Goal: Task Accomplishment & Management: Manage account settings

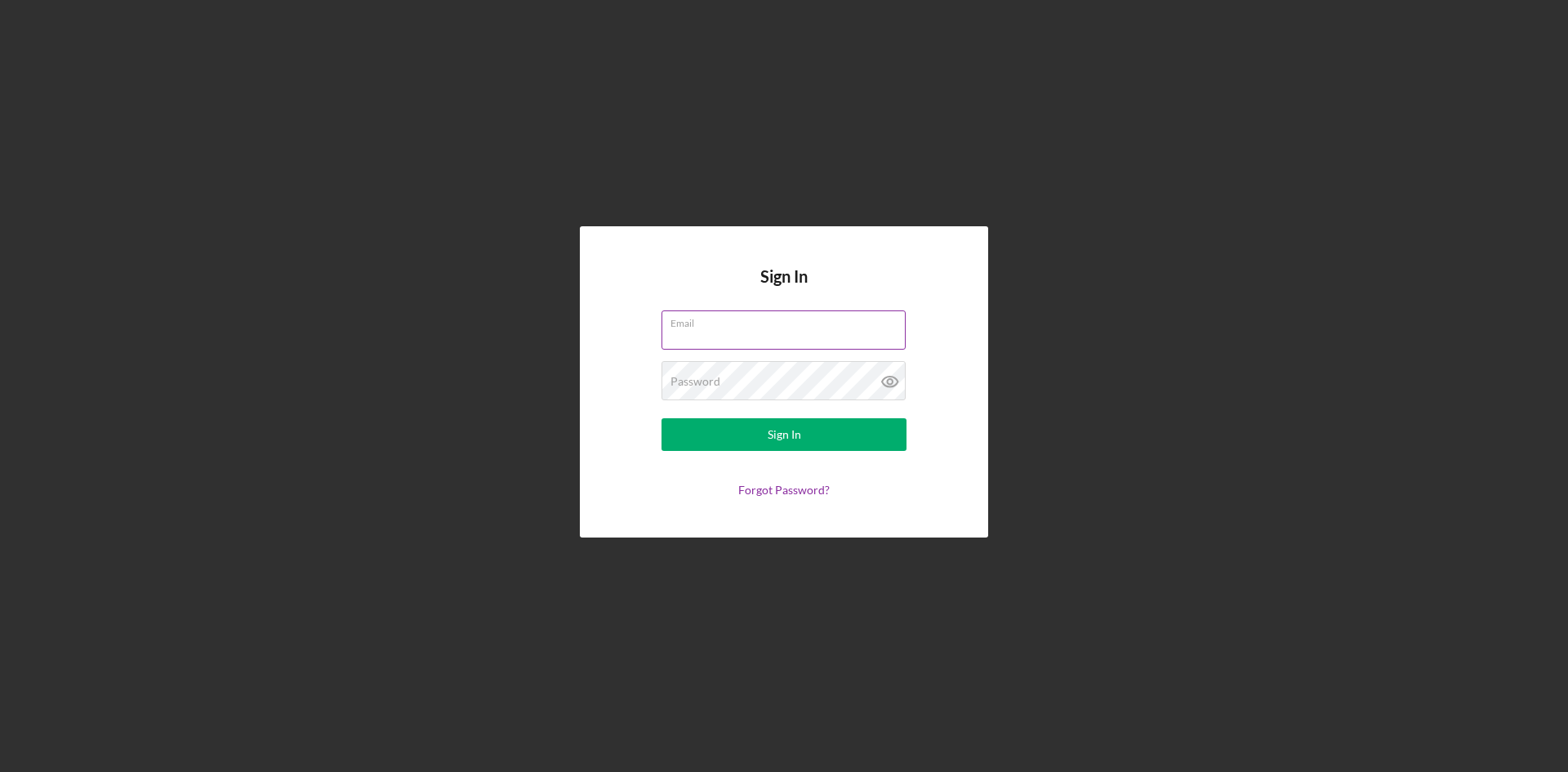
click at [774, 331] on input "Email" at bounding box center [784, 330] width 245 height 39
type input "[PERSON_NAME][EMAIL_ADDRESS][DOMAIN_NAME]"
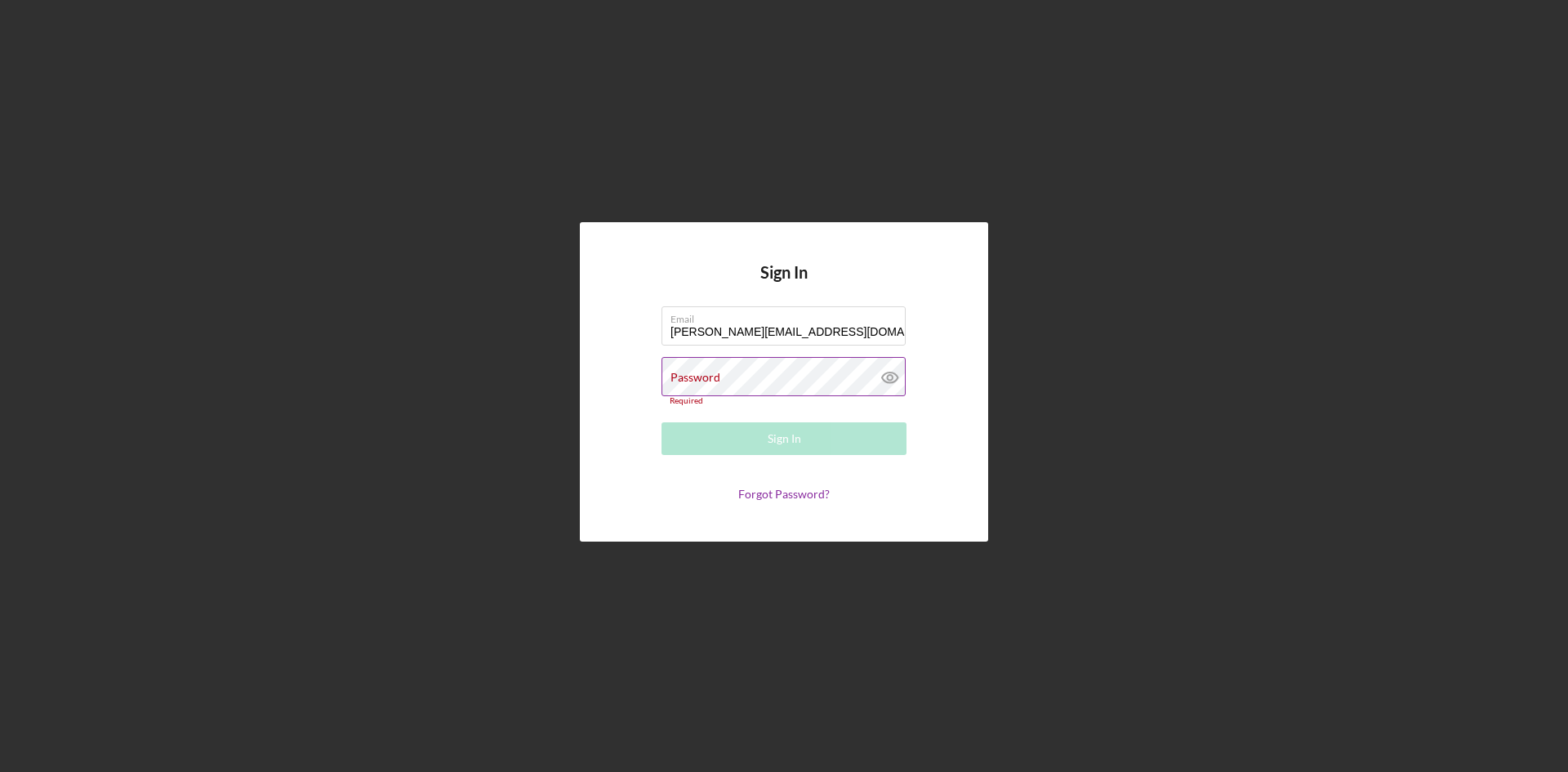
click at [770, 397] on div "Required" at bounding box center [784, 401] width 245 height 10
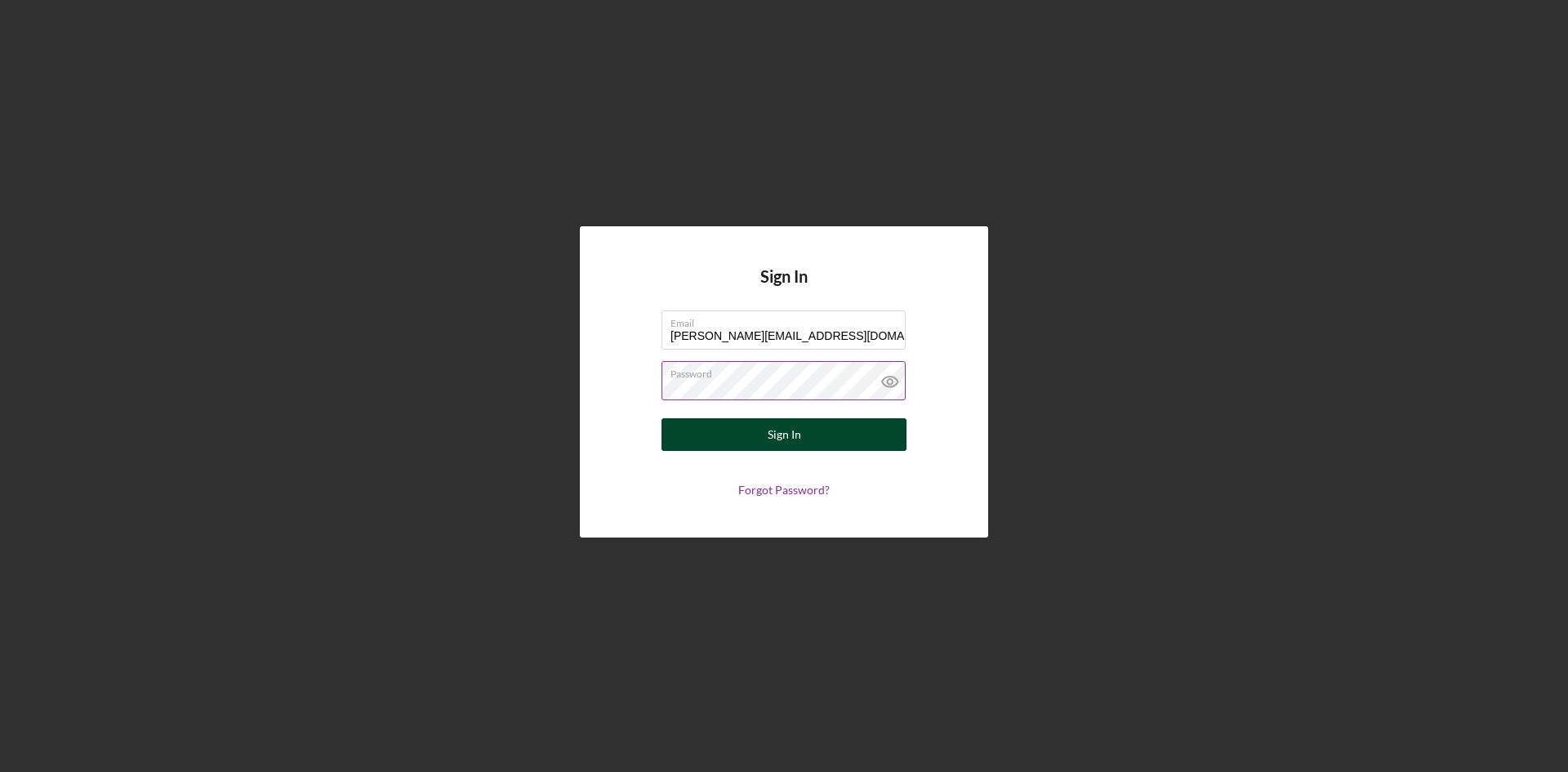
click at [755, 441] on button "Sign In" at bounding box center [784, 435] width 245 height 33
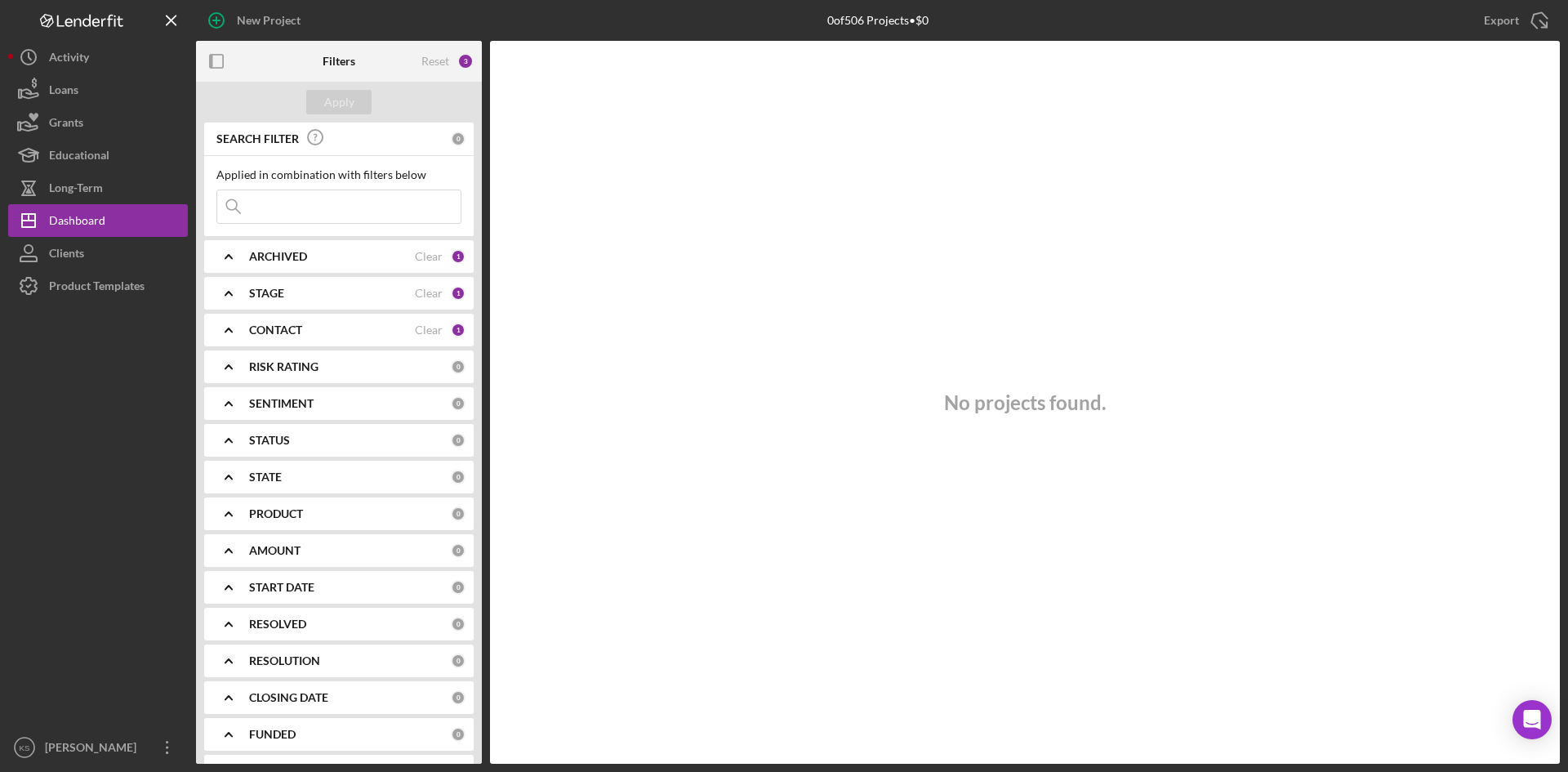
click at [274, 337] on div "CONTACT Clear 1" at bounding box center [357, 330] width 217 height 14
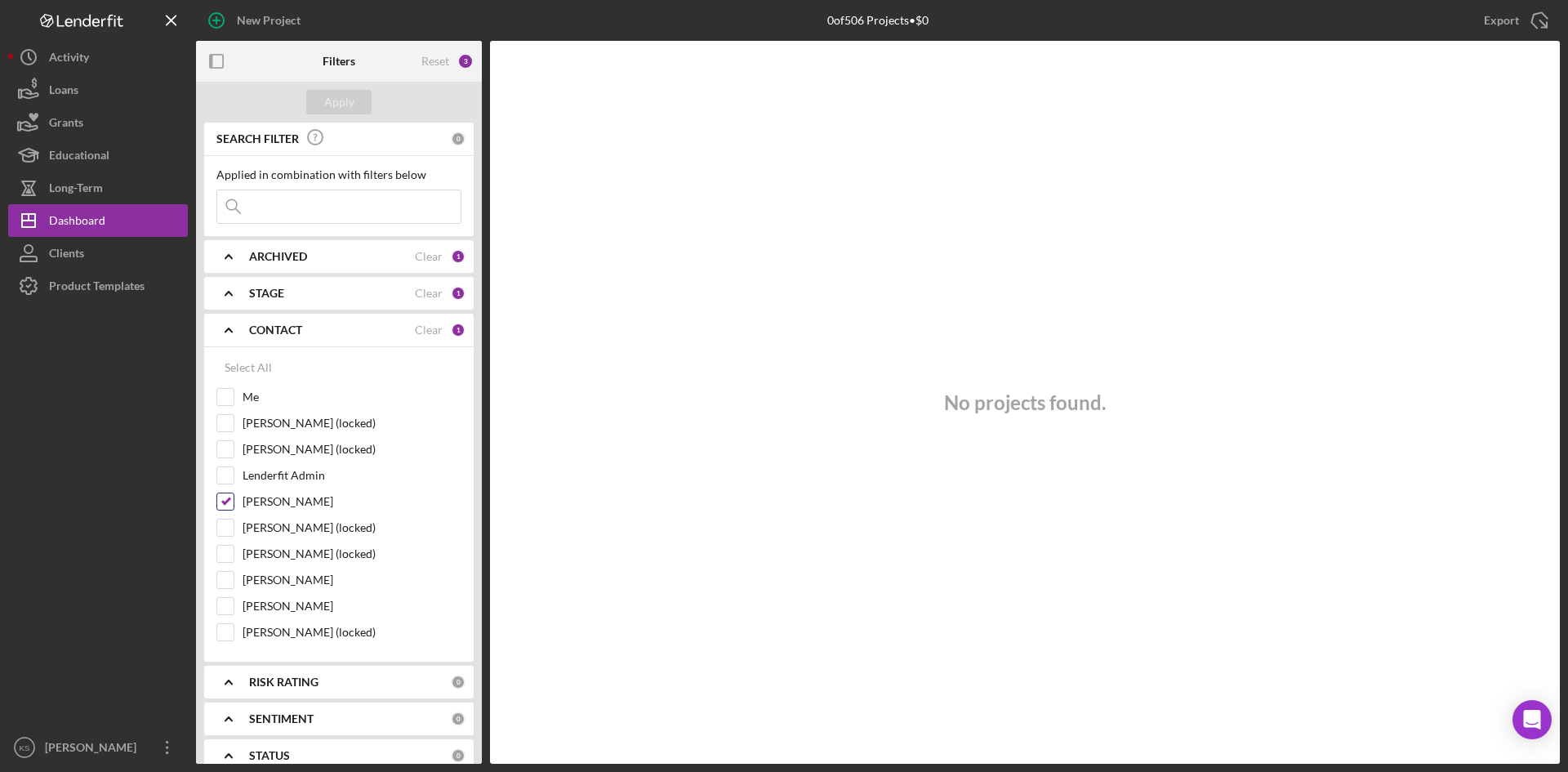
click at [225, 500] on input "[PERSON_NAME]" at bounding box center [225, 502] width 16 height 16
click at [228, 503] on input "[PERSON_NAME]" at bounding box center [225, 502] width 16 height 16
checkbox input "true"
click at [292, 292] on div "STAGE" at bounding box center [332, 293] width 166 height 13
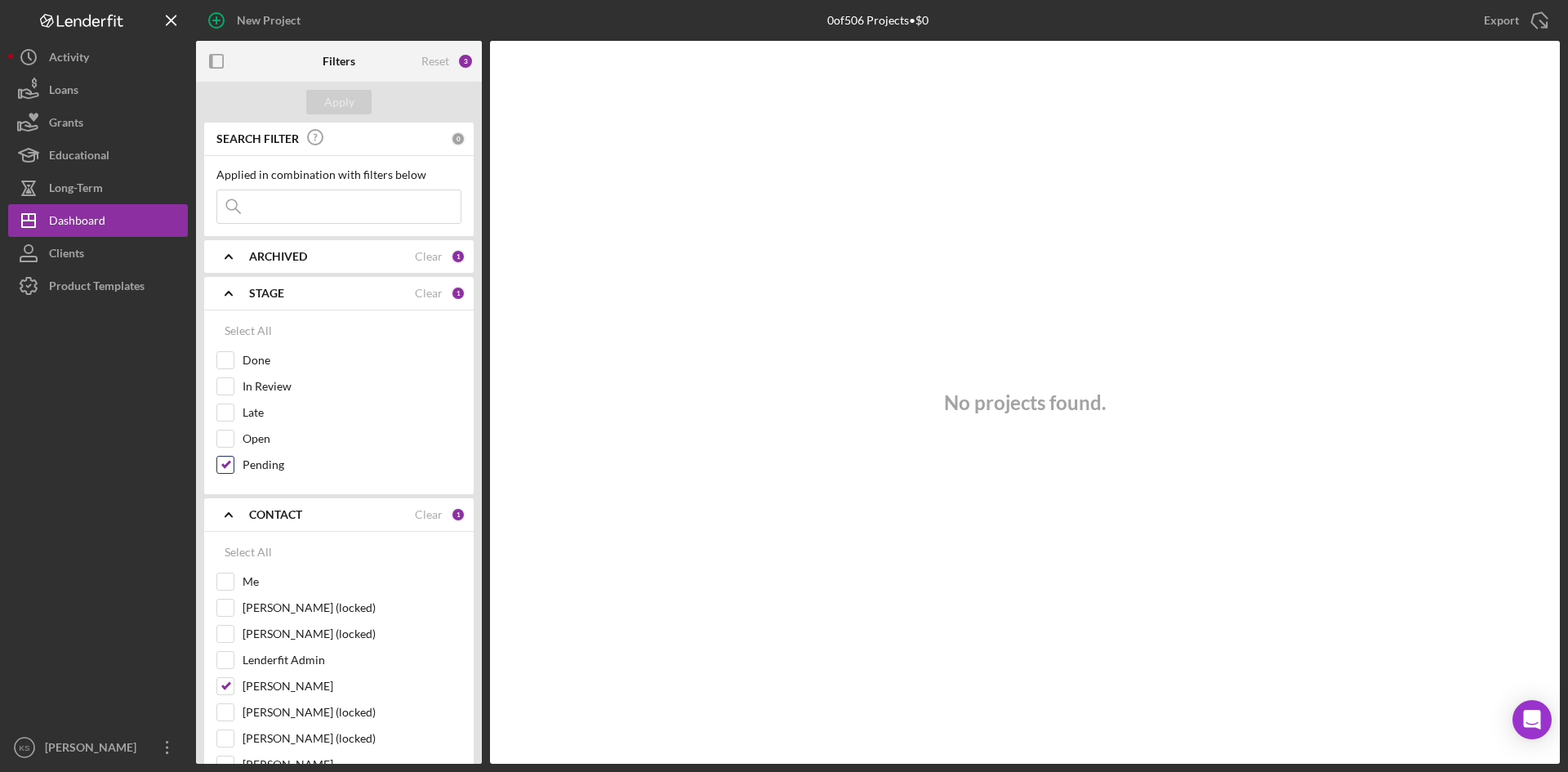
click at [218, 466] on input "Pending" at bounding box center [225, 465] width 16 height 16
checkbox input "false"
click at [226, 361] on input "Done" at bounding box center [225, 360] width 16 height 16
checkbox input "true"
click at [338, 87] on div "Apply" at bounding box center [339, 103] width 286 height 41
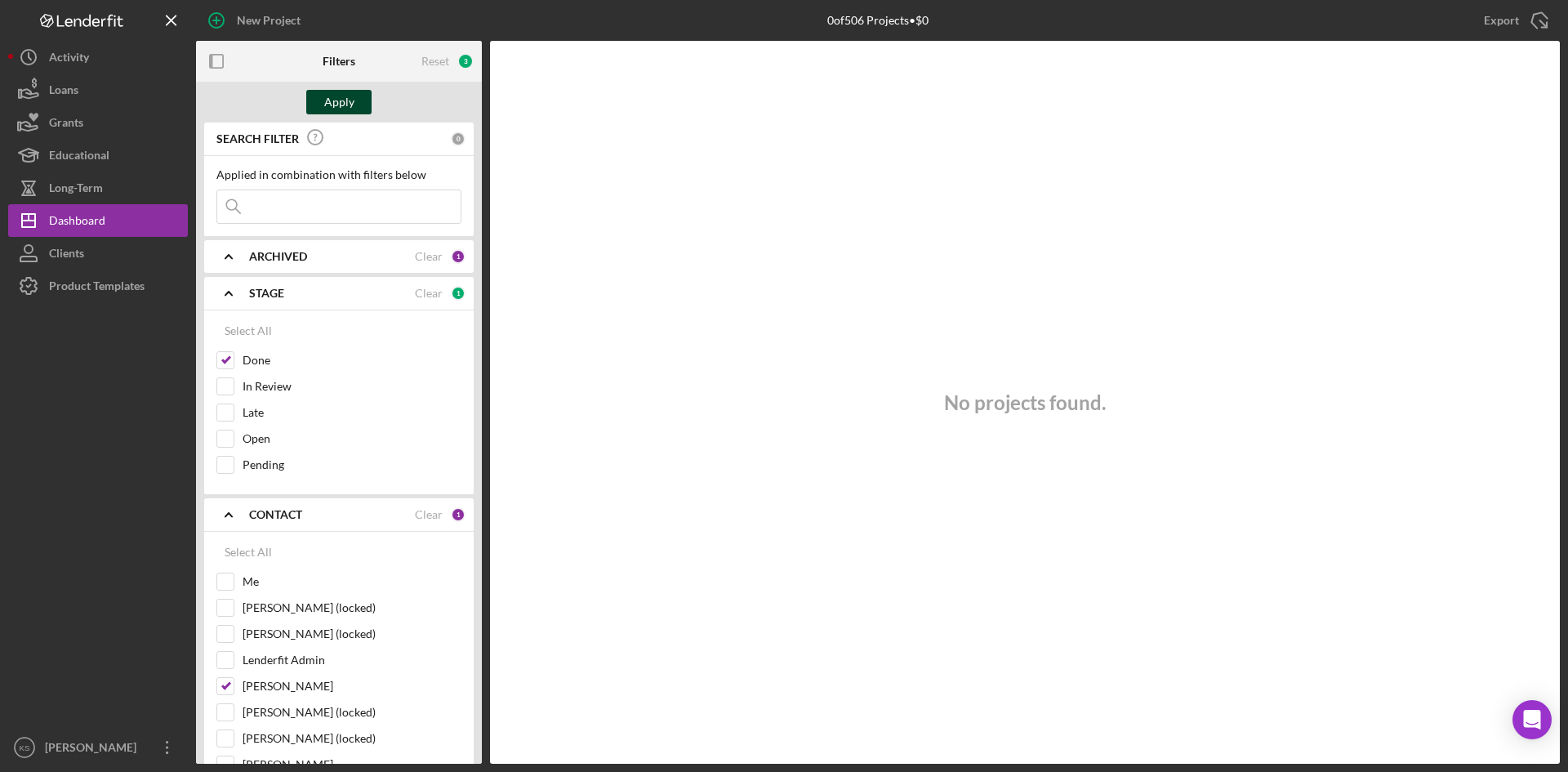
click at [338, 97] on div "Apply" at bounding box center [339, 102] width 30 height 24
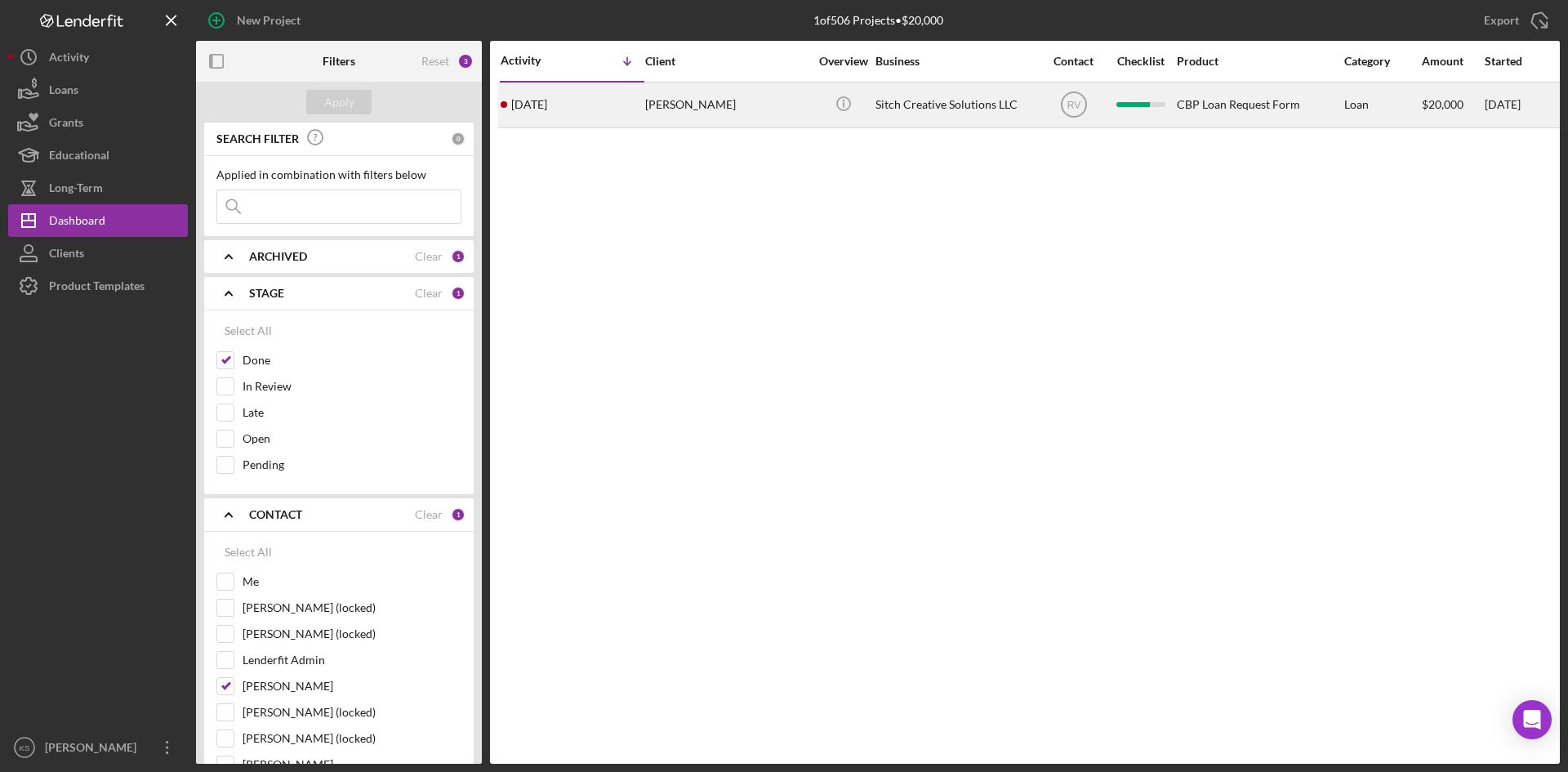
click at [544, 104] on time "[DATE]" at bounding box center [529, 104] width 36 height 13
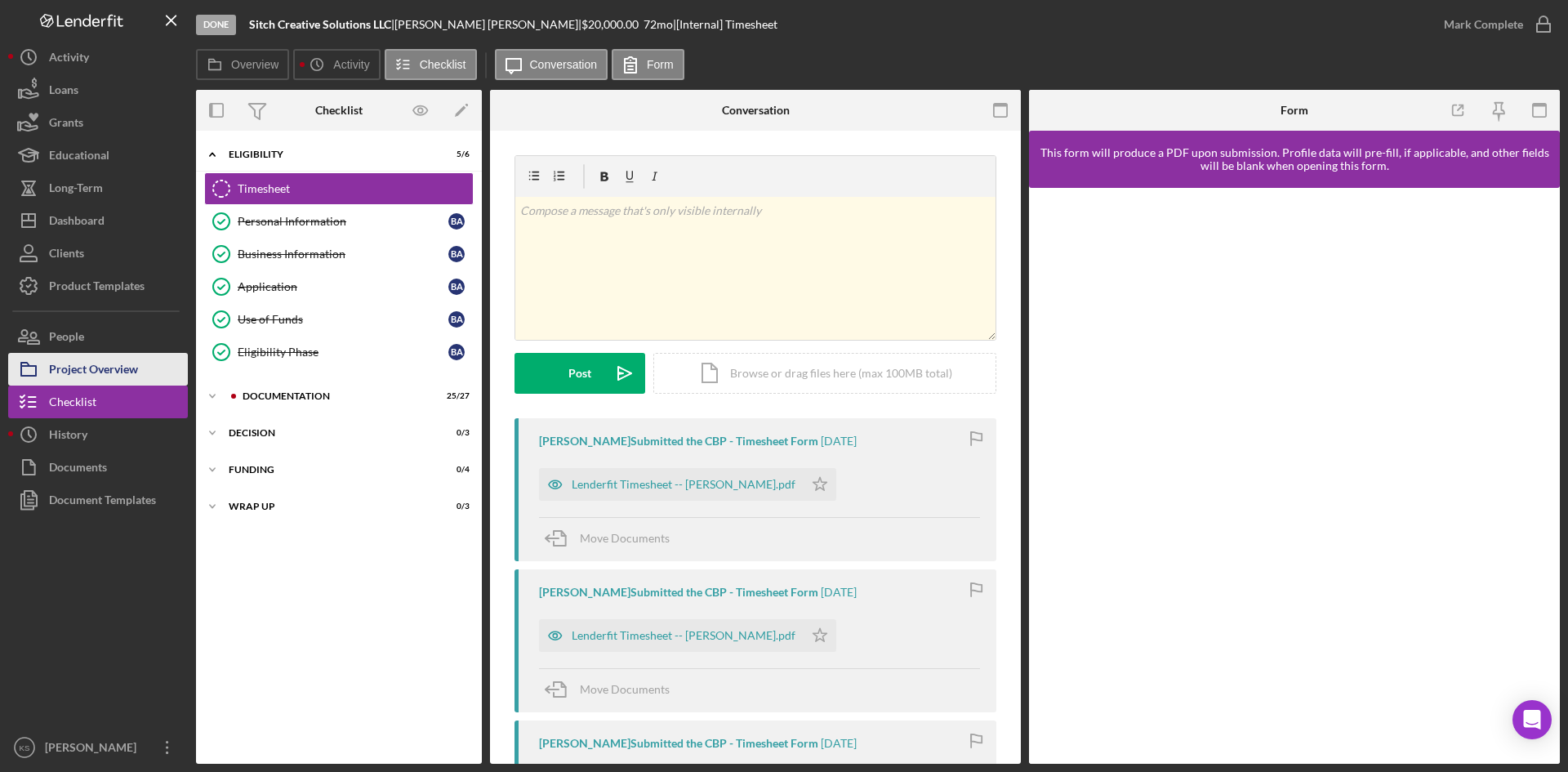
click at [84, 373] on div "Project Overview" at bounding box center [94, 370] width 89 height 37
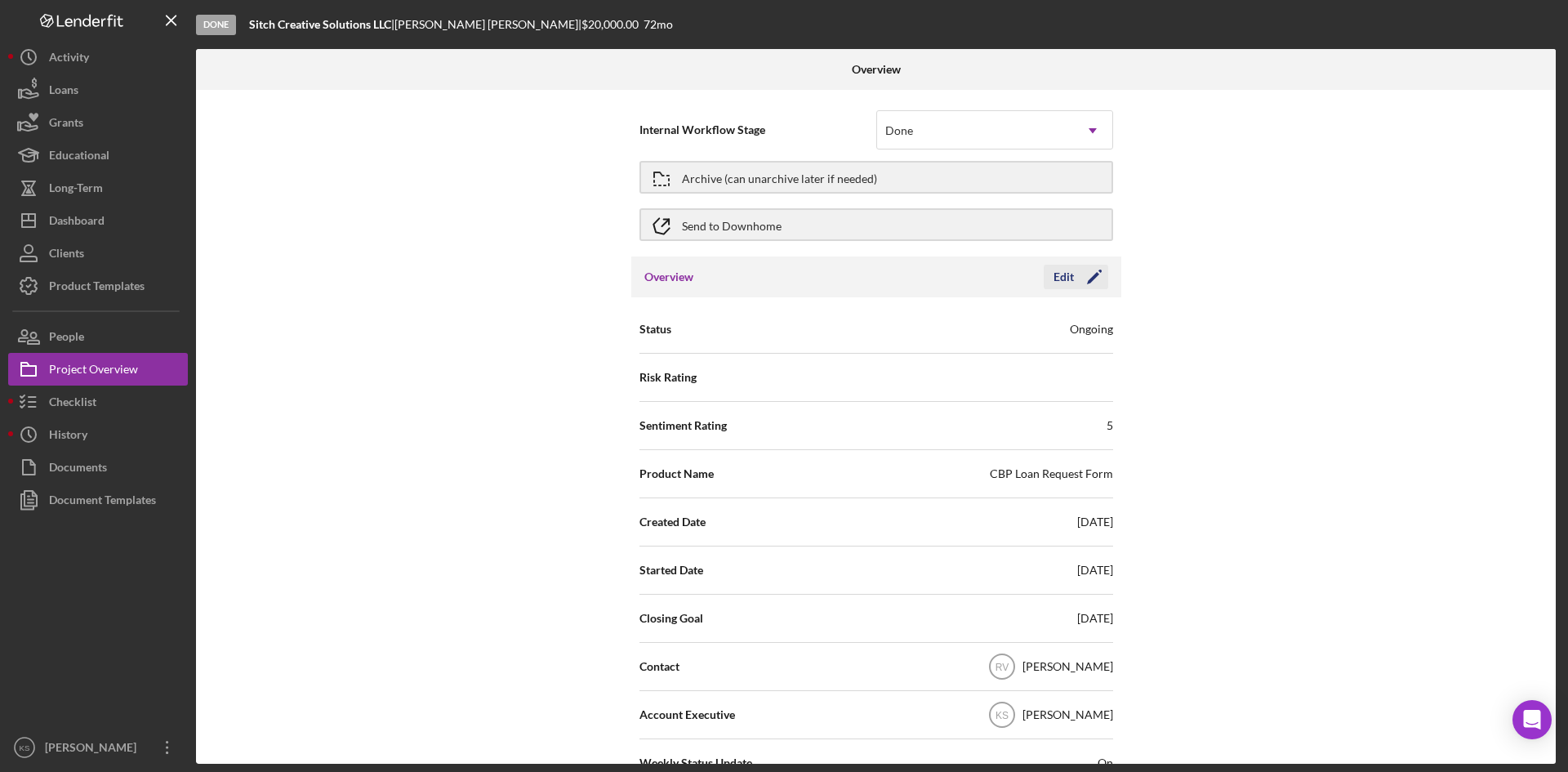
click at [1093, 274] on polygon "button" at bounding box center [1093, 278] width 12 height 12
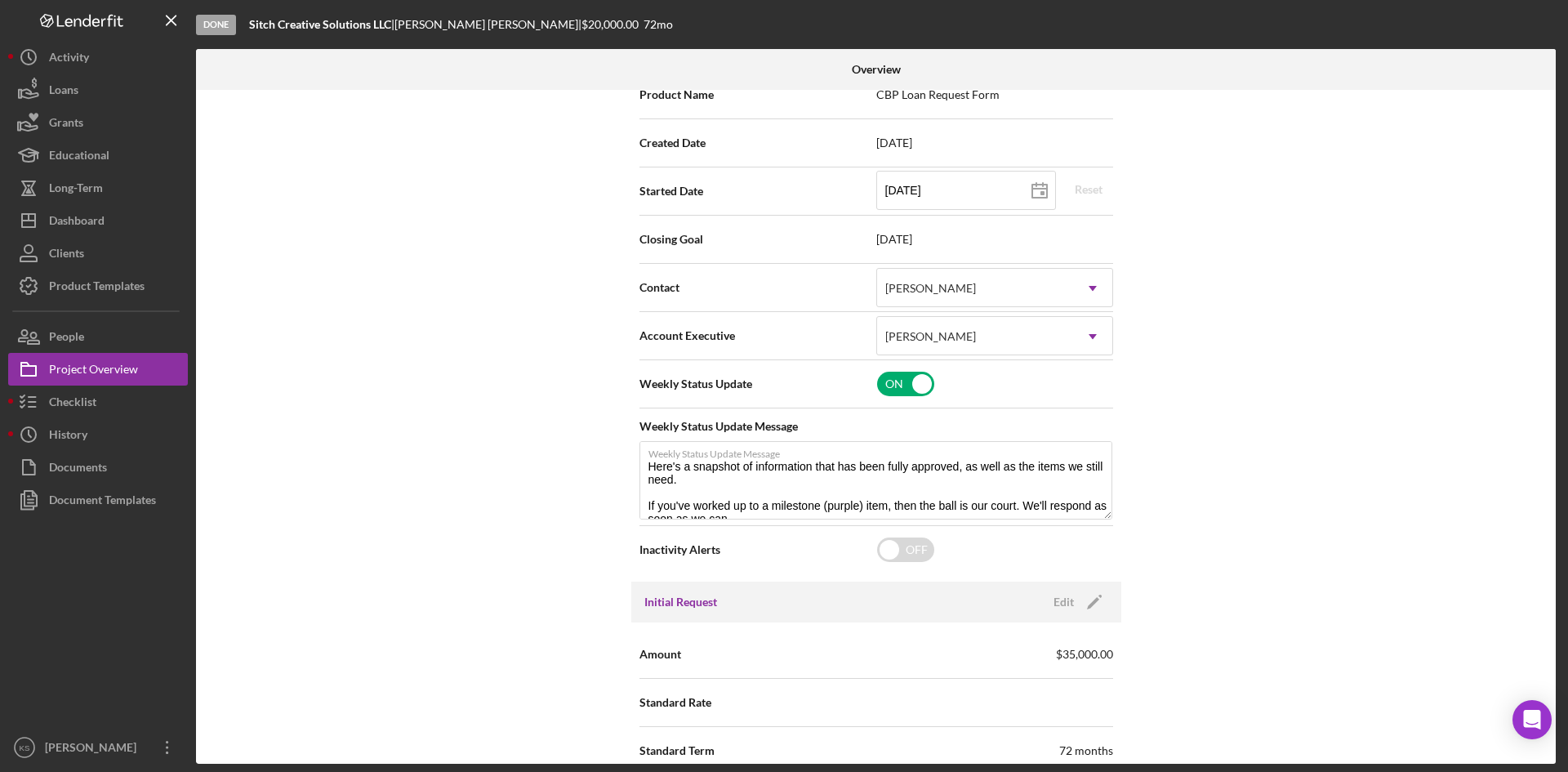
scroll to position [409, 0]
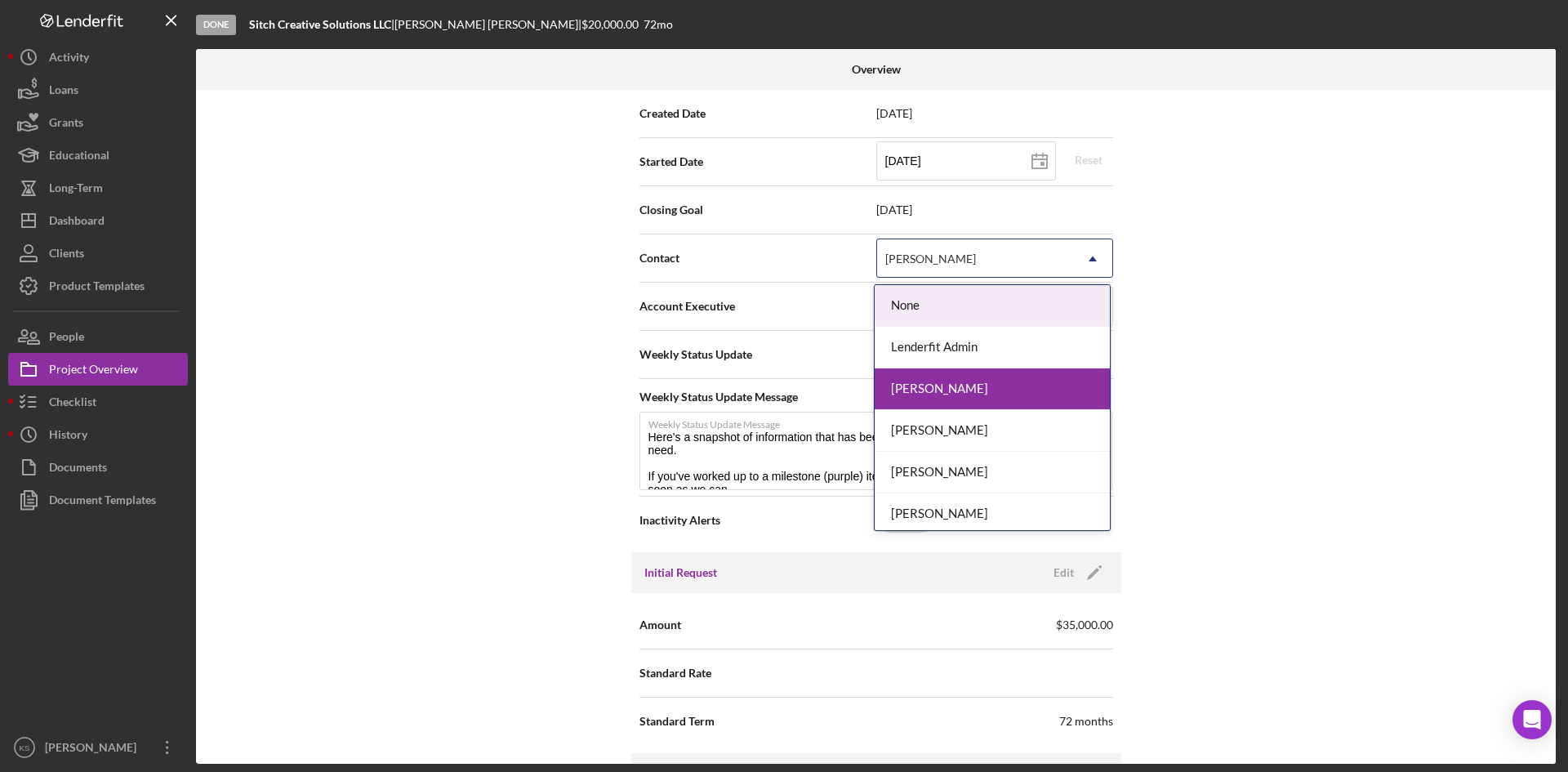
click at [997, 265] on div "[PERSON_NAME]" at bounding box center [975, 259] width 196 height 37
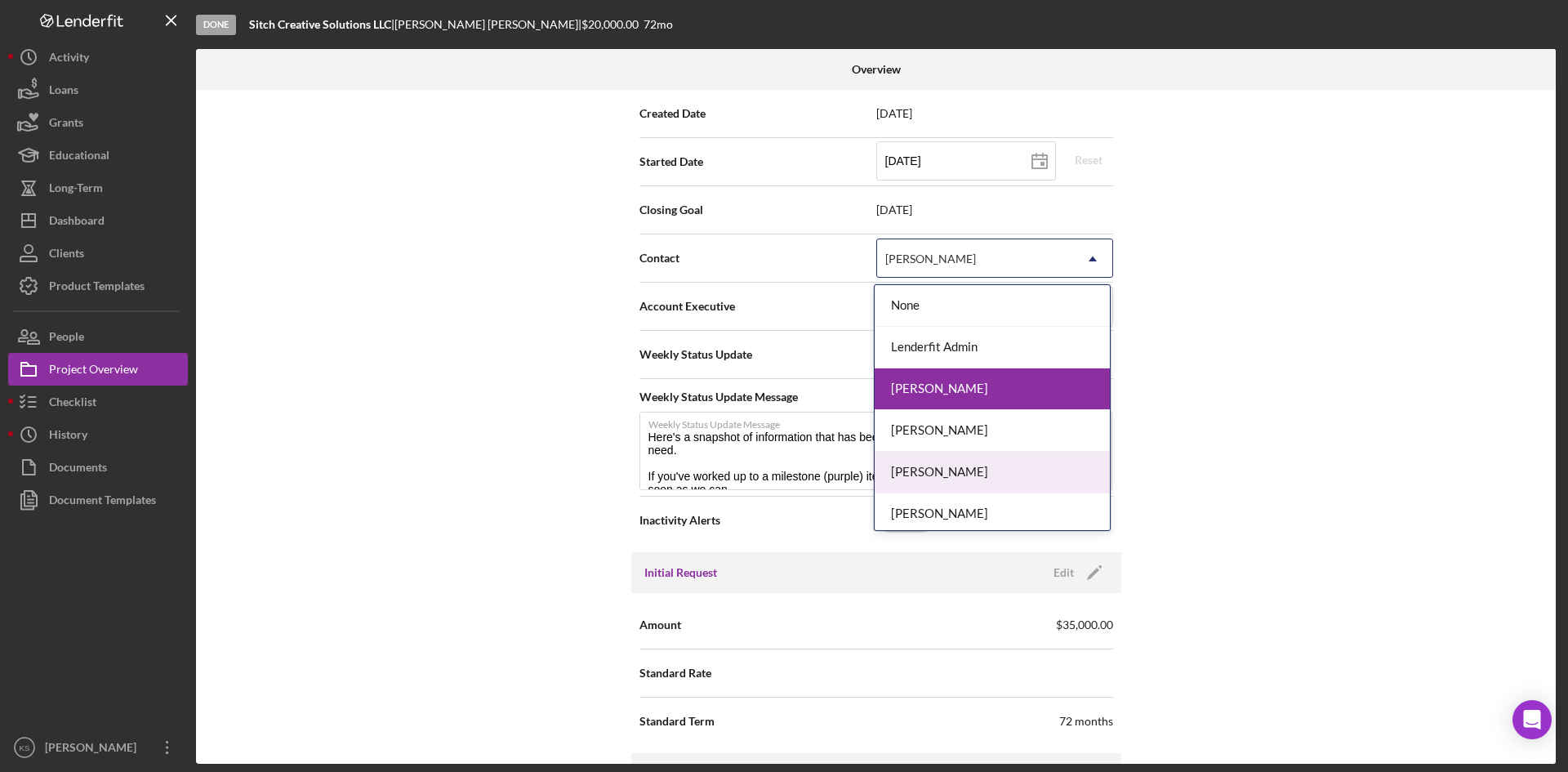
scroll to position [4, 0]
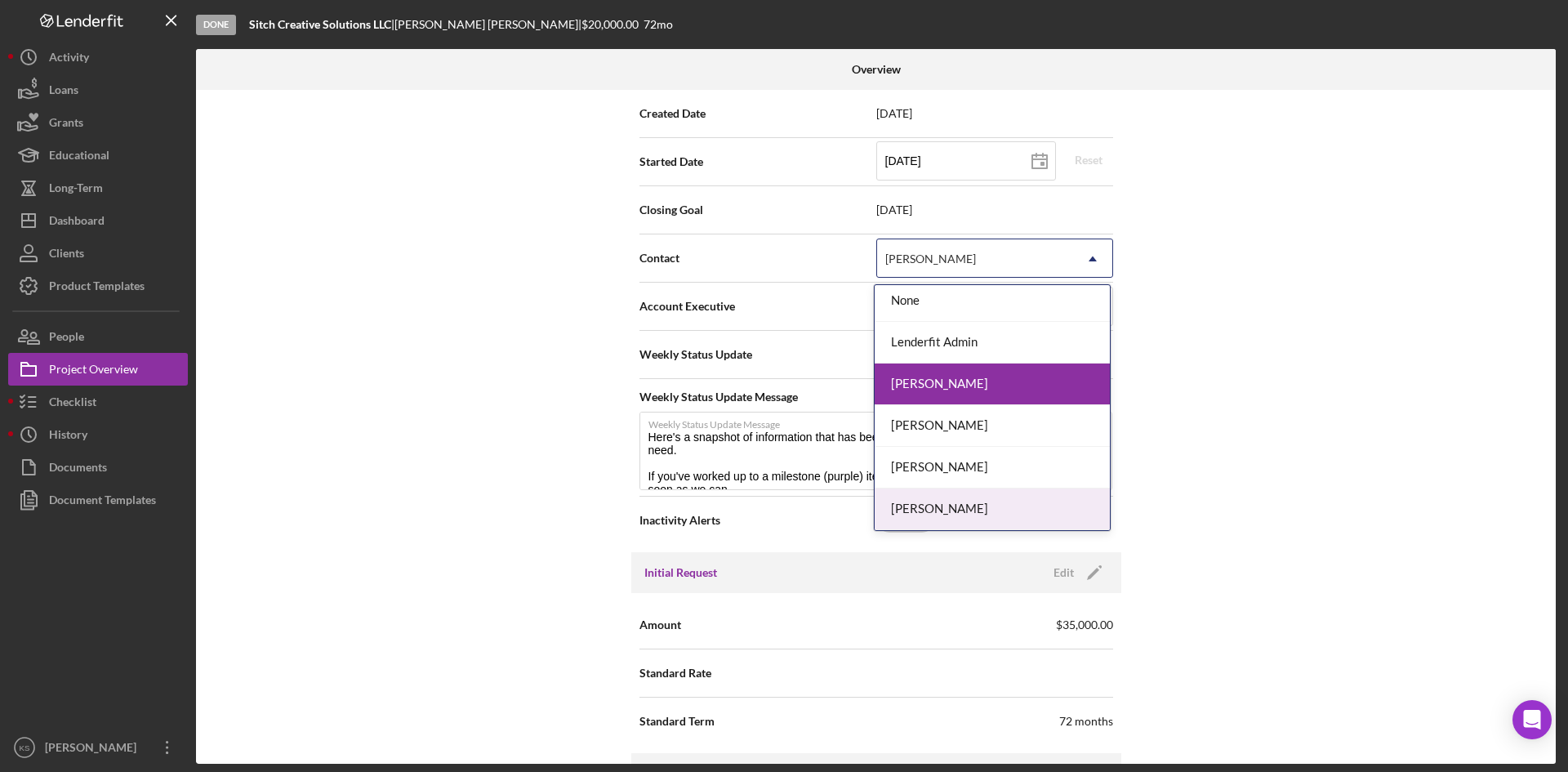
click at [961, 511] on div "[PERSON_NAME]" at bounding box center [992, 509] width 236 height 42
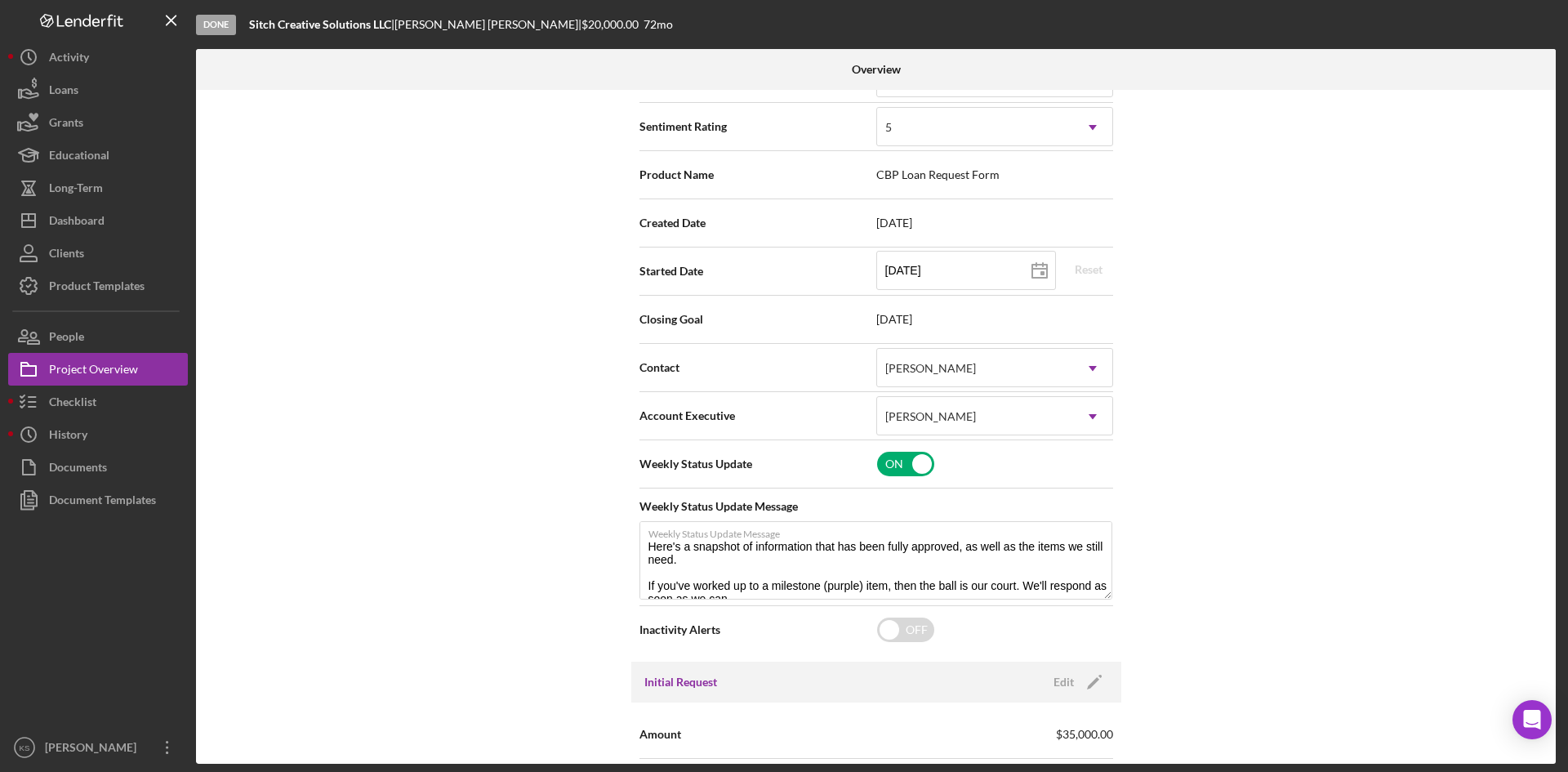
scroll to position [0, 0]
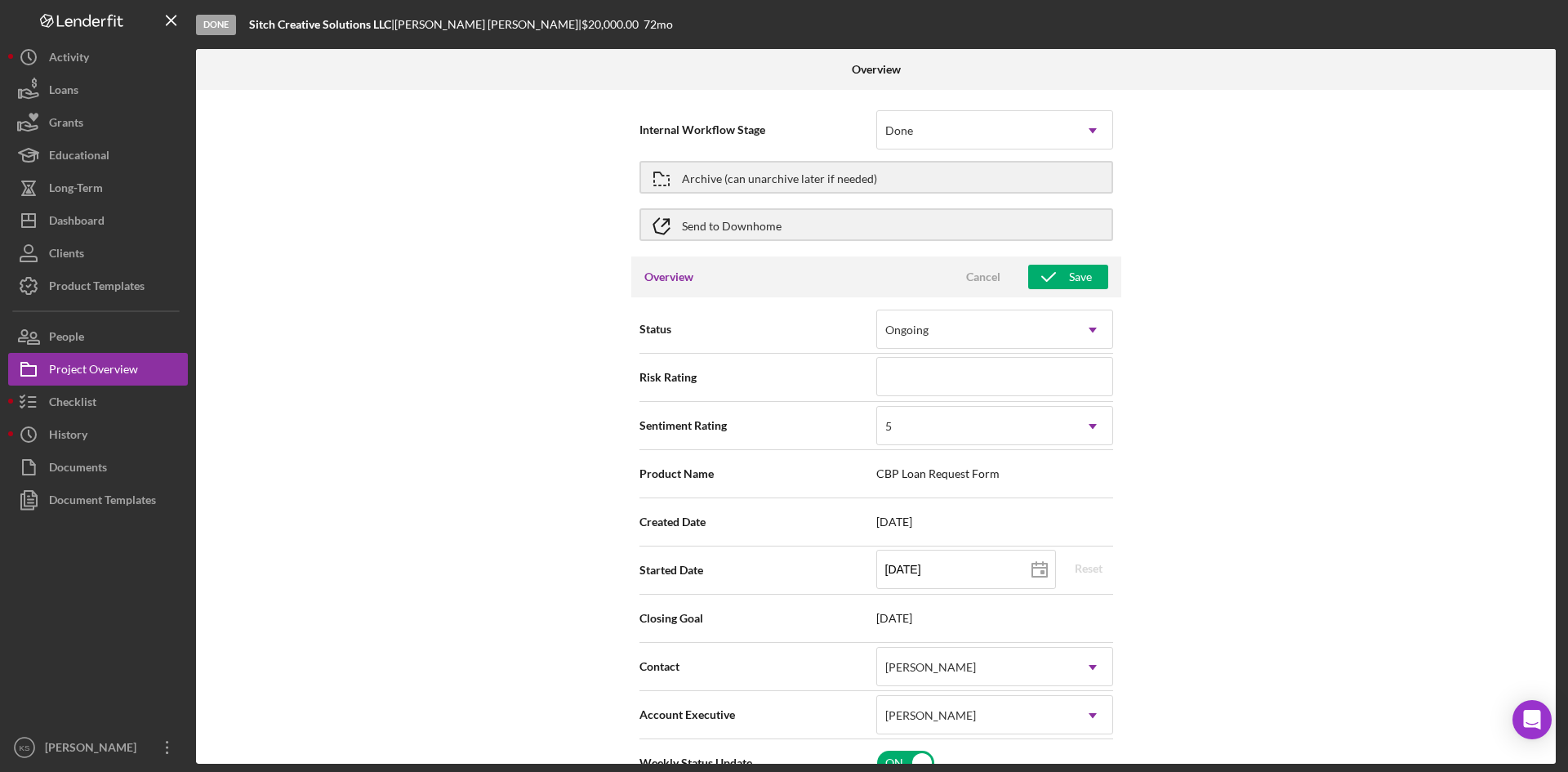
click at [1063, 289] on div "Overview Cancel Save" at bounding box center [875, 277] width 490 height 41
click at [1090, 274] on button "Save" at bounding box center [1068, 277] width 80 height 24
type textarea "Here's a snapshot of information that has been fully approved, as well as the i…"
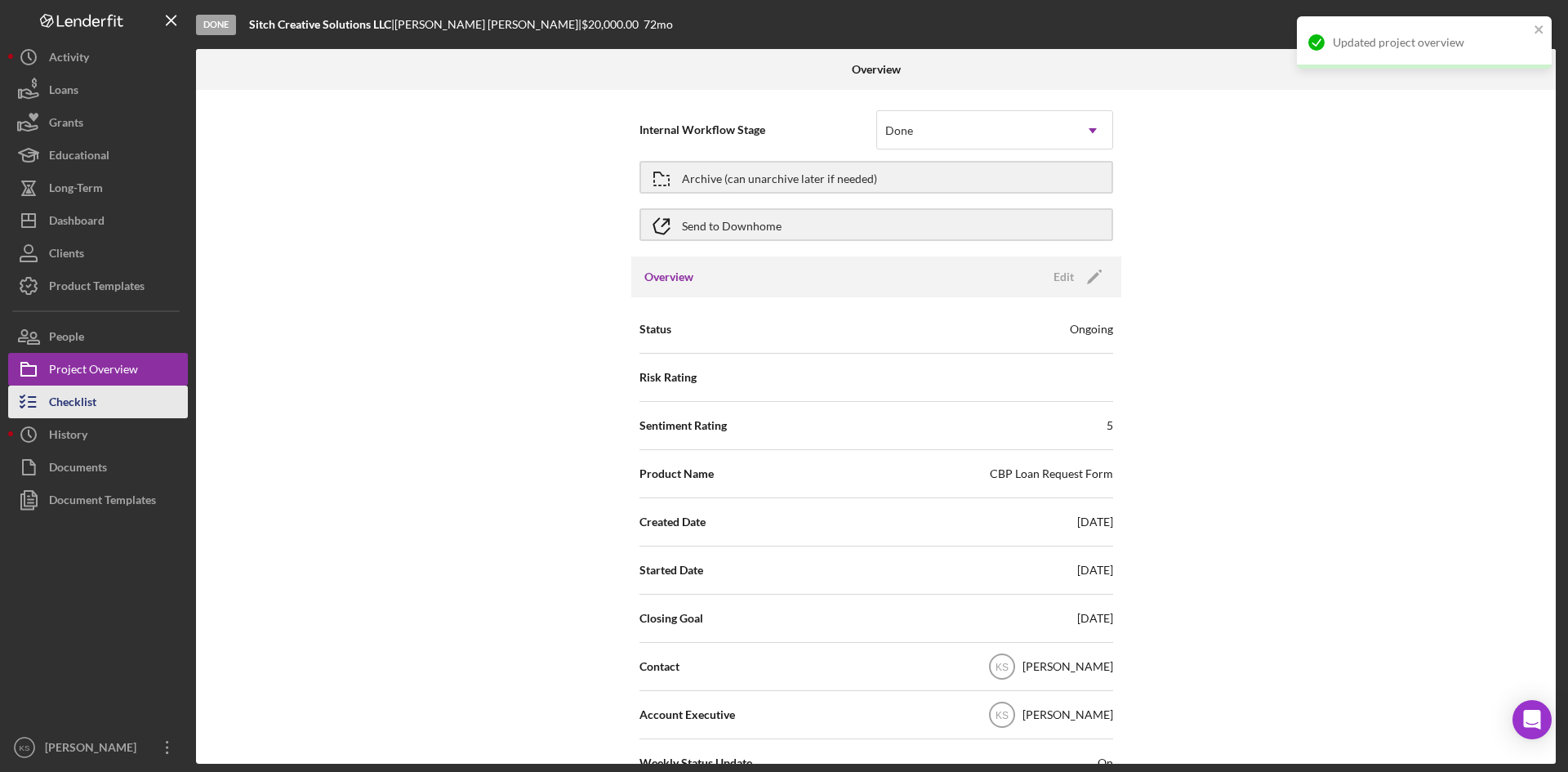
click at [83, 402] on div "Checklist" at bounding box center [72, 403] width 47 height 37
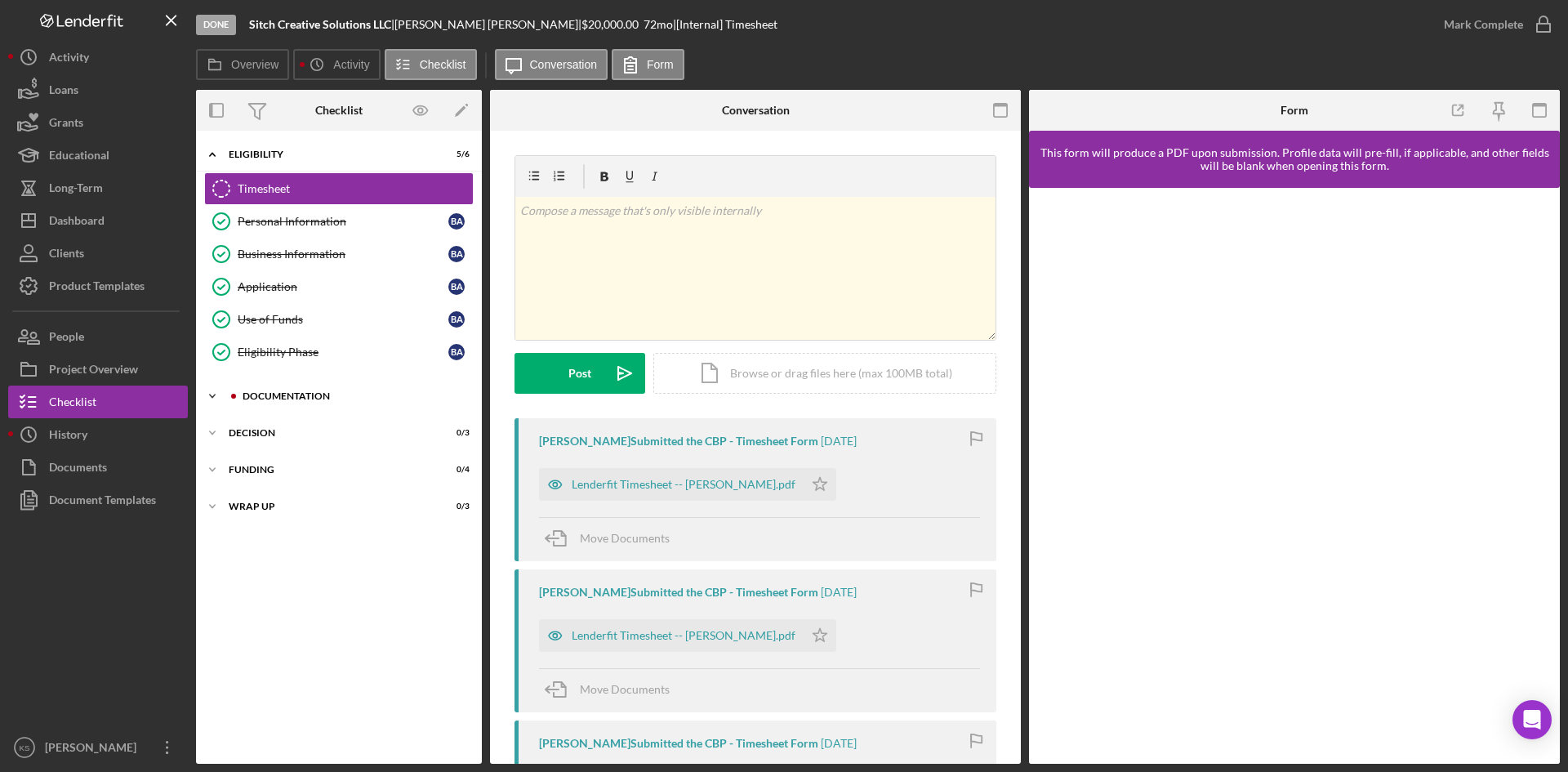
click at [304, 382] on div "Icon/Expander Documentation 25 / 27" at bounding box center [339, 396] width 286 height 33
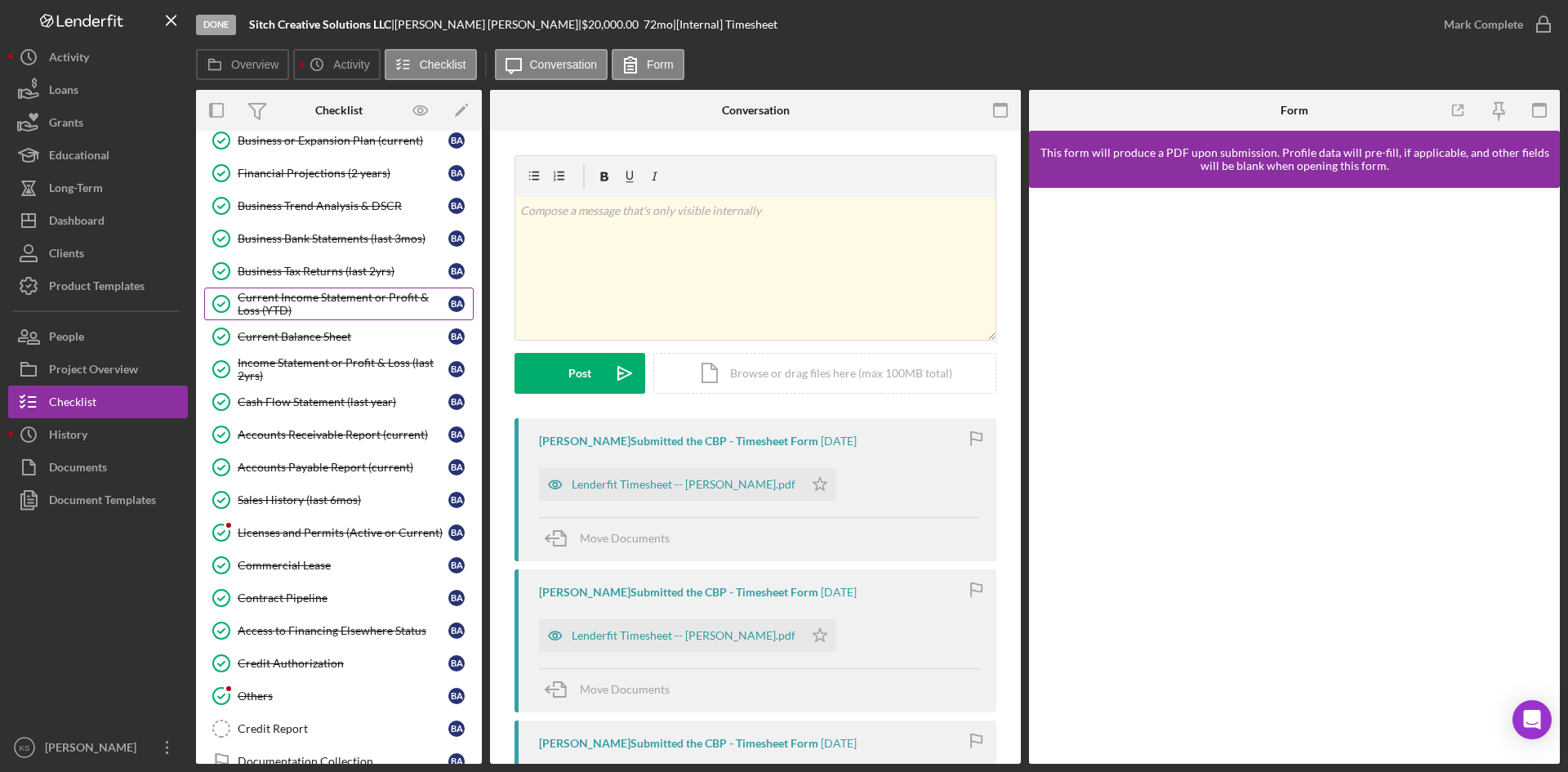
scroll to position [490, 0]
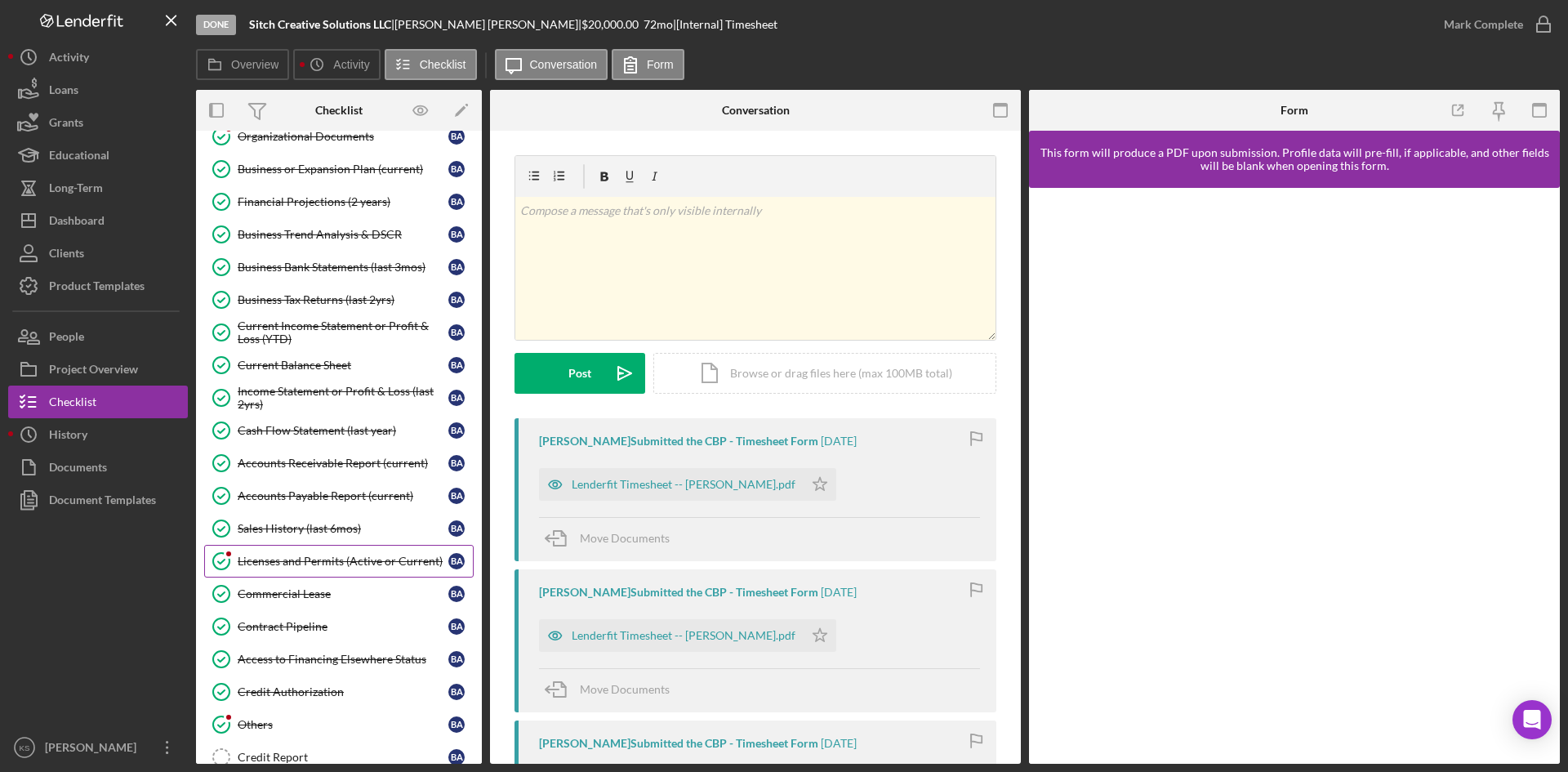
click at [297, 556] on div "Licenses and Permits (Active or Current)" at bounding box center [343, 560] width 211 height 13
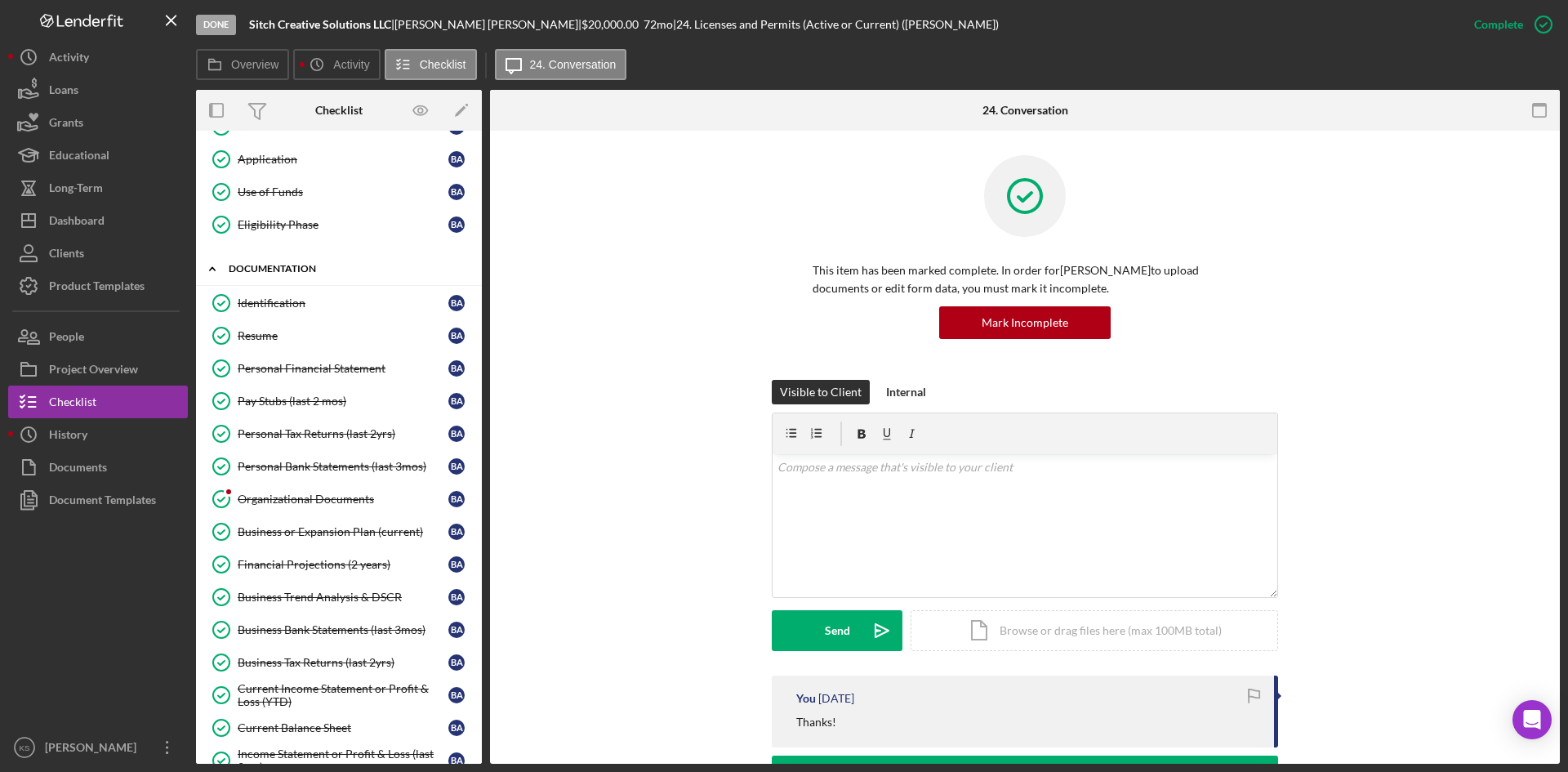
scroll to position [82, 0]
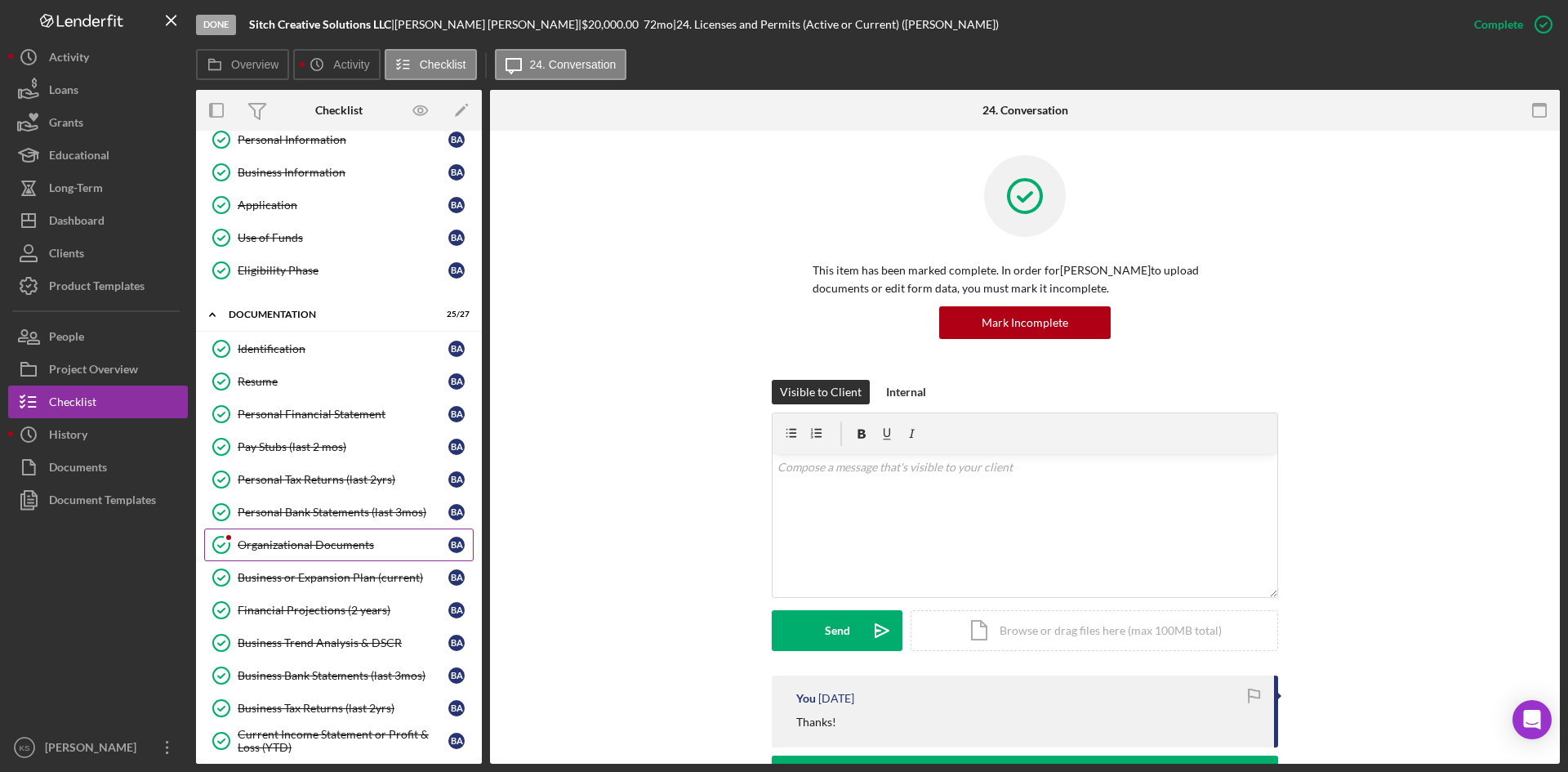
click at [294, 541] on div "Organizational Documents" at bounding box center [343, 544] width 211 height 13
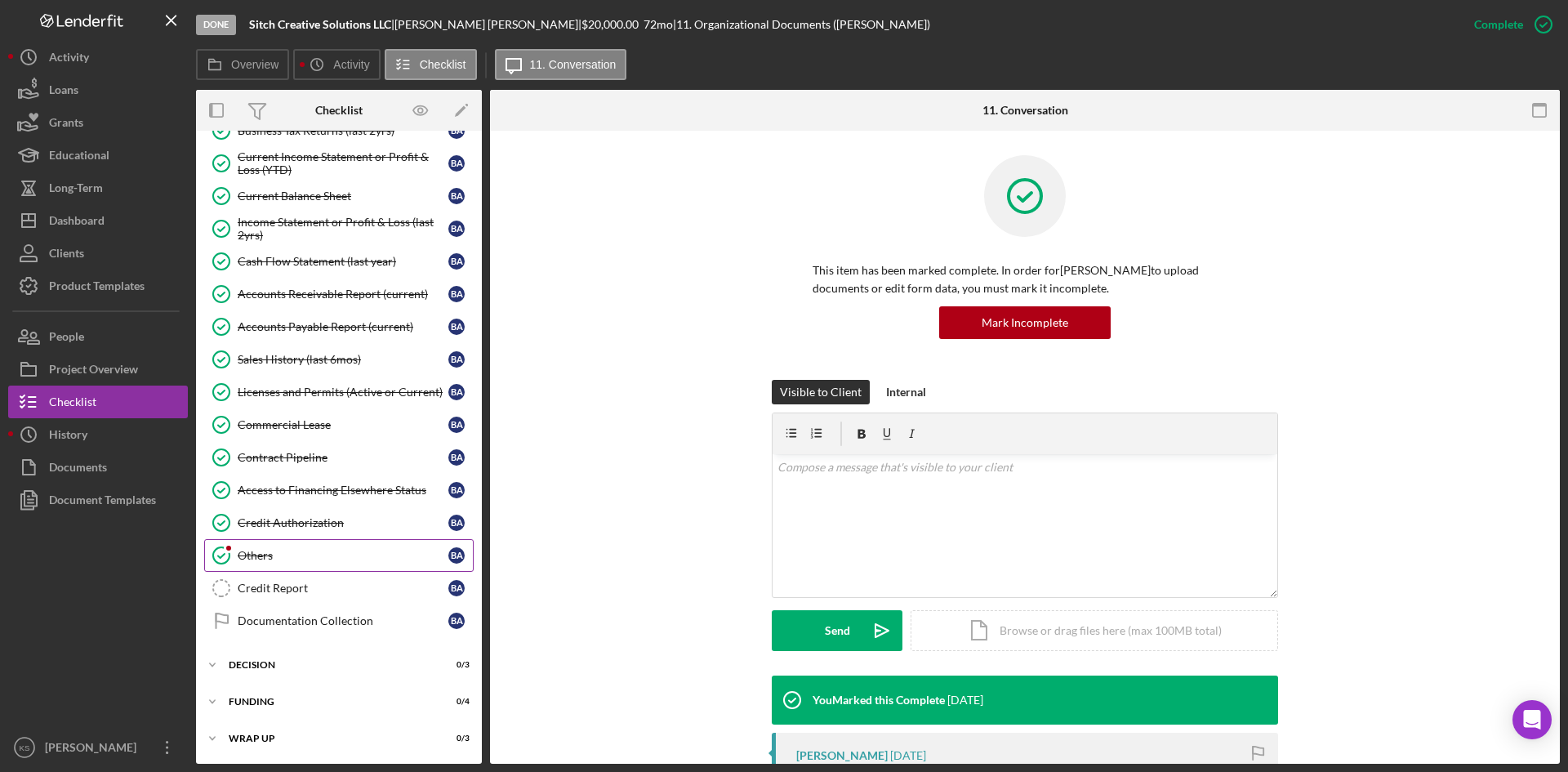
click at [305, 549] on div "Others" at bounding box center [343, 555] width 211 height 13
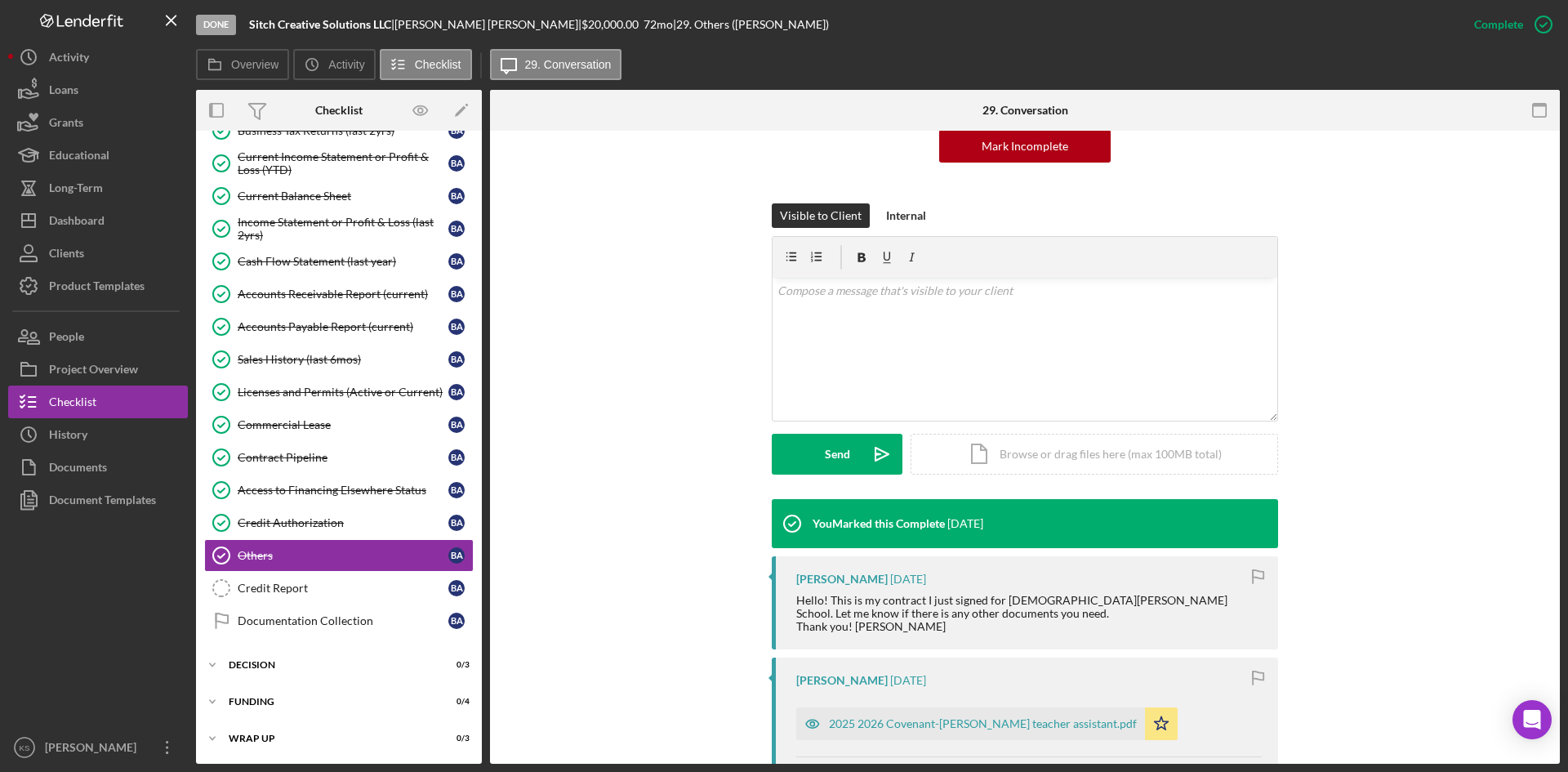
scroll to position [409, 0]
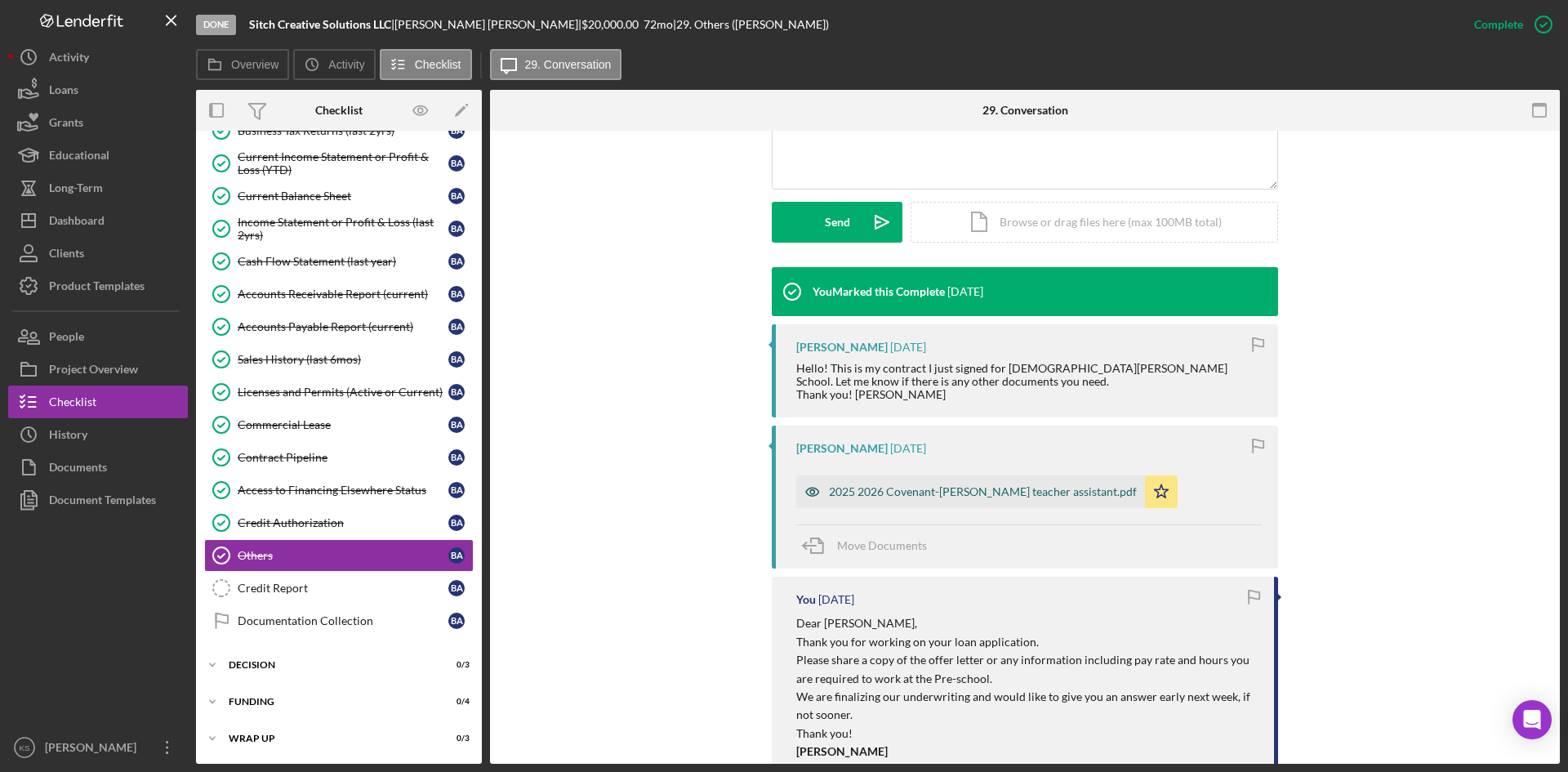
click at [925, 491] on div "2025 2026 Covenant-[PERSON_NAME] teacher assistant.pdf" at bounding box center [983, 492] width 308 height 13
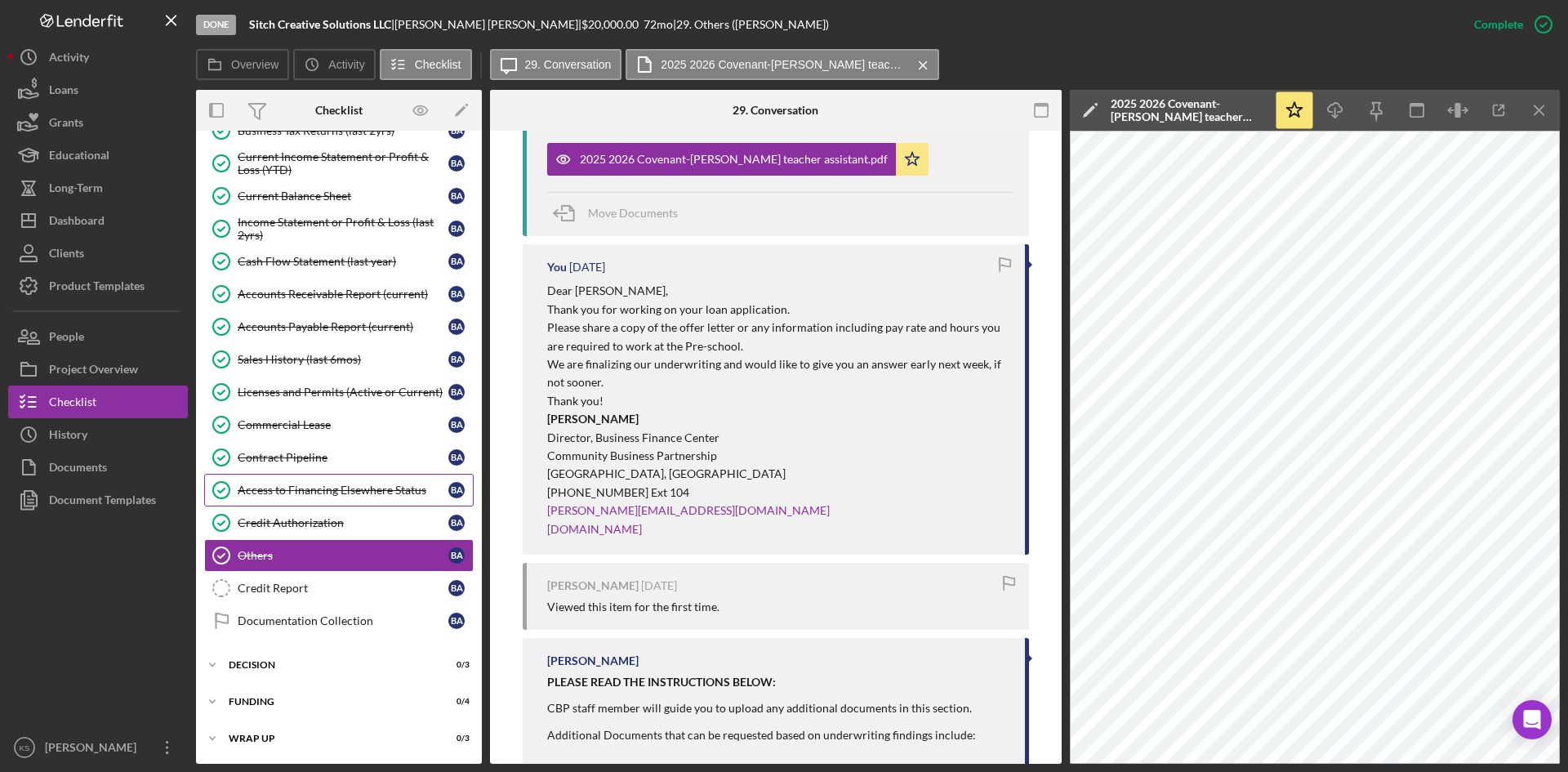
scroll to position [817, 0]
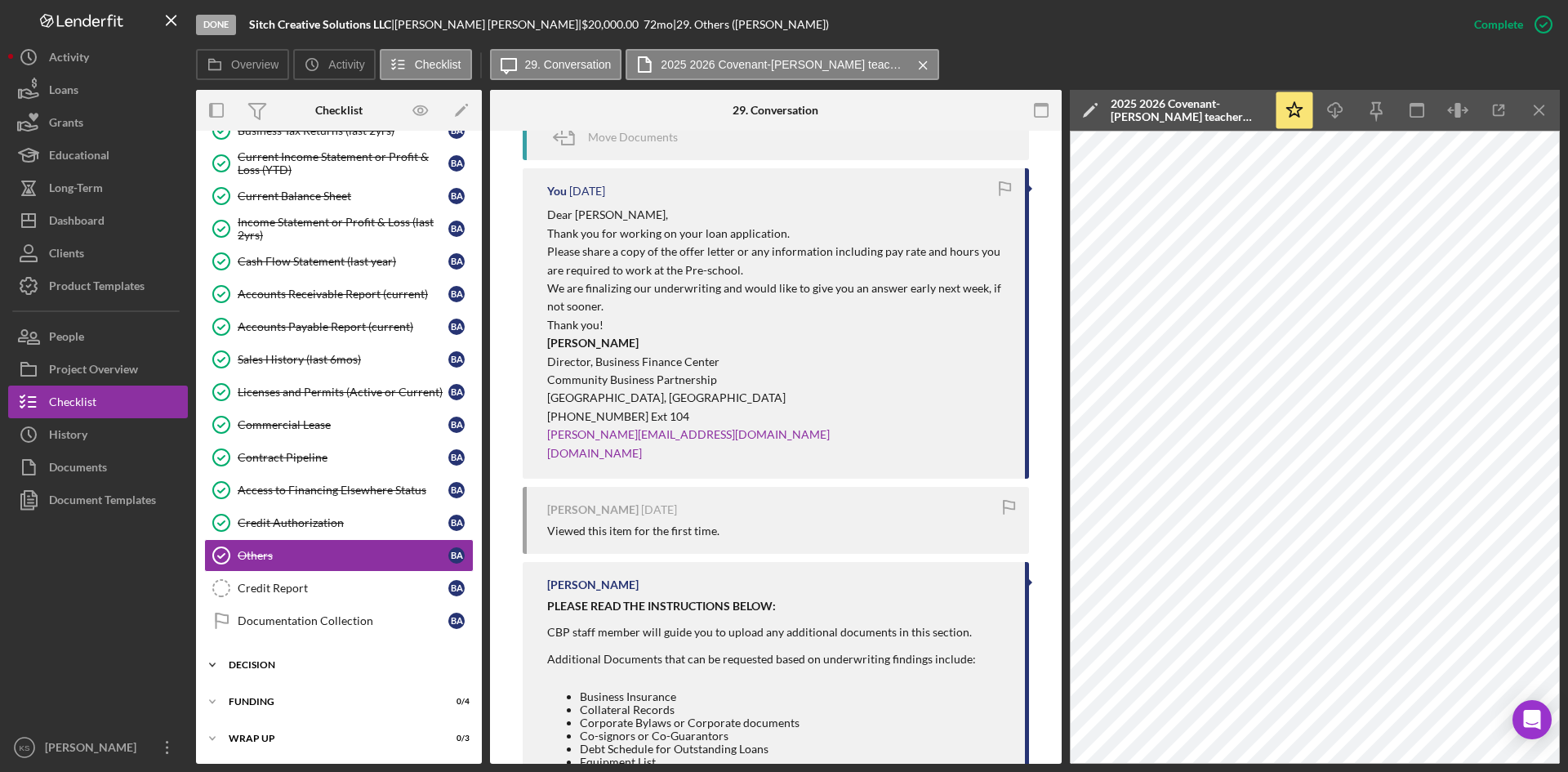
click at [296, 668] on div "Decision" at bounding box center [344, 664] width 233 height 10
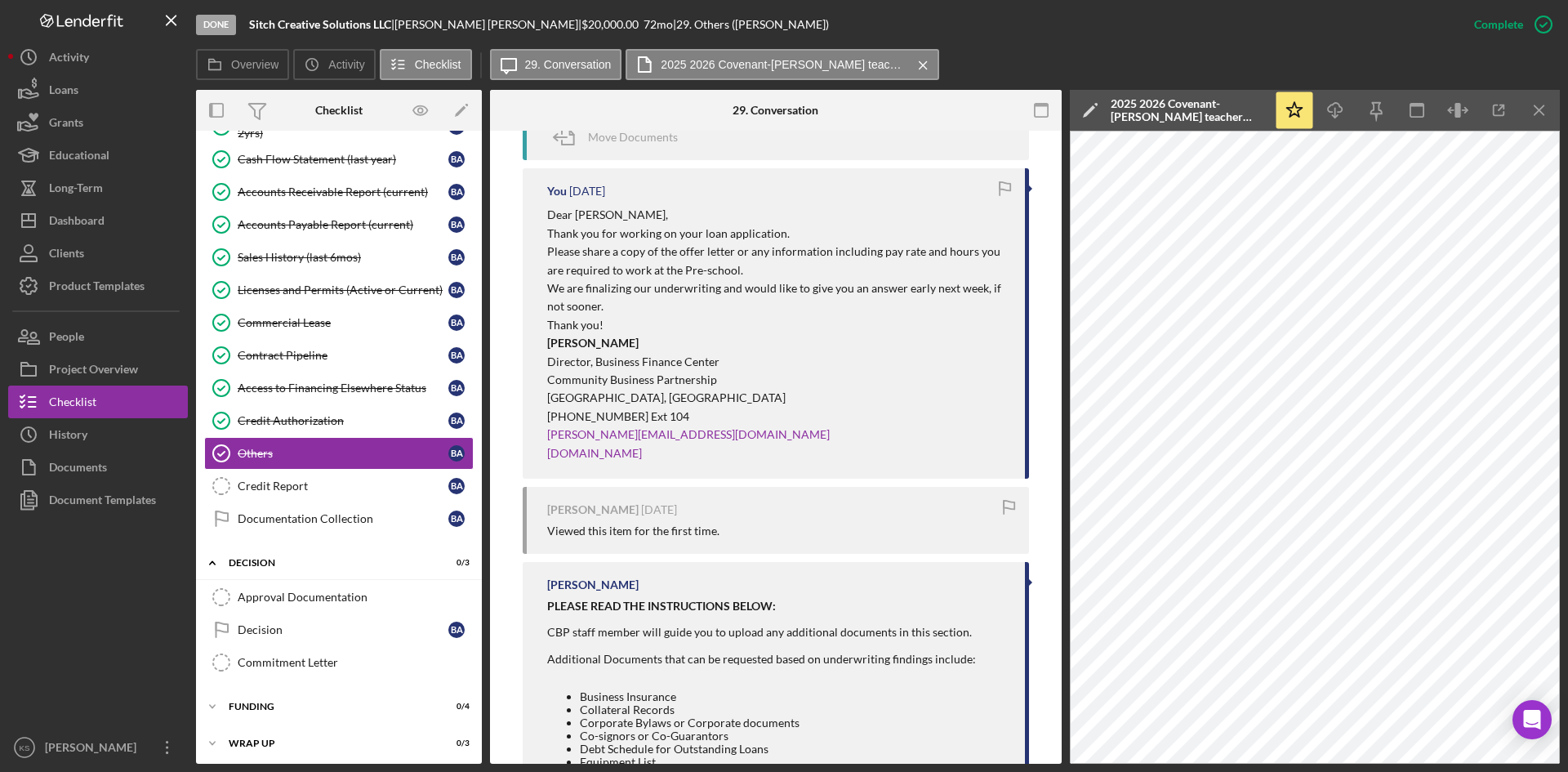
scroll to position [766, 0]
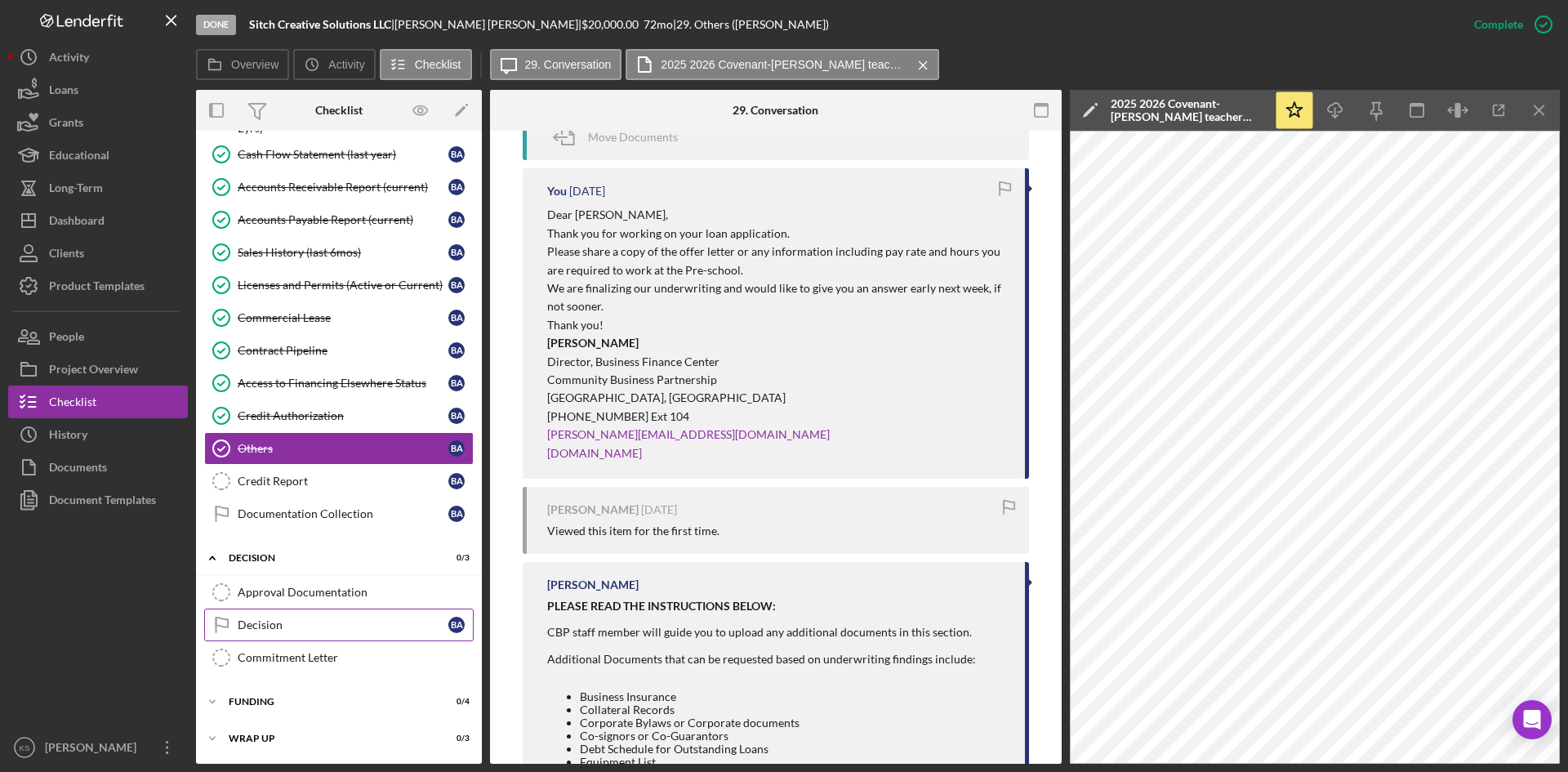
click at [313, 630] on div "Decision" at bounding box center [343, 625] width 211 height 13
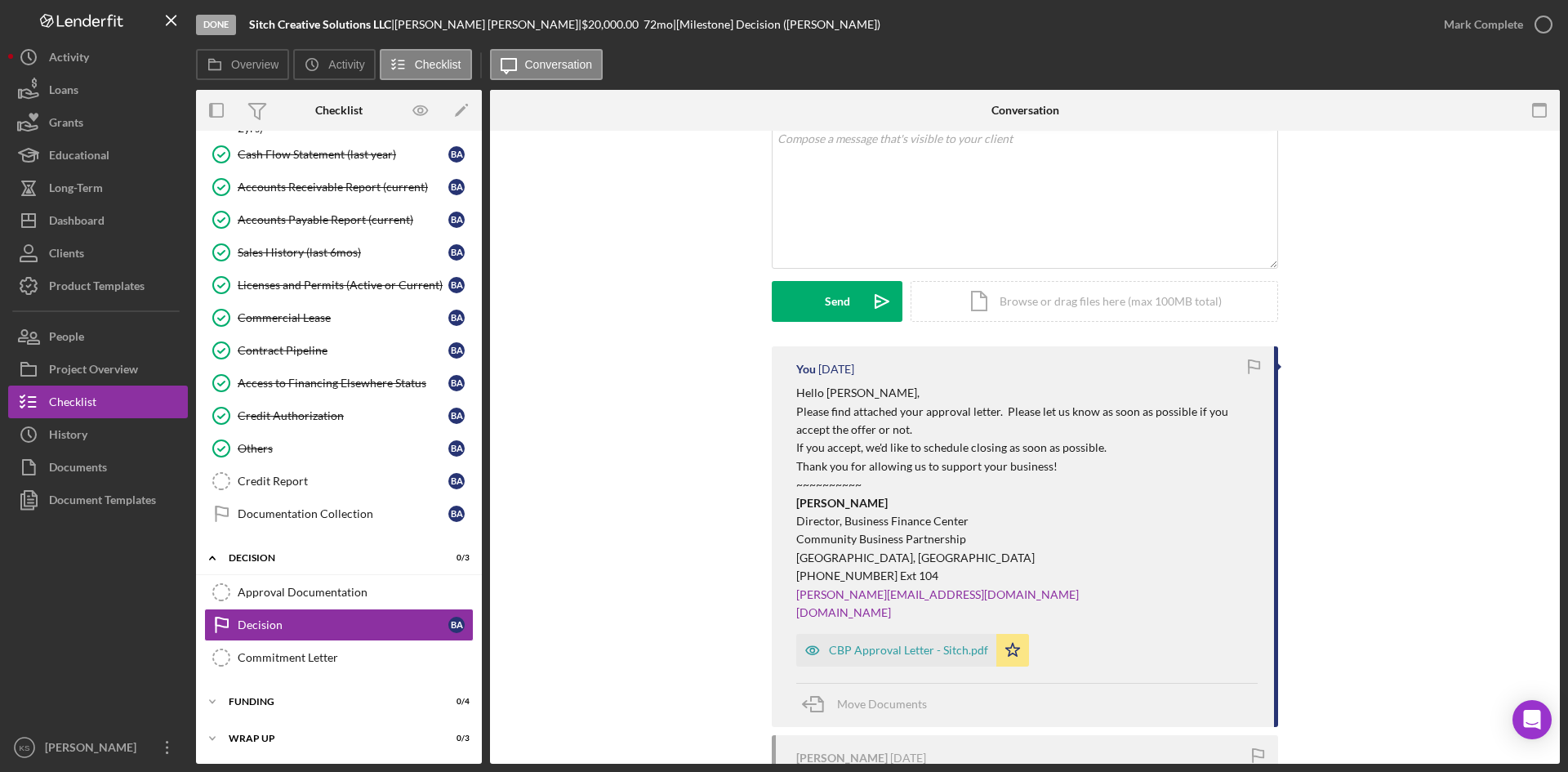
scroll to position [327, 0]
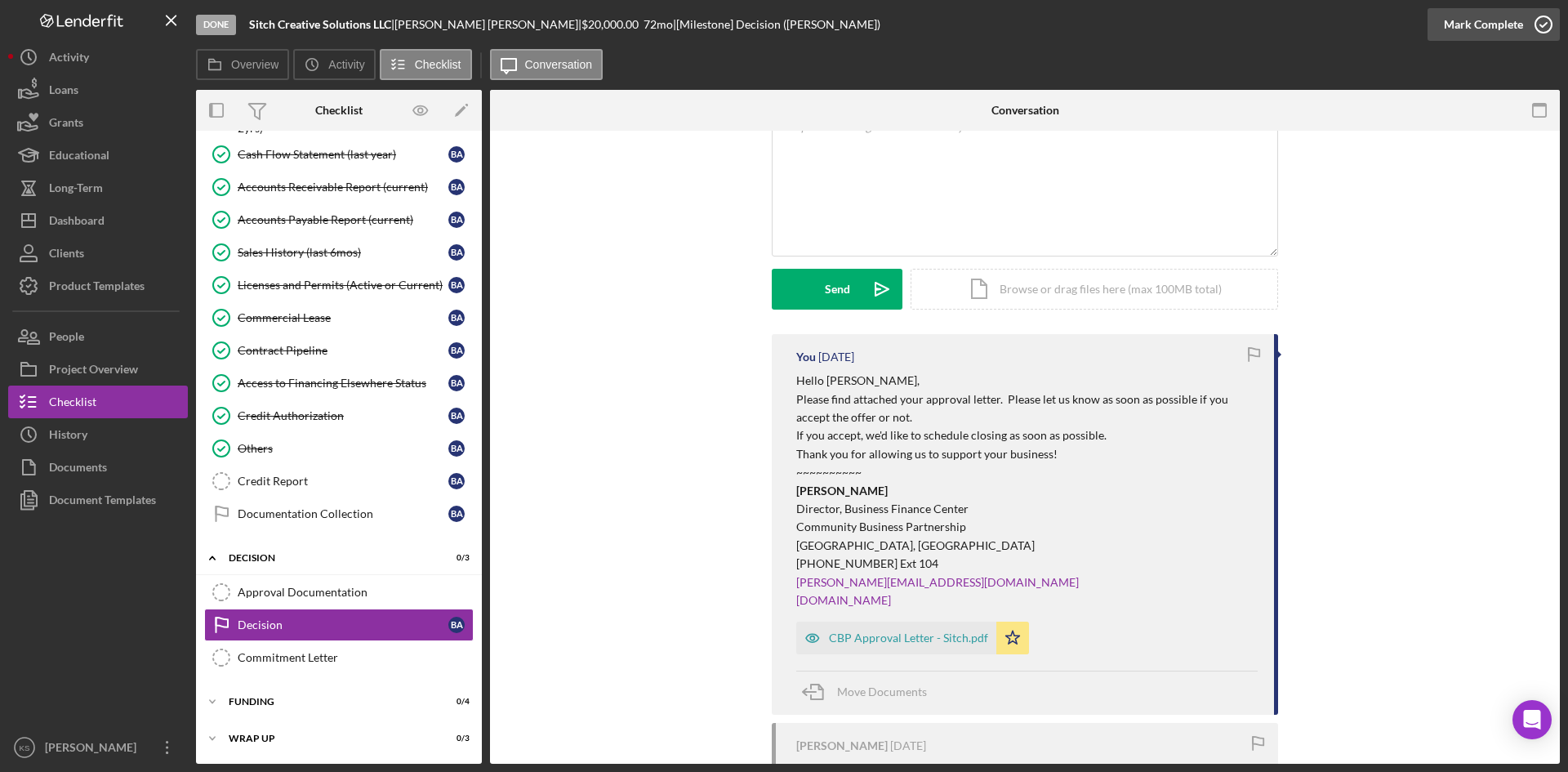
click at [1544, 21] on icon "button" at bounding box center [1544, 25] width 41 height 41
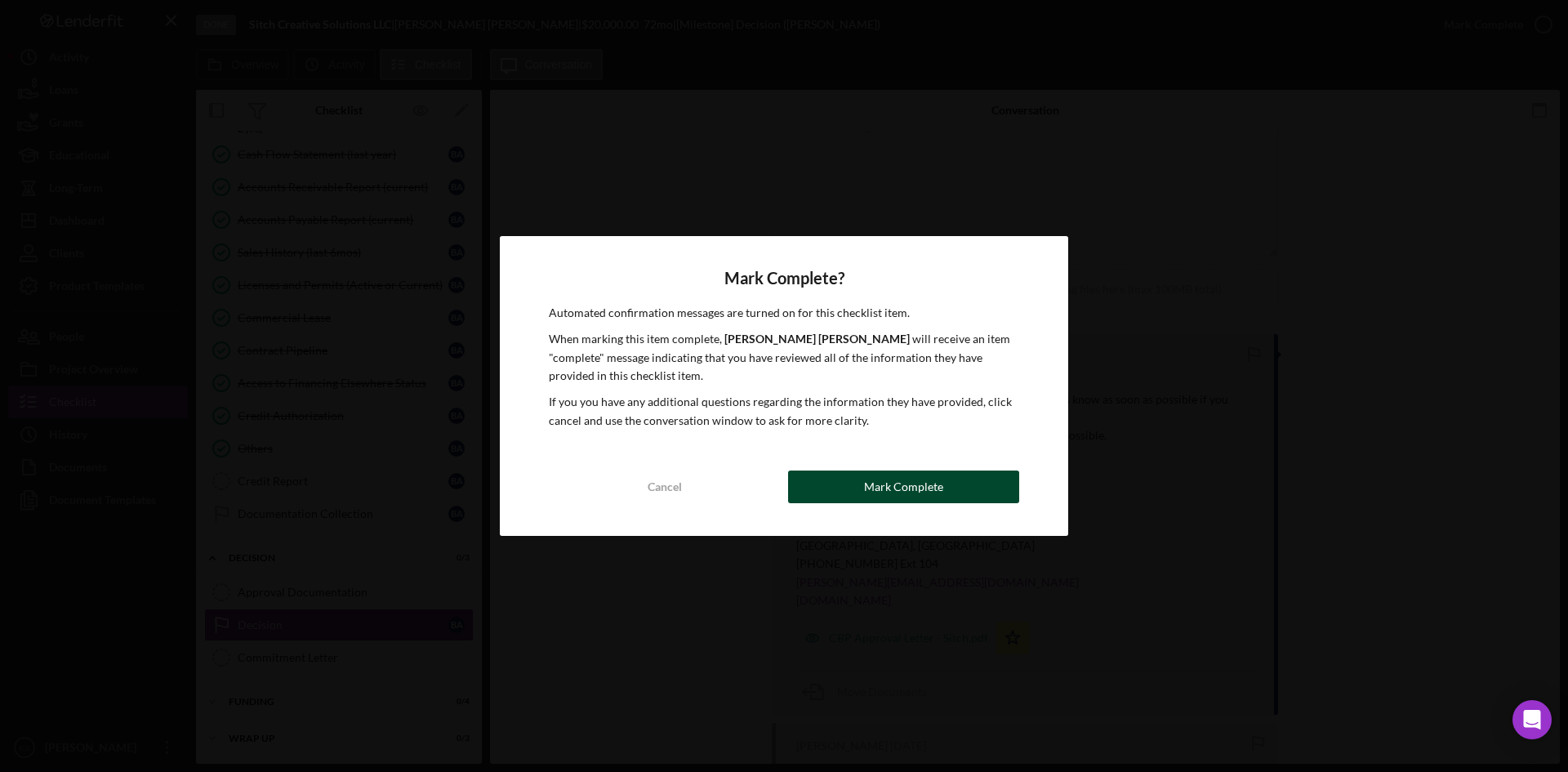
click at [892, 486] on div "Mark Complete" at bounding box center [903, 486] width 79 height 33
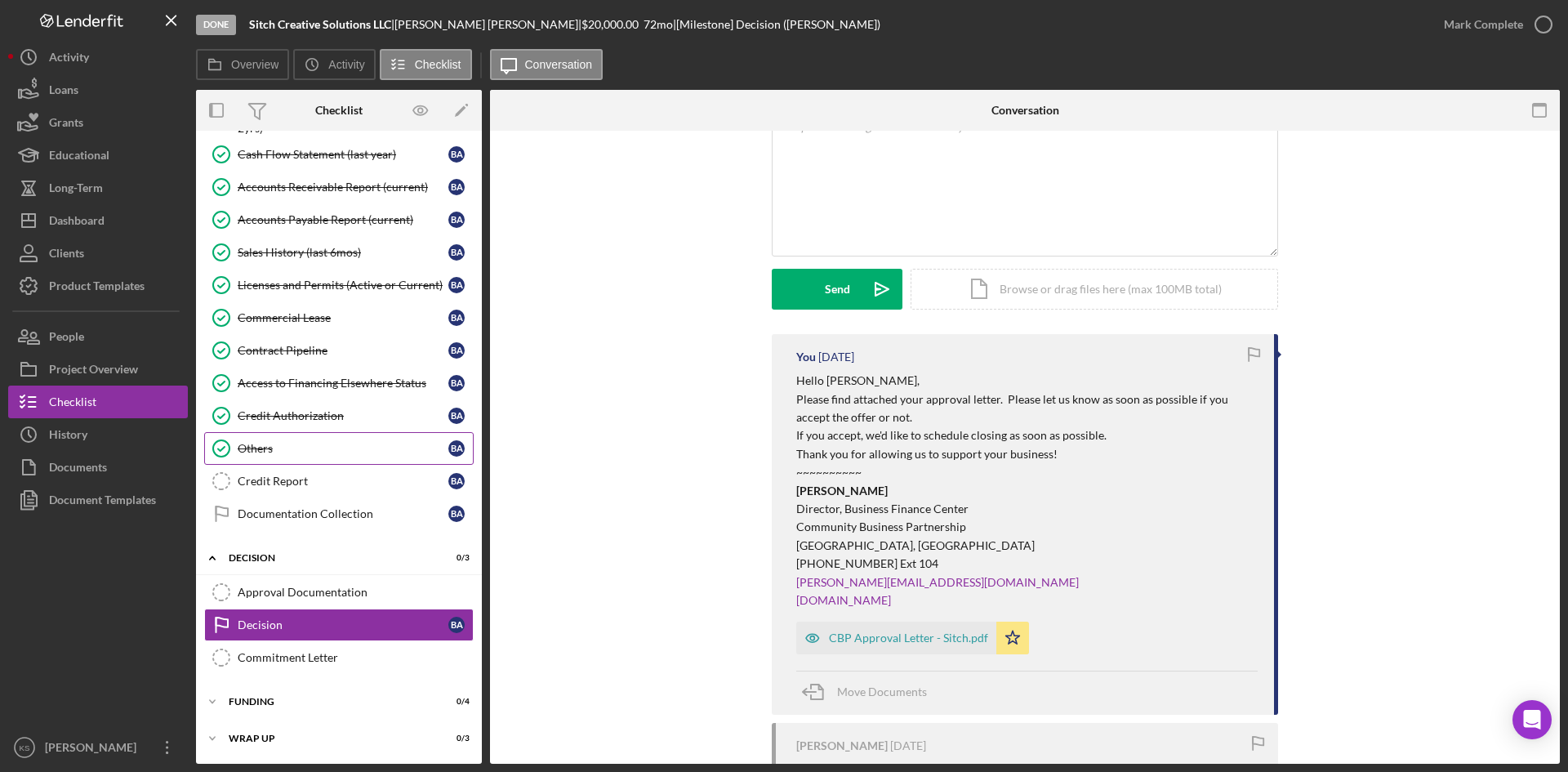
scroll to position [341, 0]
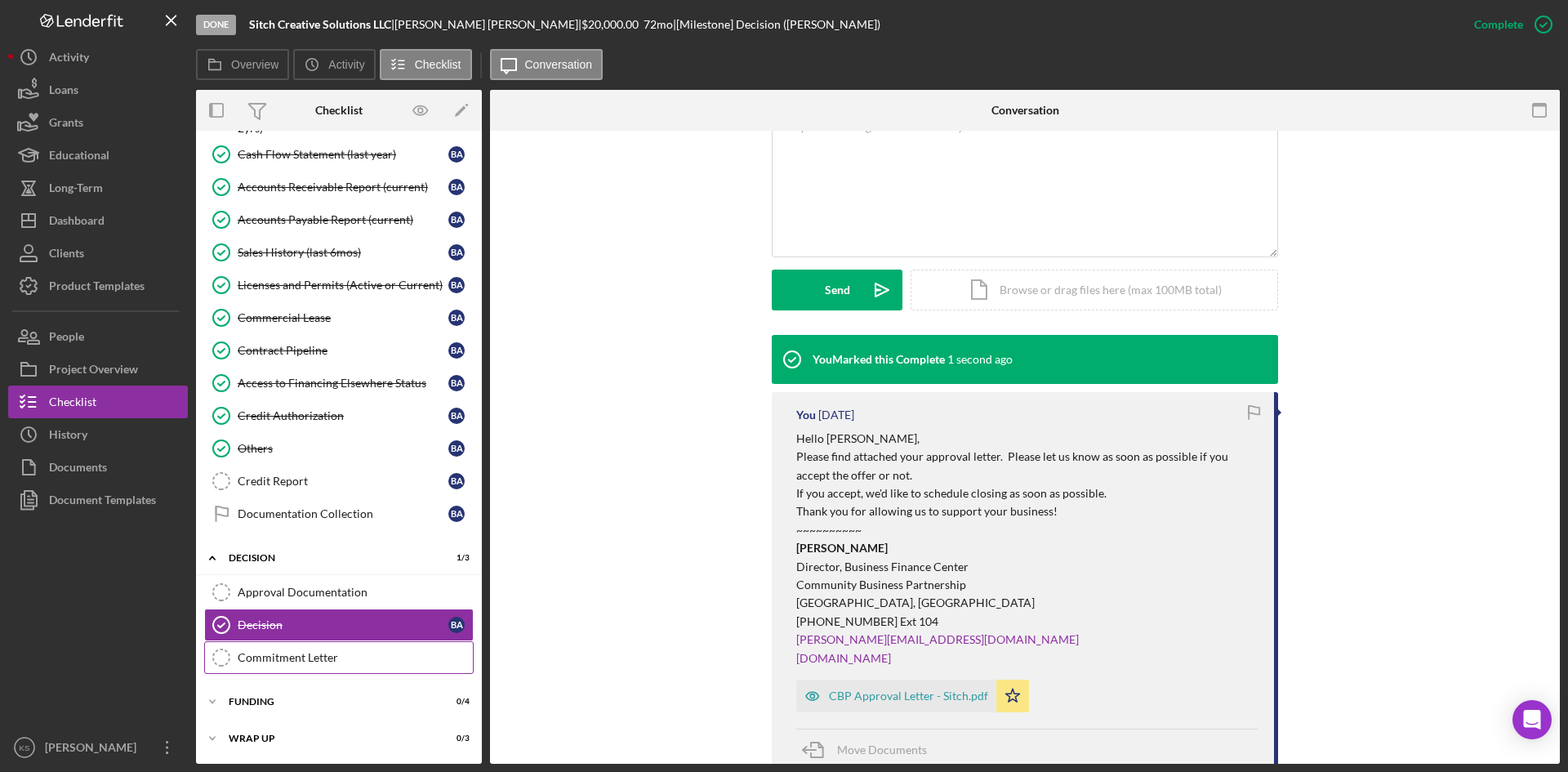
click at [321, 659] on div "Commitment Letter" at bounding box center [355, 657] width 236 height 13
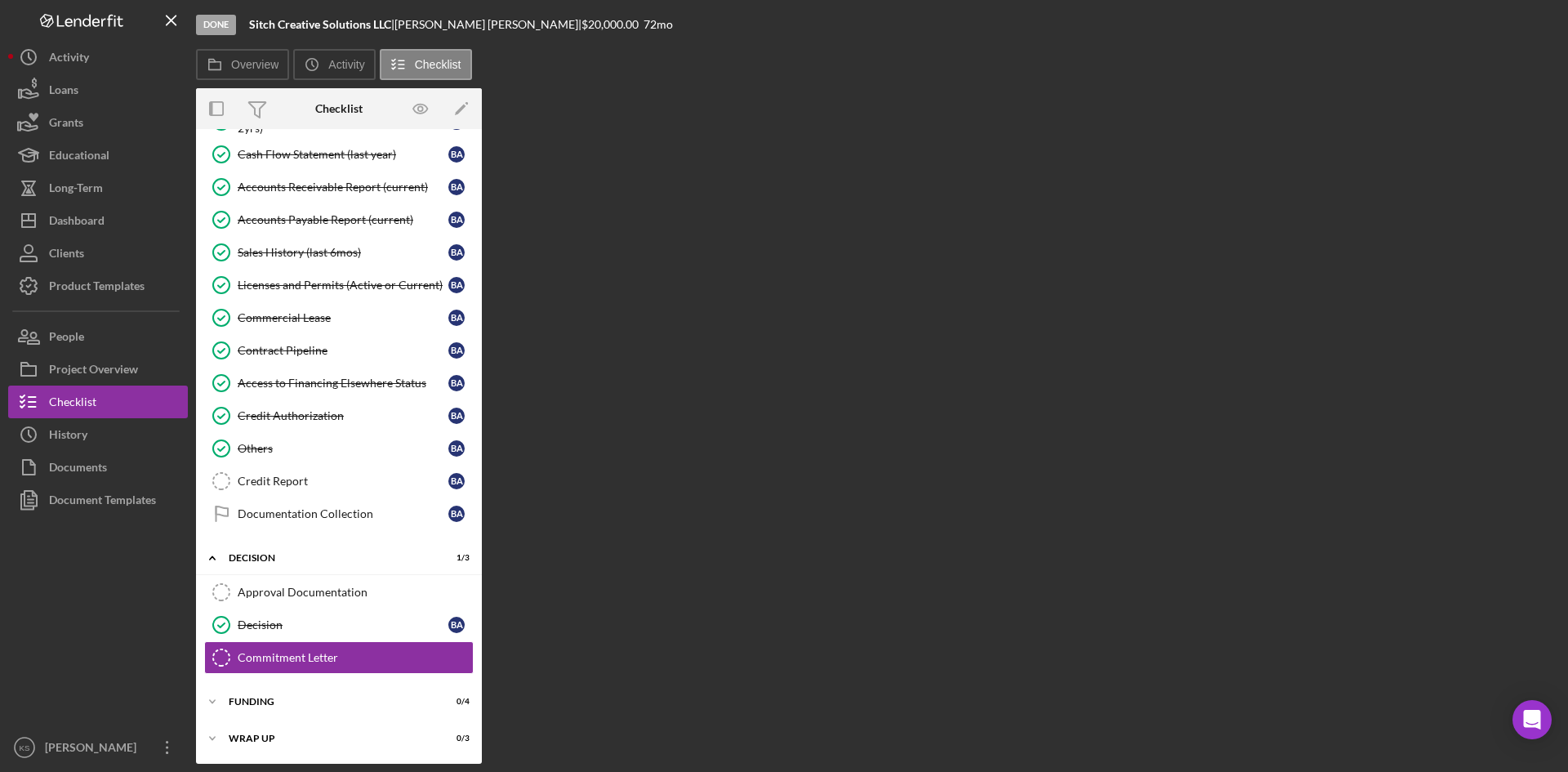
scroll to position [766, 0]
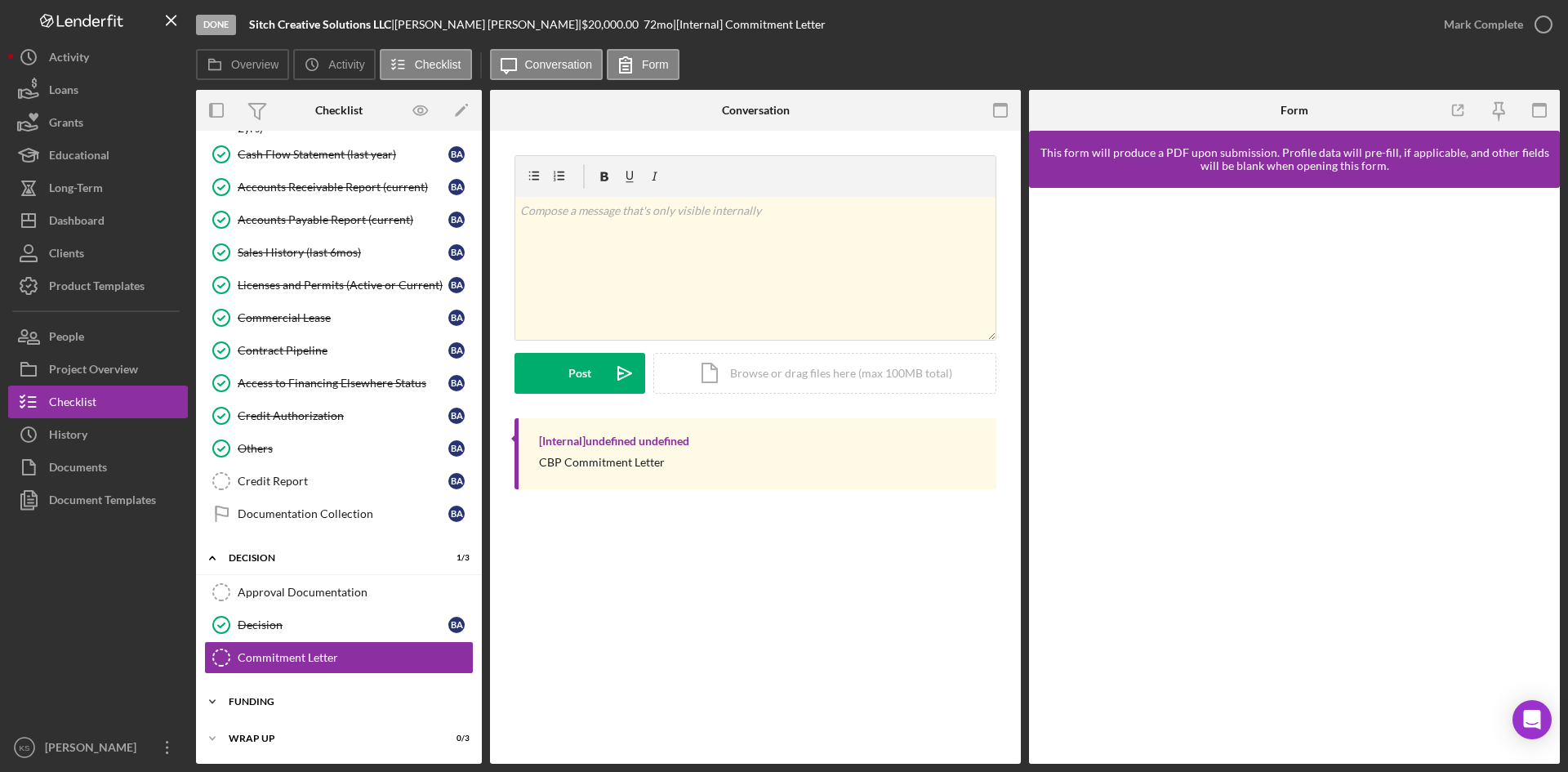
click at [361, 693] on div "Icon/Expander Funding 0 / 4" at bounding box center [339, 701] width 286 height 33
click at [351, 703] on div "Funding" at bounding box center [344, 701] width 233 height 10
click at [262, 699] on div "Funding" at bounding box center [344, 701] width 233 height 10
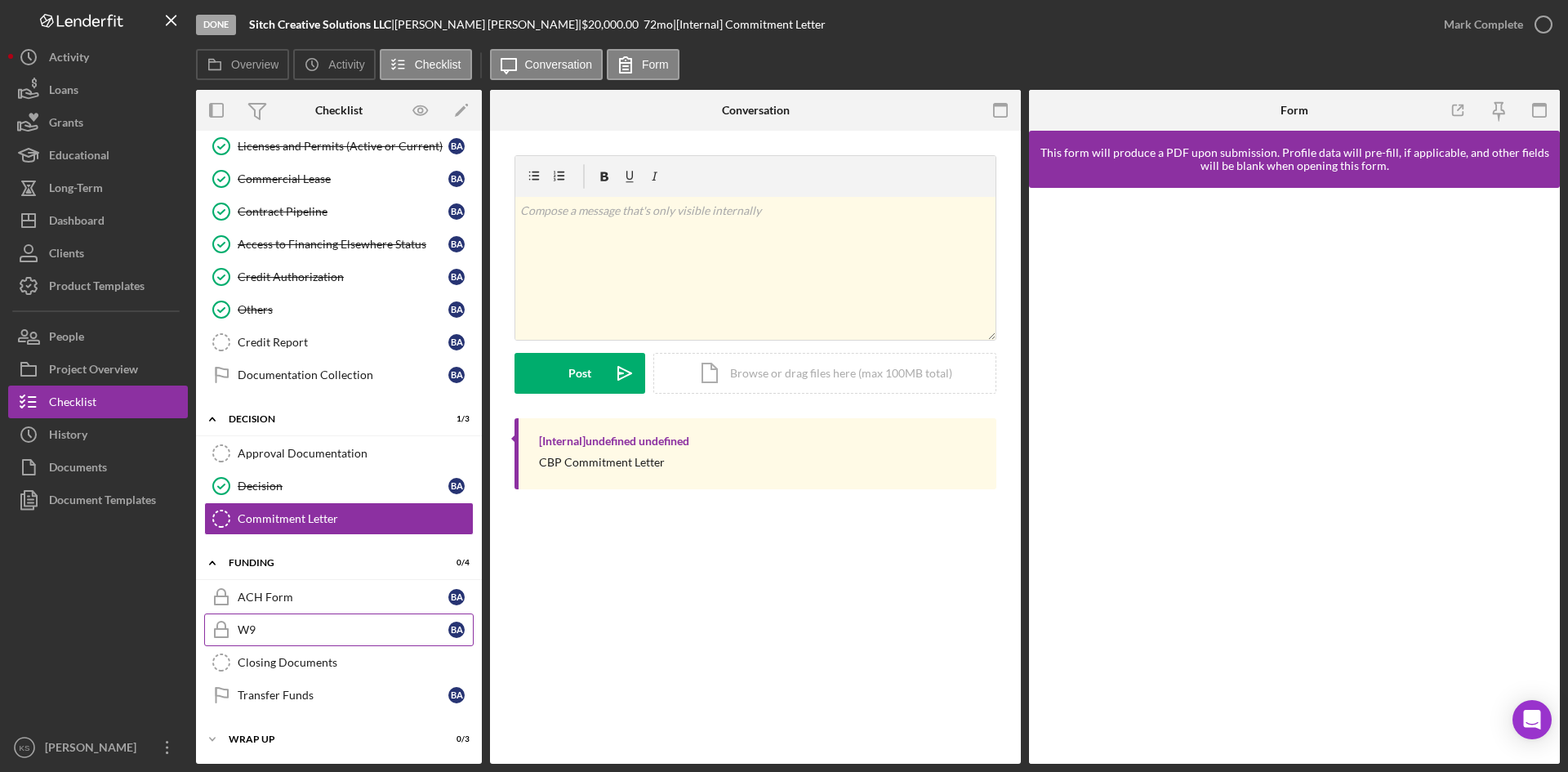
scroll to position [906, 0]
click at [345, 585] on link "ACH Form ACH Form B A" at bounding box center [339, 596] width 270 height 33
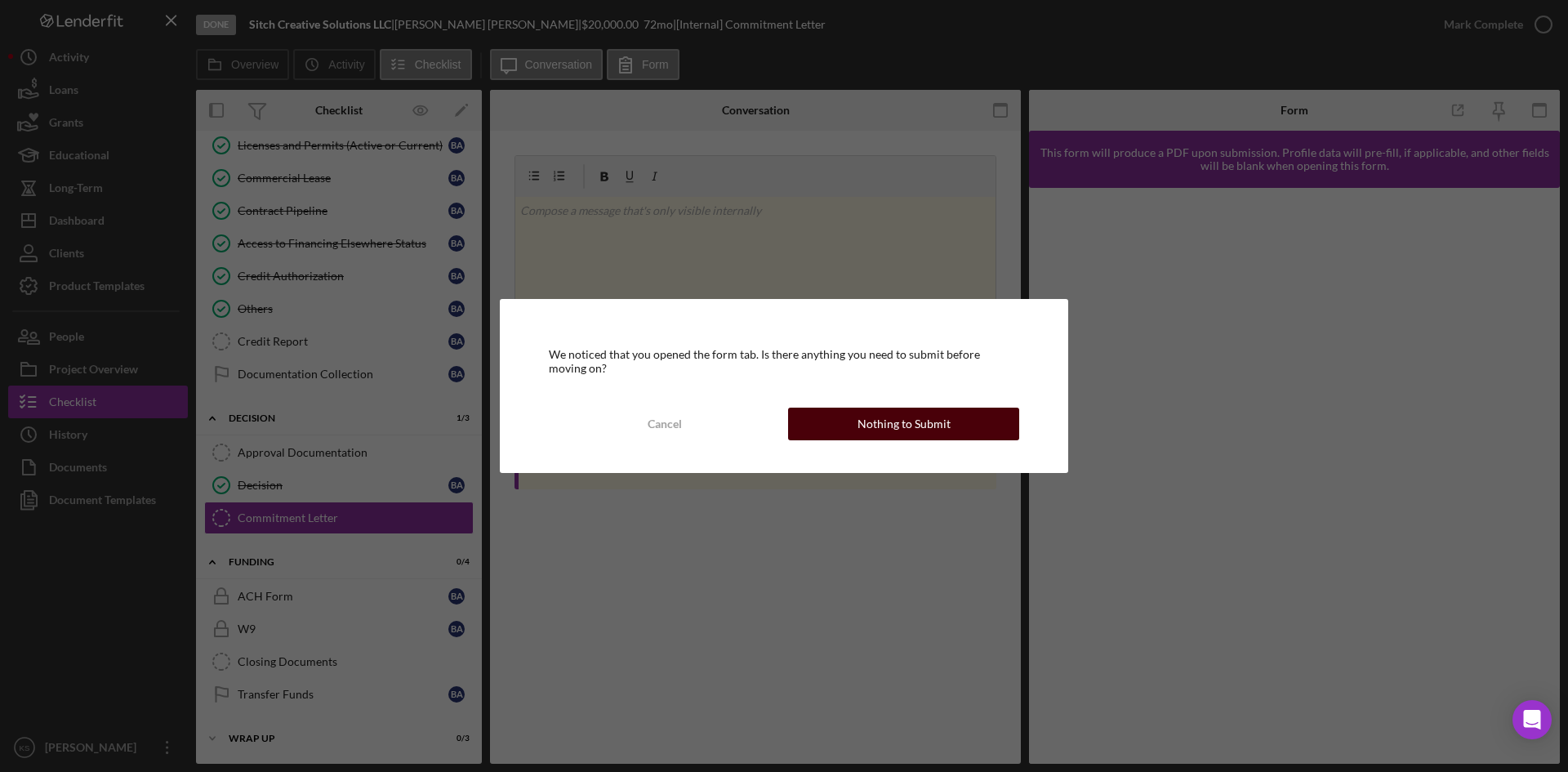
click at [895, 428] on div "Nothing to Submit" at bounding box center [904, 424] width 93 height 33
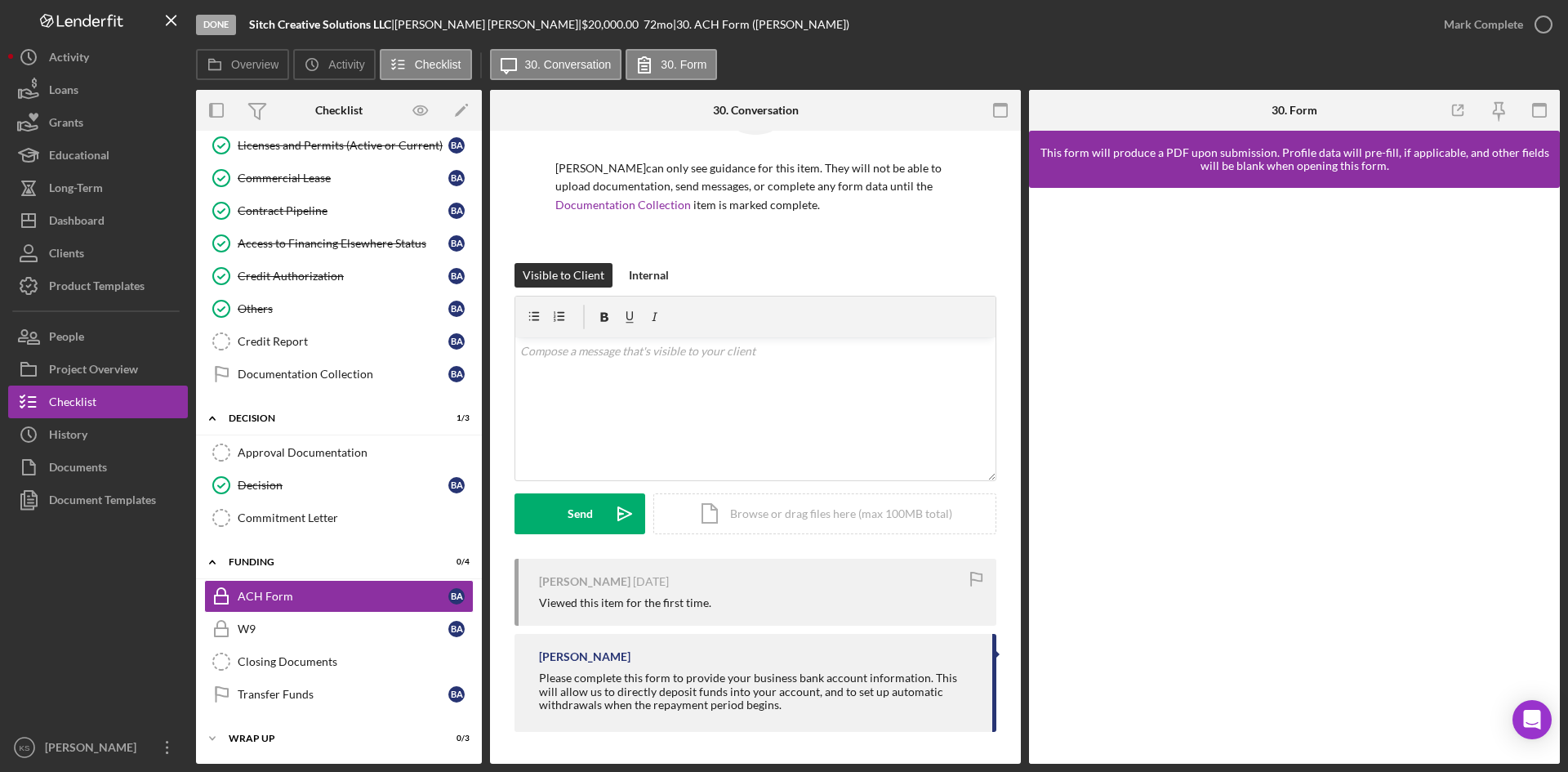
scroll to position [103, 0]
click at [650, 284] on div "Internal" at bounding box center [649, 274] width 40 height 24
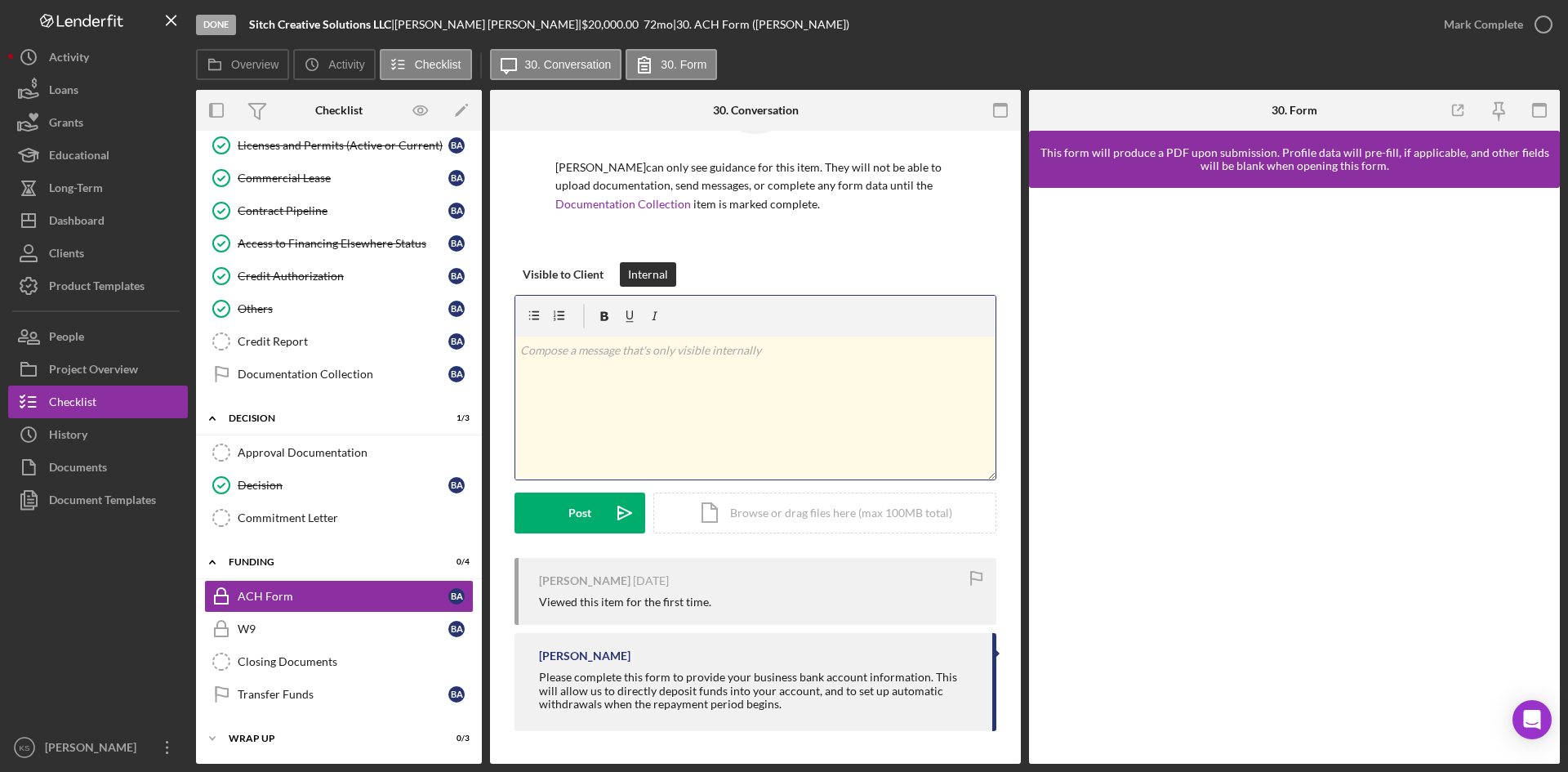
click at [730, 383] on div "v Color teal Color pink Remove color Add row above Add row below Add column bef…" at bounding box center [755, 408] width 480 height 143
drag, startPoint x: 696, startPoint y: 356, endPoint x: 578, endPoint y: 363, distance: 118.2
click at [510, 357] on div "[PERSON_NAME] can only see guidance for this item. They will not be able to upl…" at bounding box center [755, 395] width 531 height 736
copy p "Client completed at closing [DATE]."
click at [581, 522] on div "Post" at bounding box center [580, 513] width 23 height 41
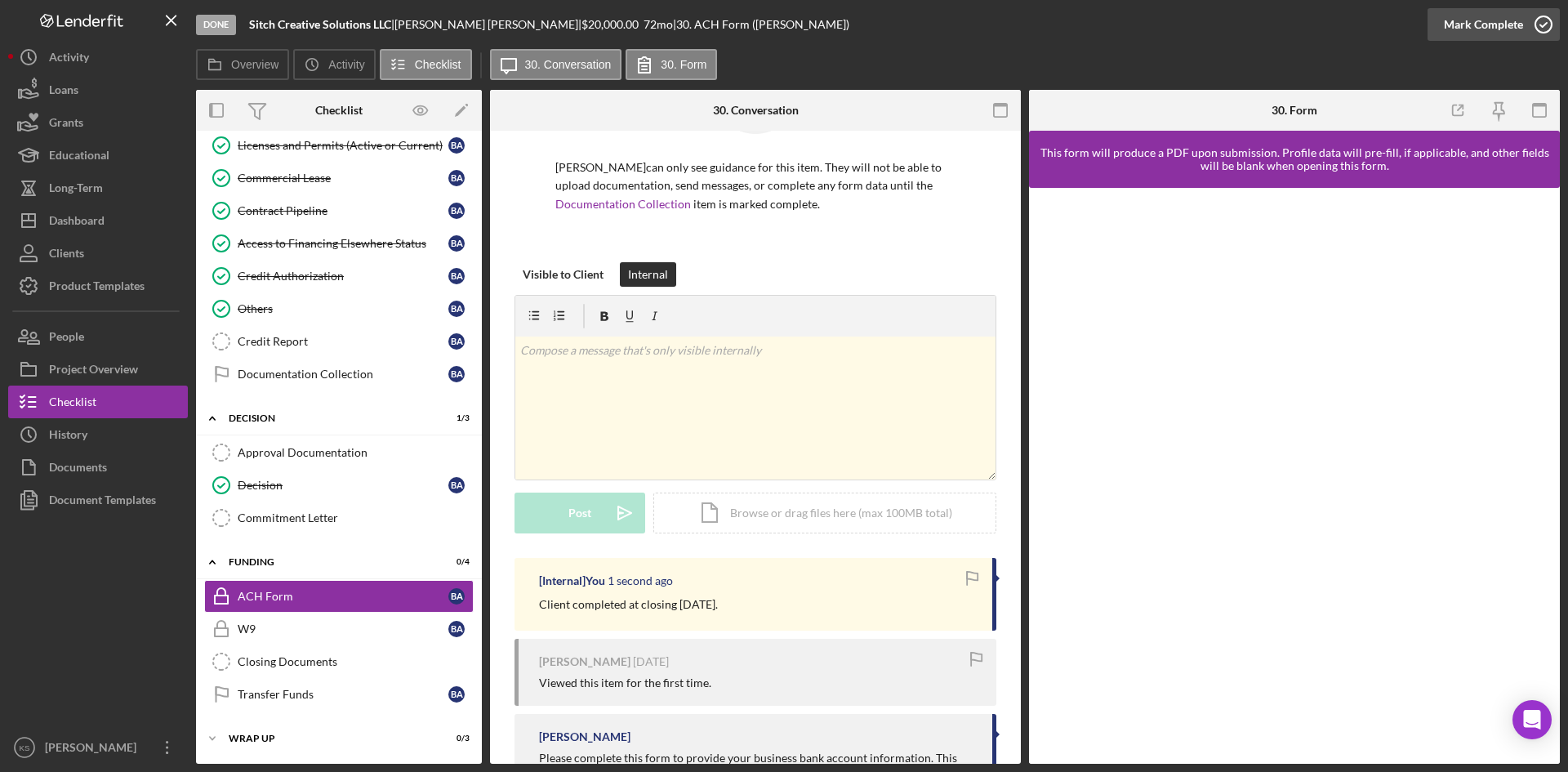
click at [1546, 21] on icon "button" at bounding box center [1544, 25] width 41 height 41
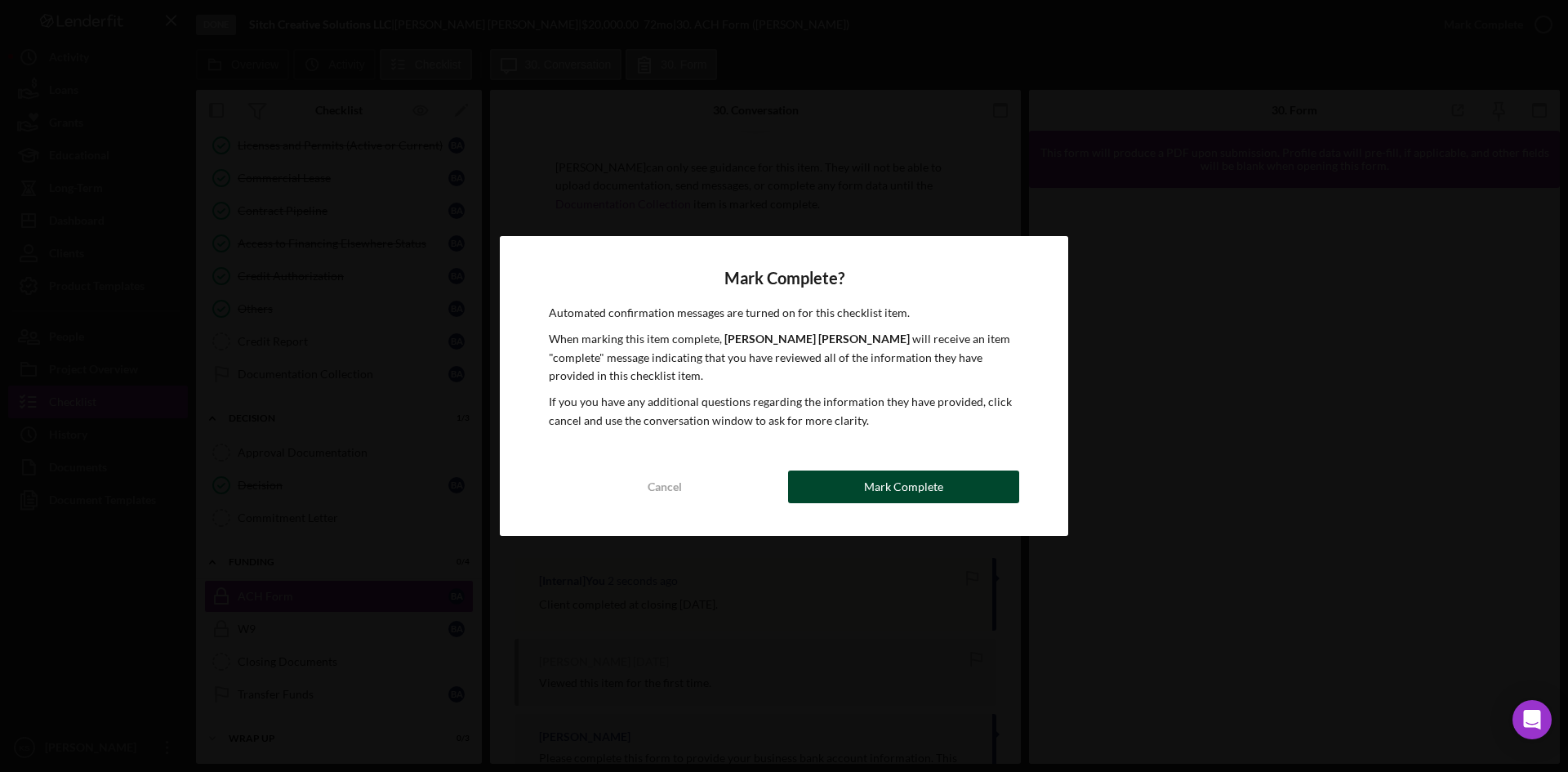
click at [919, 485] on div "Mark Complete" at bounding box center [903, 486] width 79 height 33
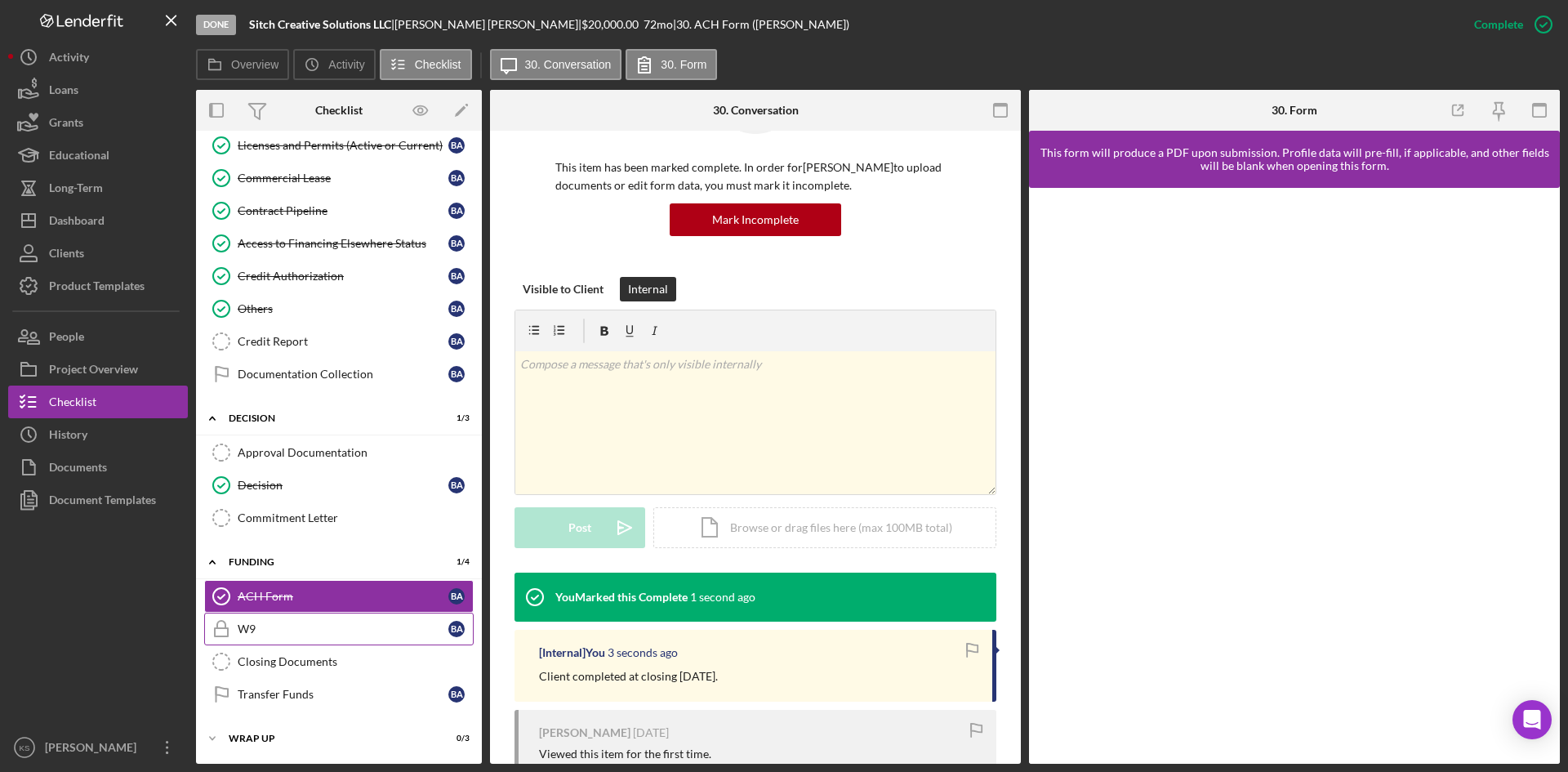
click at [339, 629] on div "W9" at bounding box center [343, 628] width 211 height 13
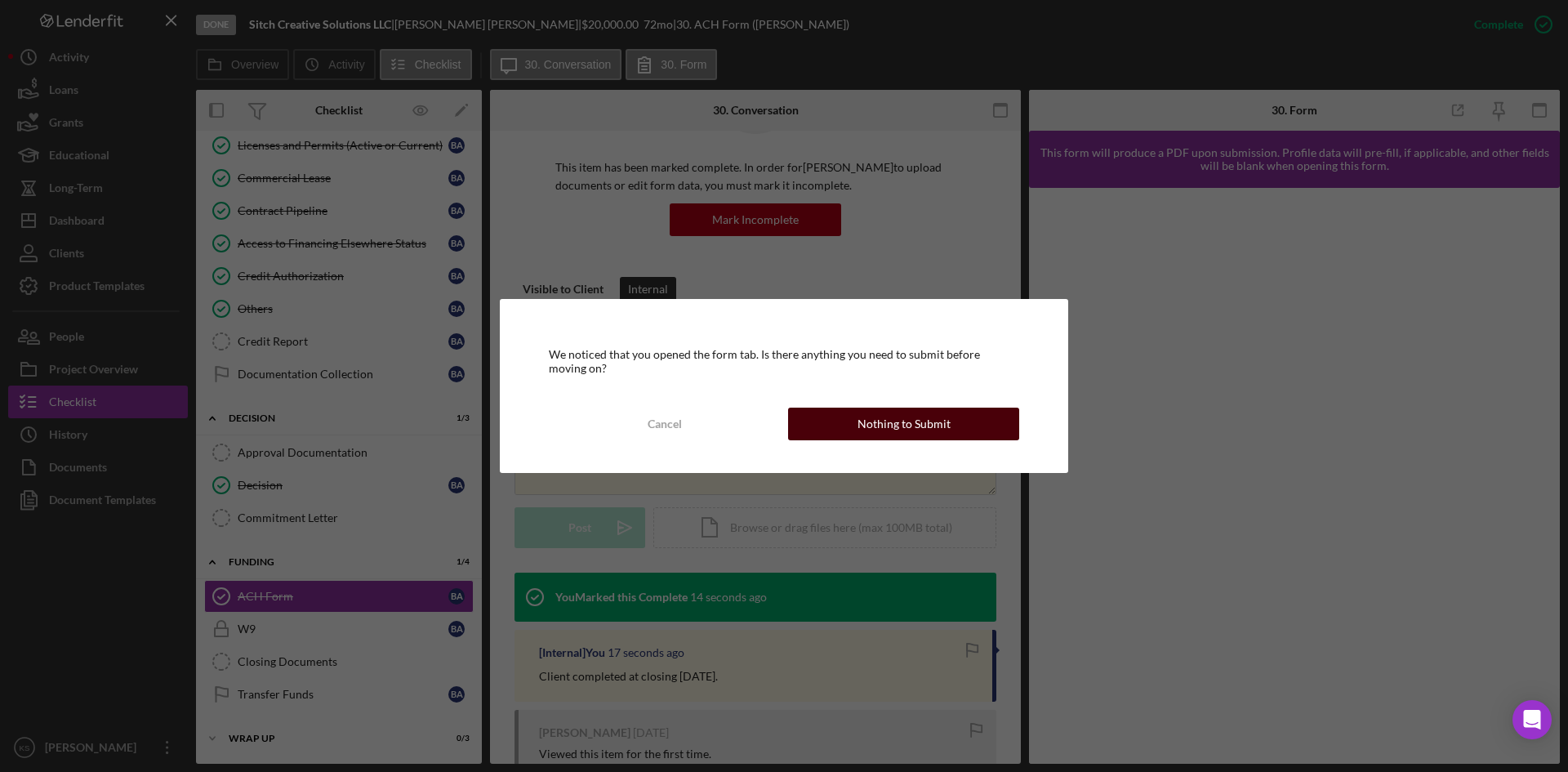
click at [896, 419] on div "Nothing to Submit" at bounding box center [904, 424] width 93 height 33
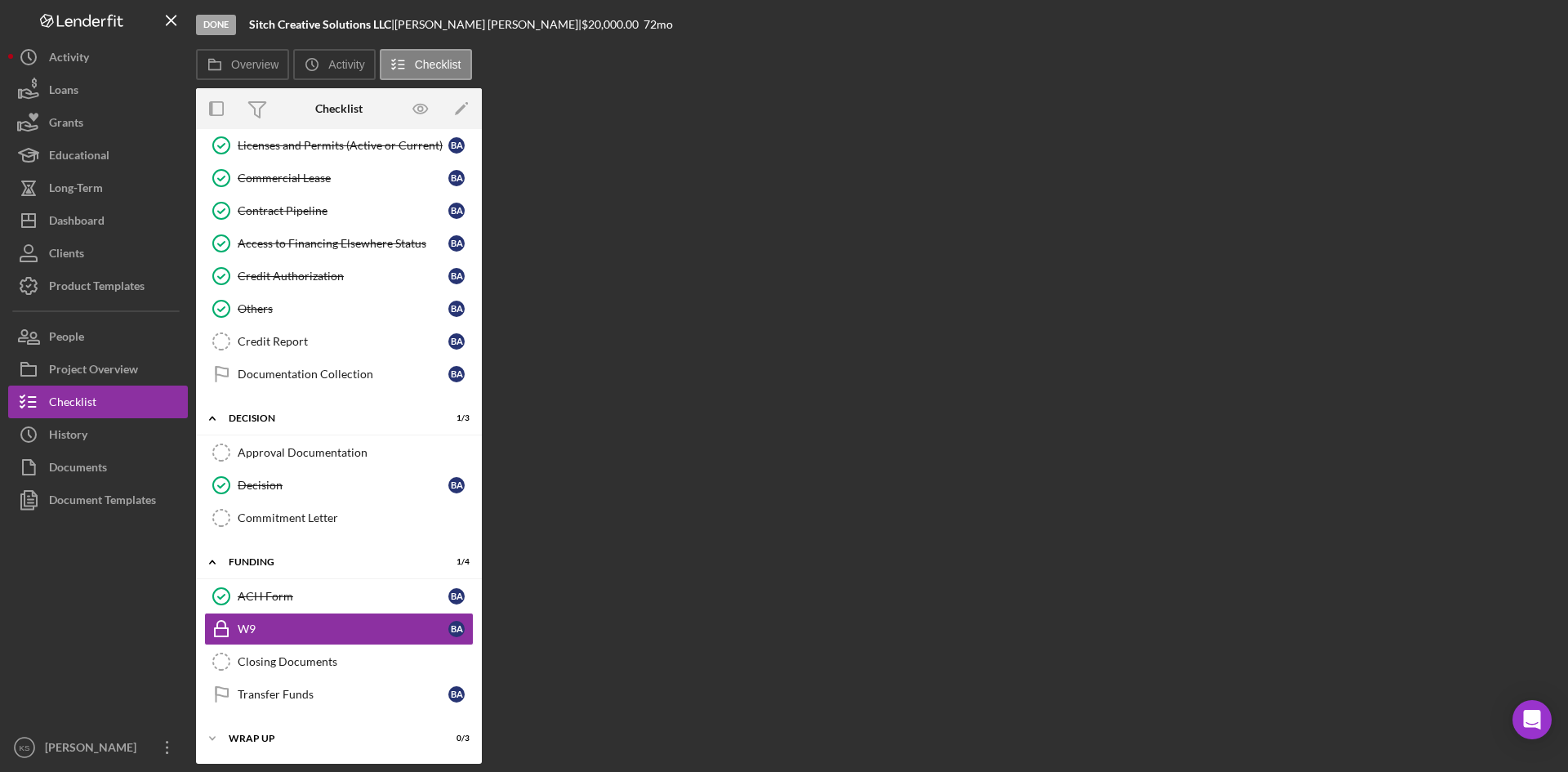
scroll to position [906, 0]
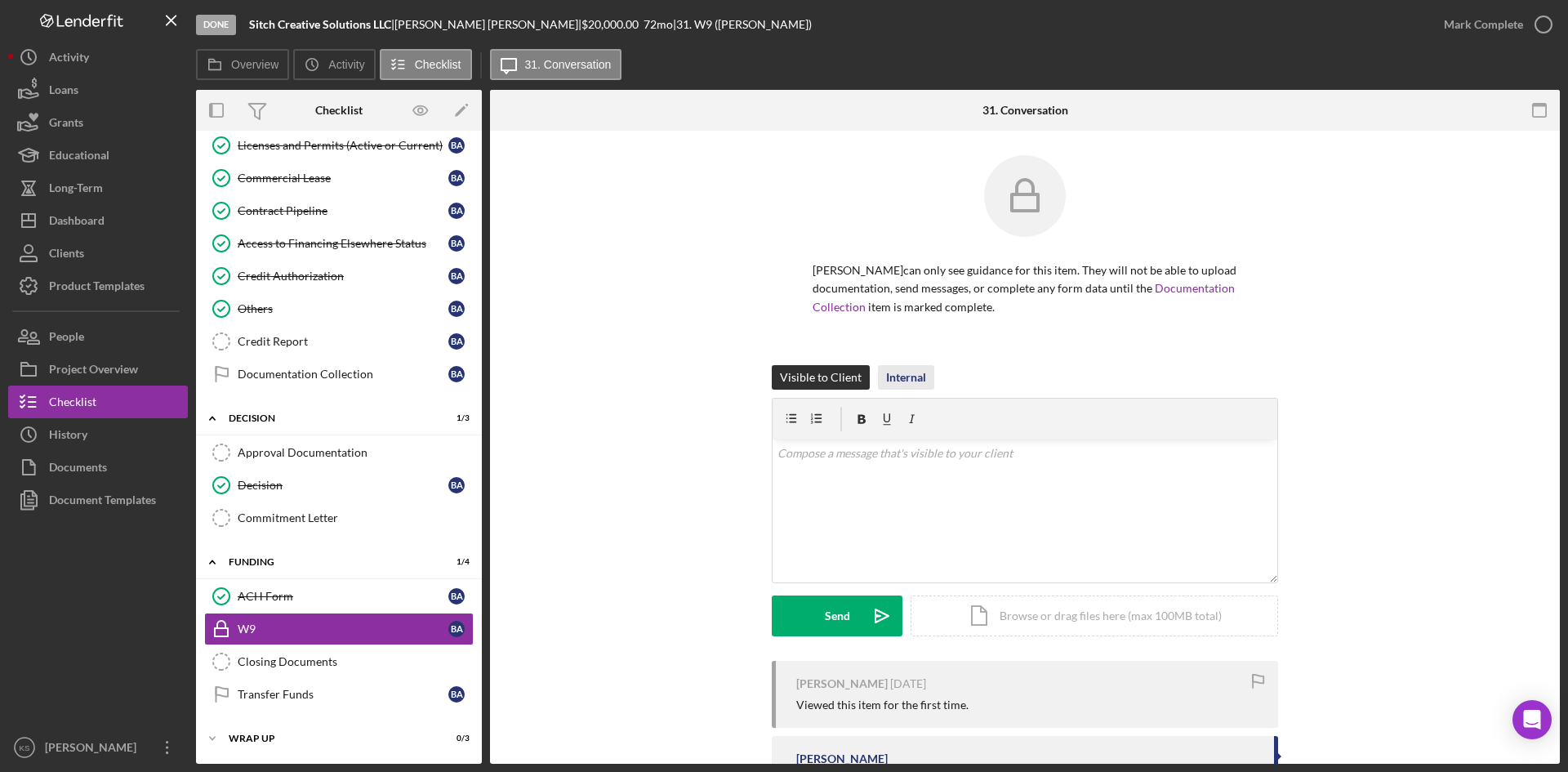
click at [900, 384] on div "Internal" at bounding box center [906, 377] width 40 height 24
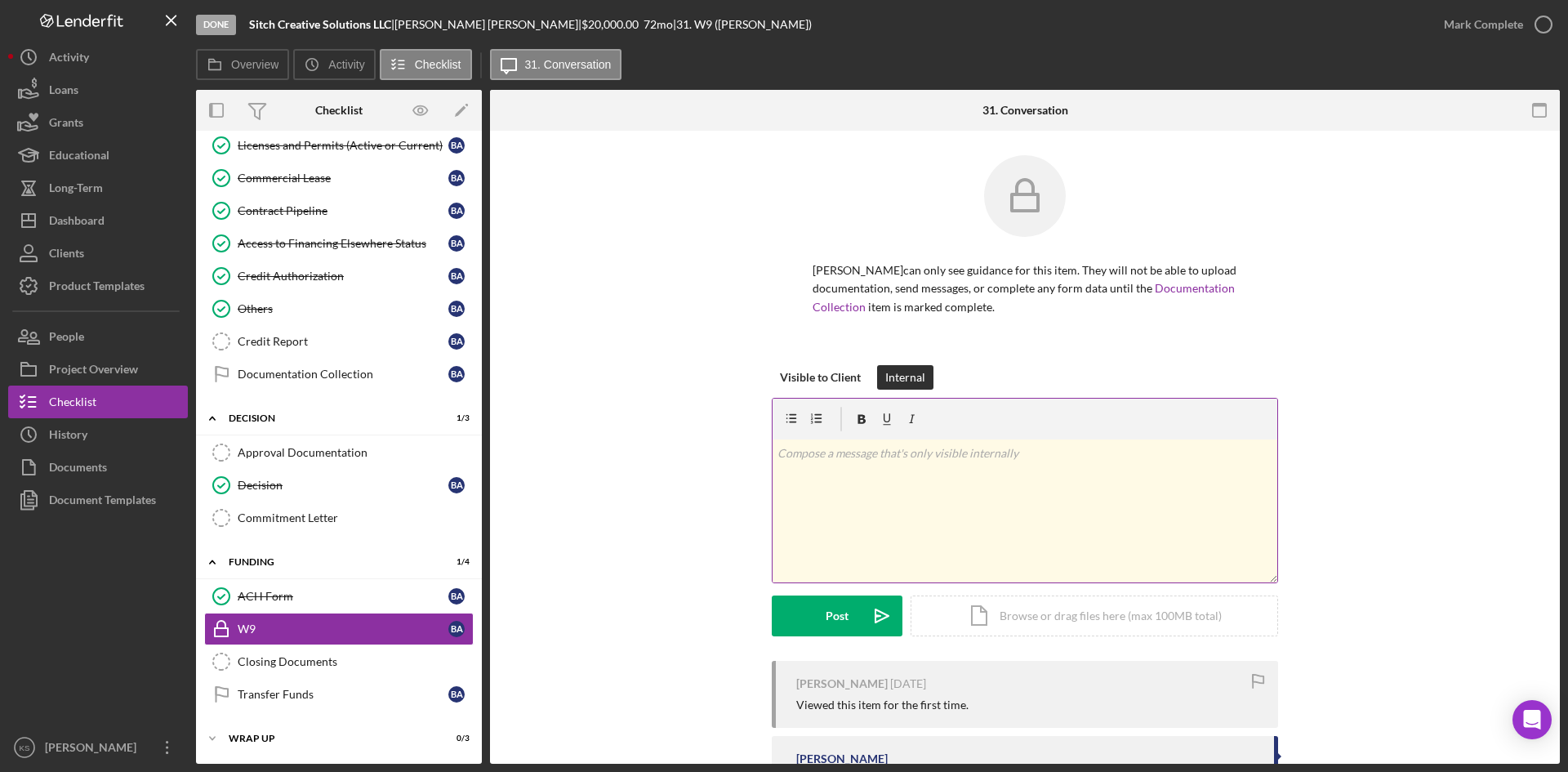
click at [953, 483] on div "v Color teal Color pink Remove color Add row above Add row below Add column bef…" at bounding box center [1025, 511] width 505 height 143
click at [829, 622] on div "Post" at bounding box center [837, 616] width 23 height 41
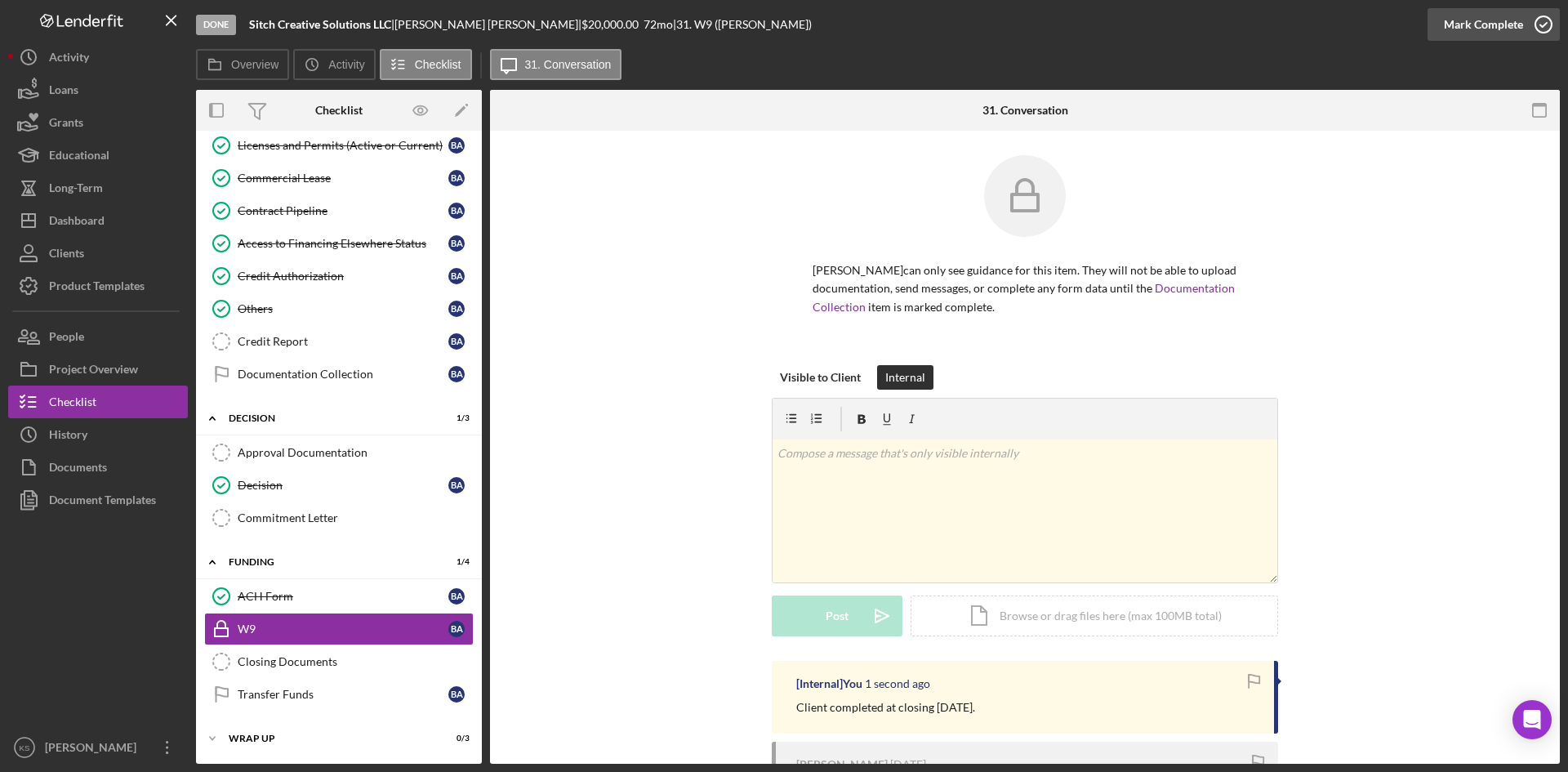
click at [1541, 29] on icon "button" at bounding box center [1544, 25] width 41 height 41
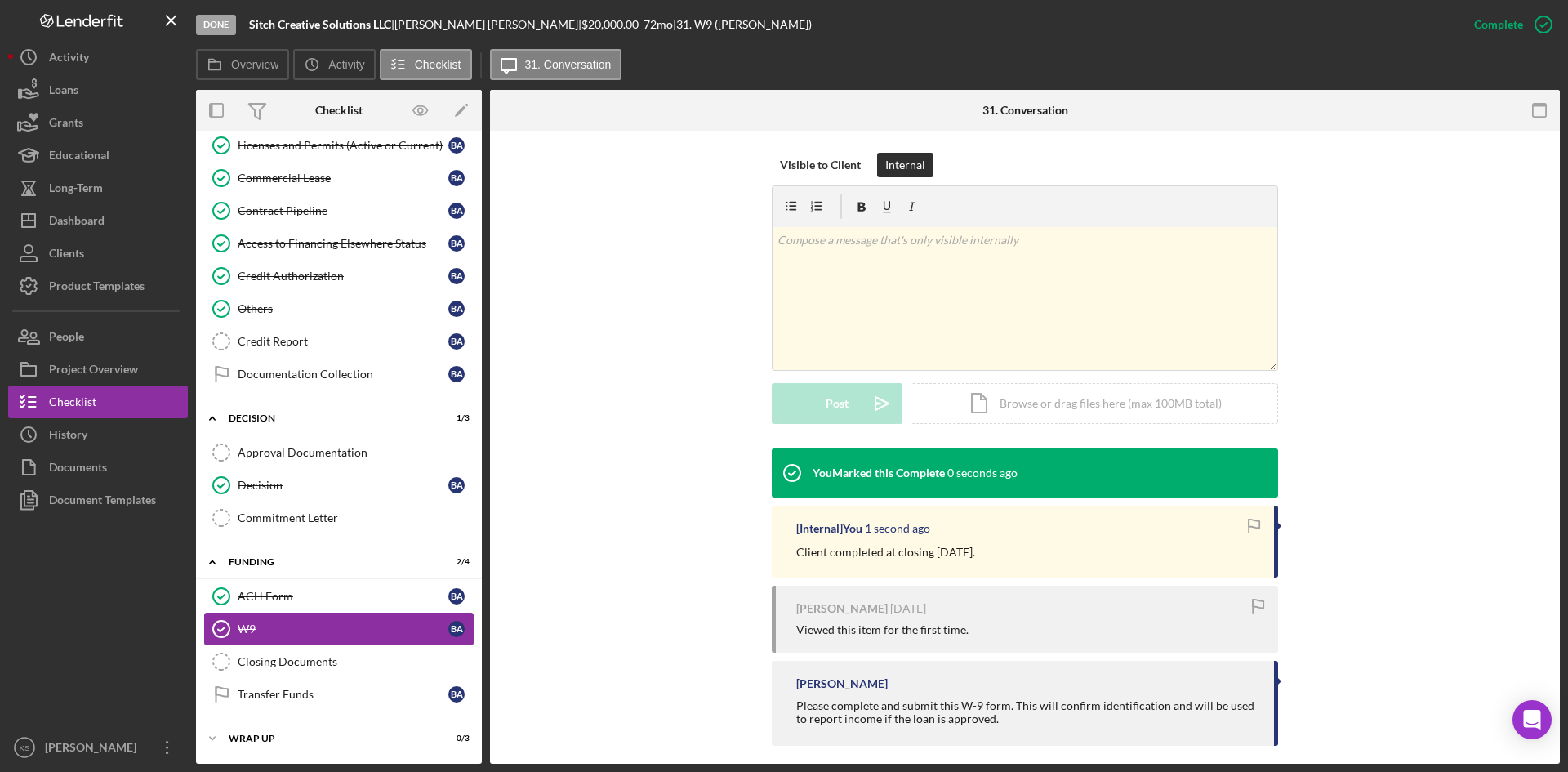
scroll to position [242, 0]
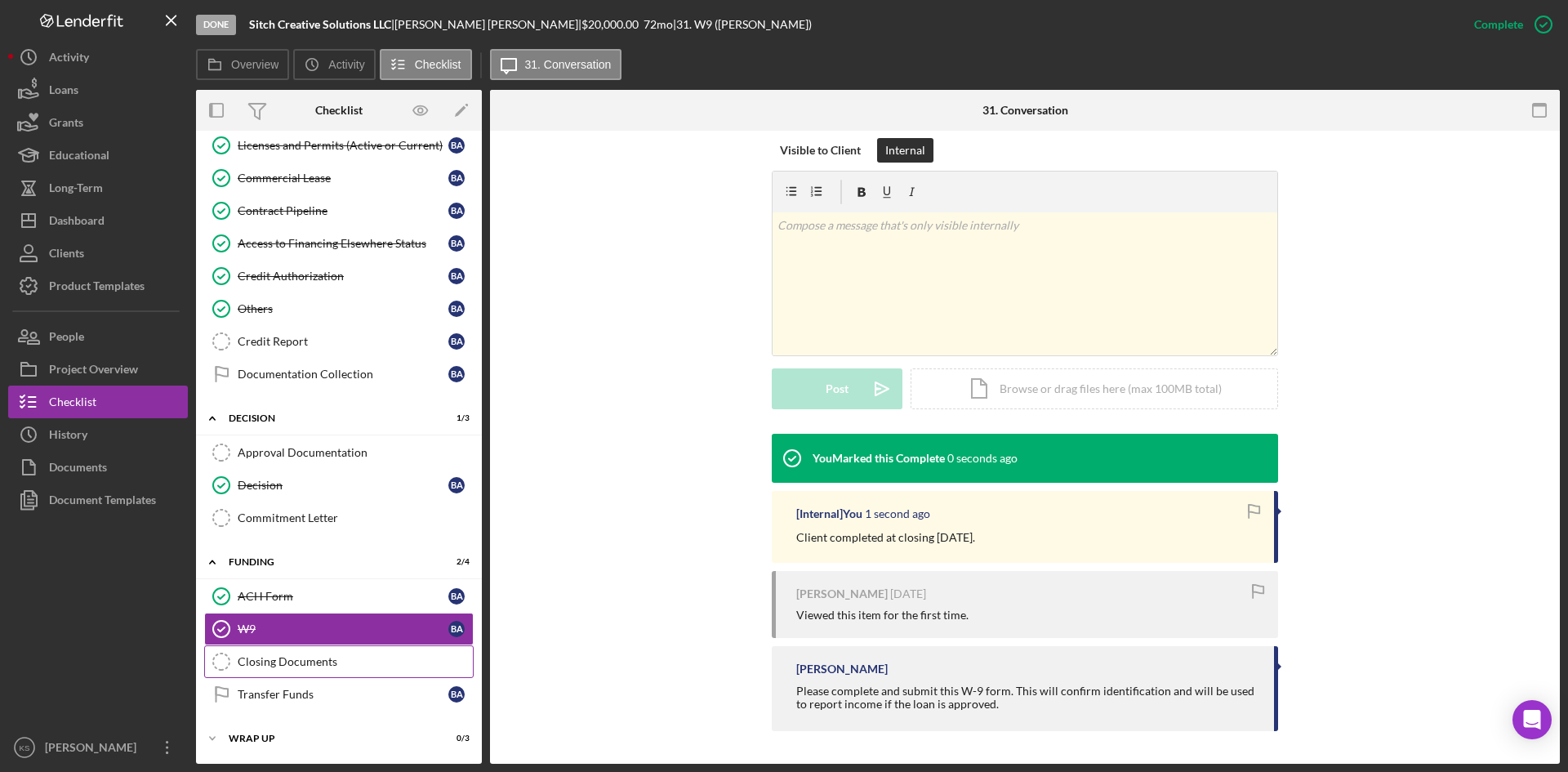
click at [319, 661] on div "Closing Documents" at bounding box center [355, 661] width 236 height 13
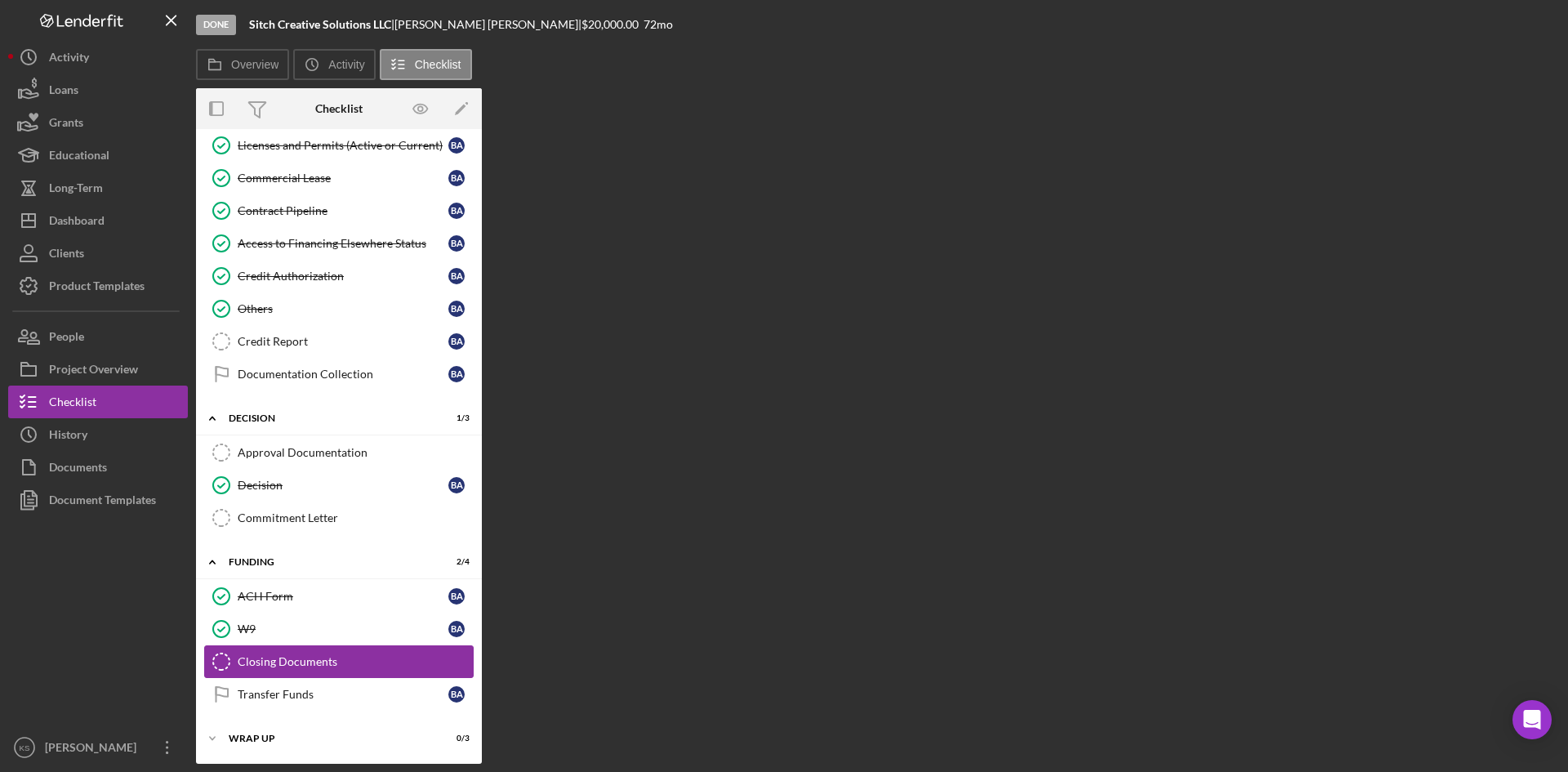
scroll to position [906, 0]
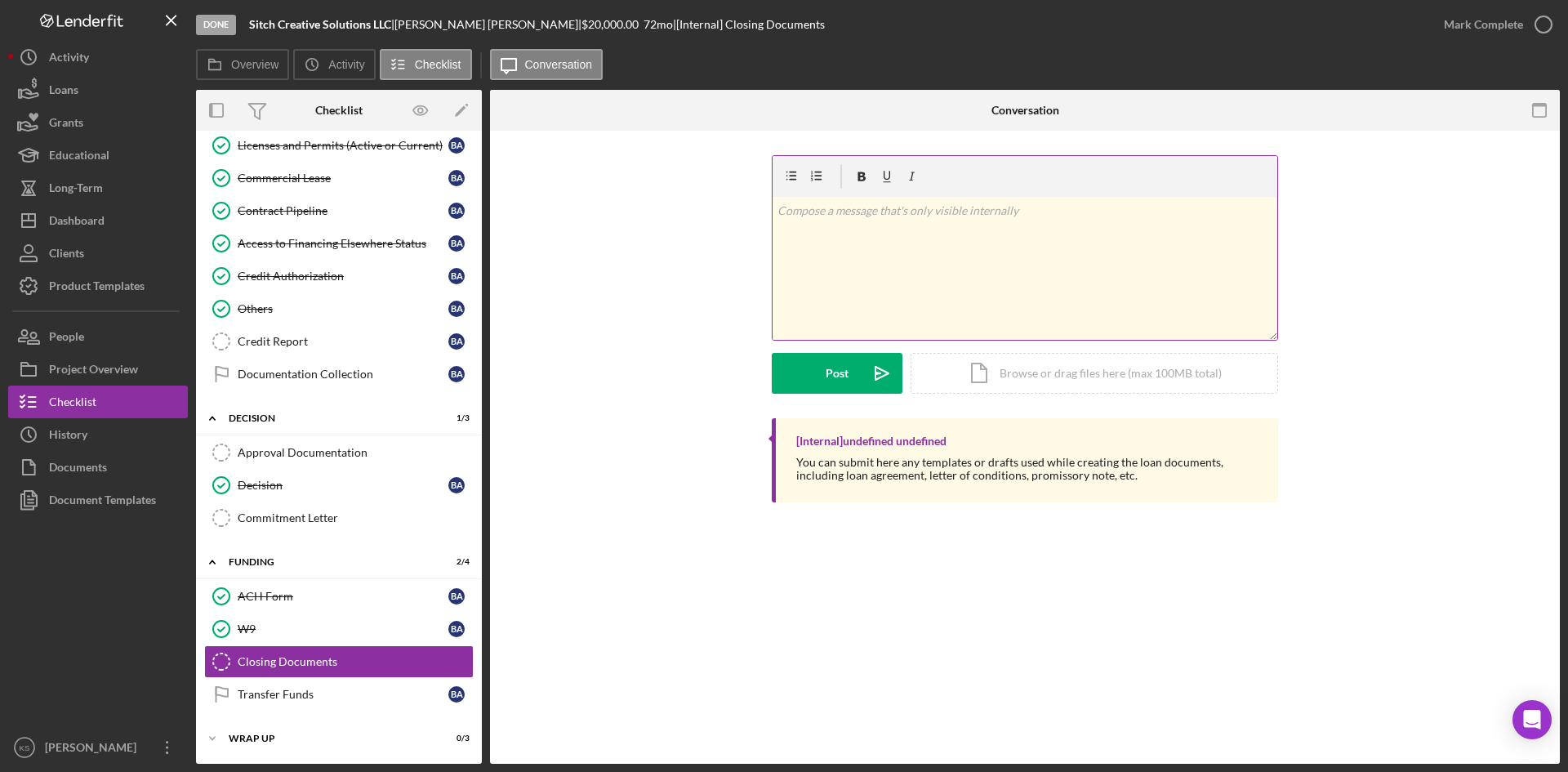
click at [1007, 210] on p at bounding box center [1025, 211] width 496 height 18
click at [837, 373] on div "Post" at bounding box center [837, 373] width 23 height 41
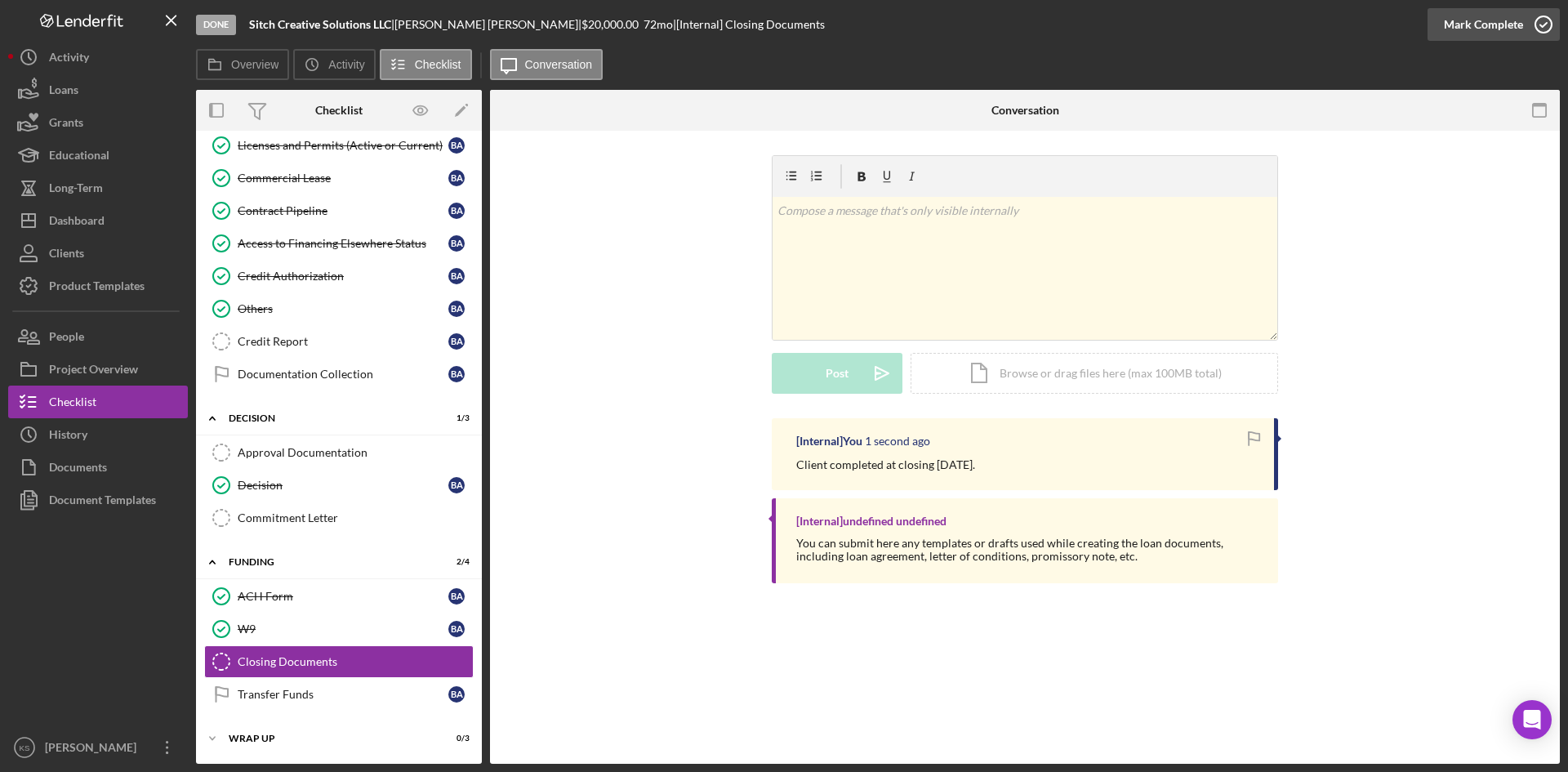
click at [1541, 20] on icon "button" at bounding box center [1544, 25] width 41 height 41
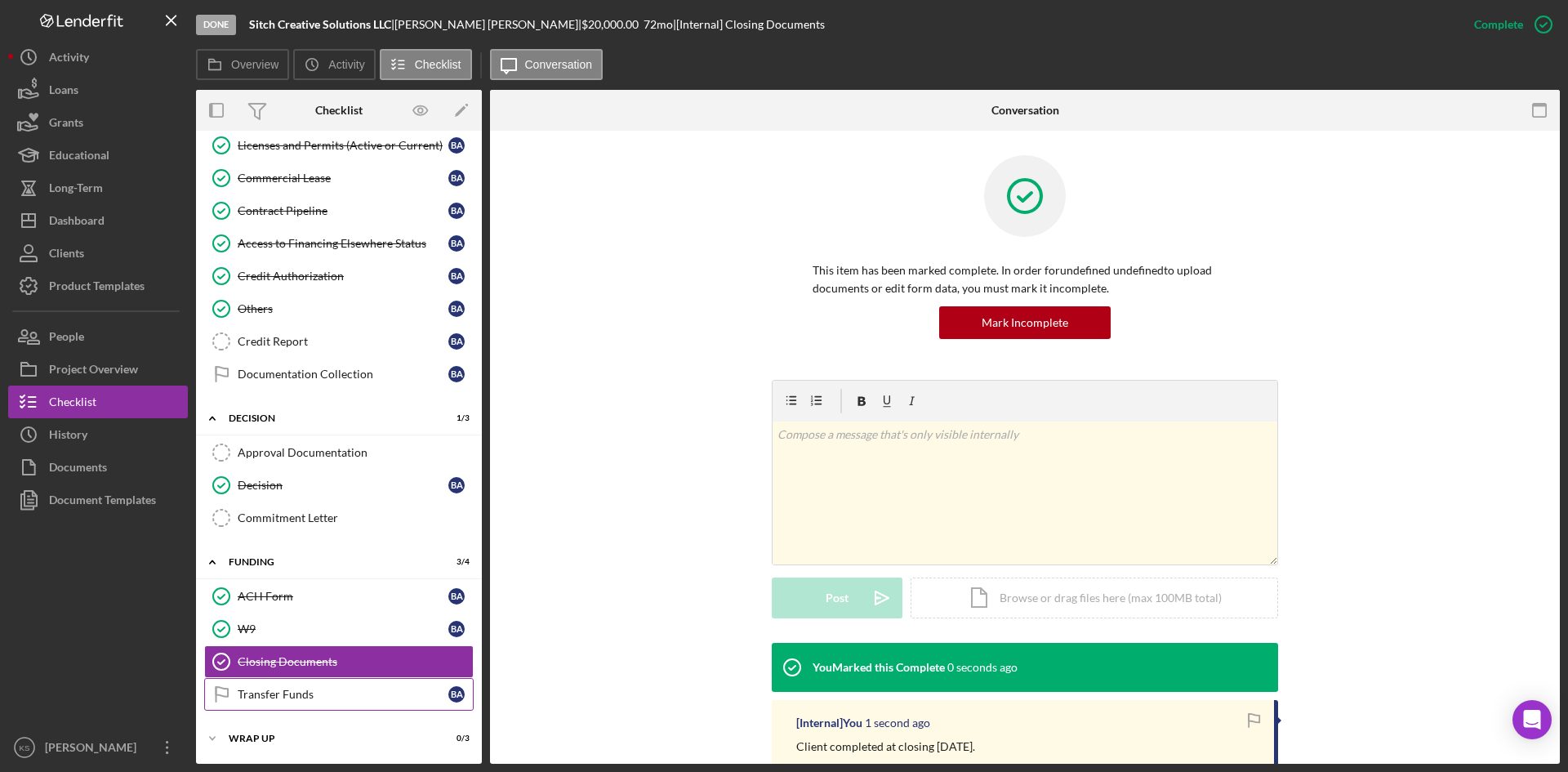
click at [326, 695] on div "Transfer Funds" at bounding box center [343, 694] width 211 height 13
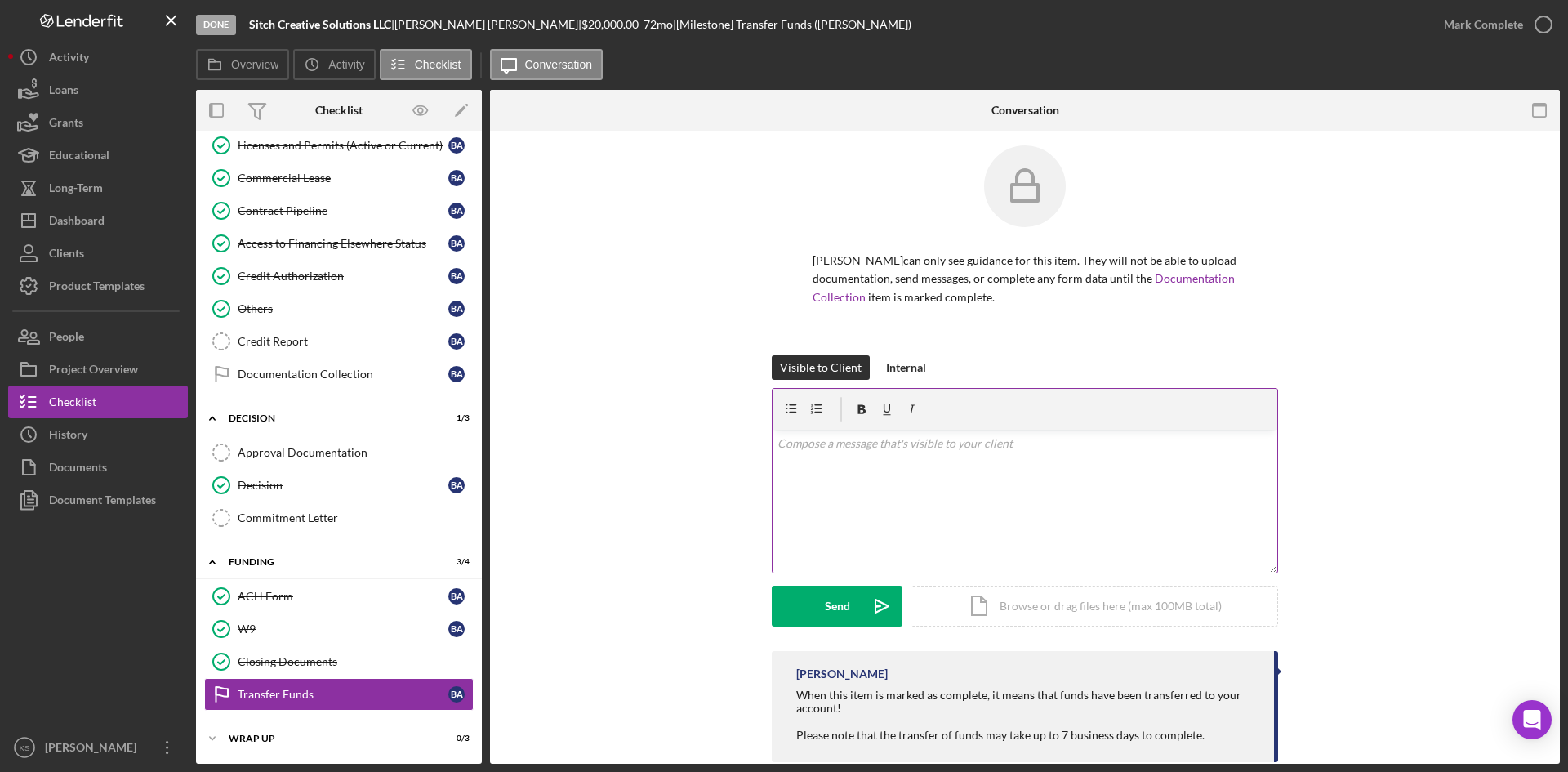
scroll to position [41, 0]
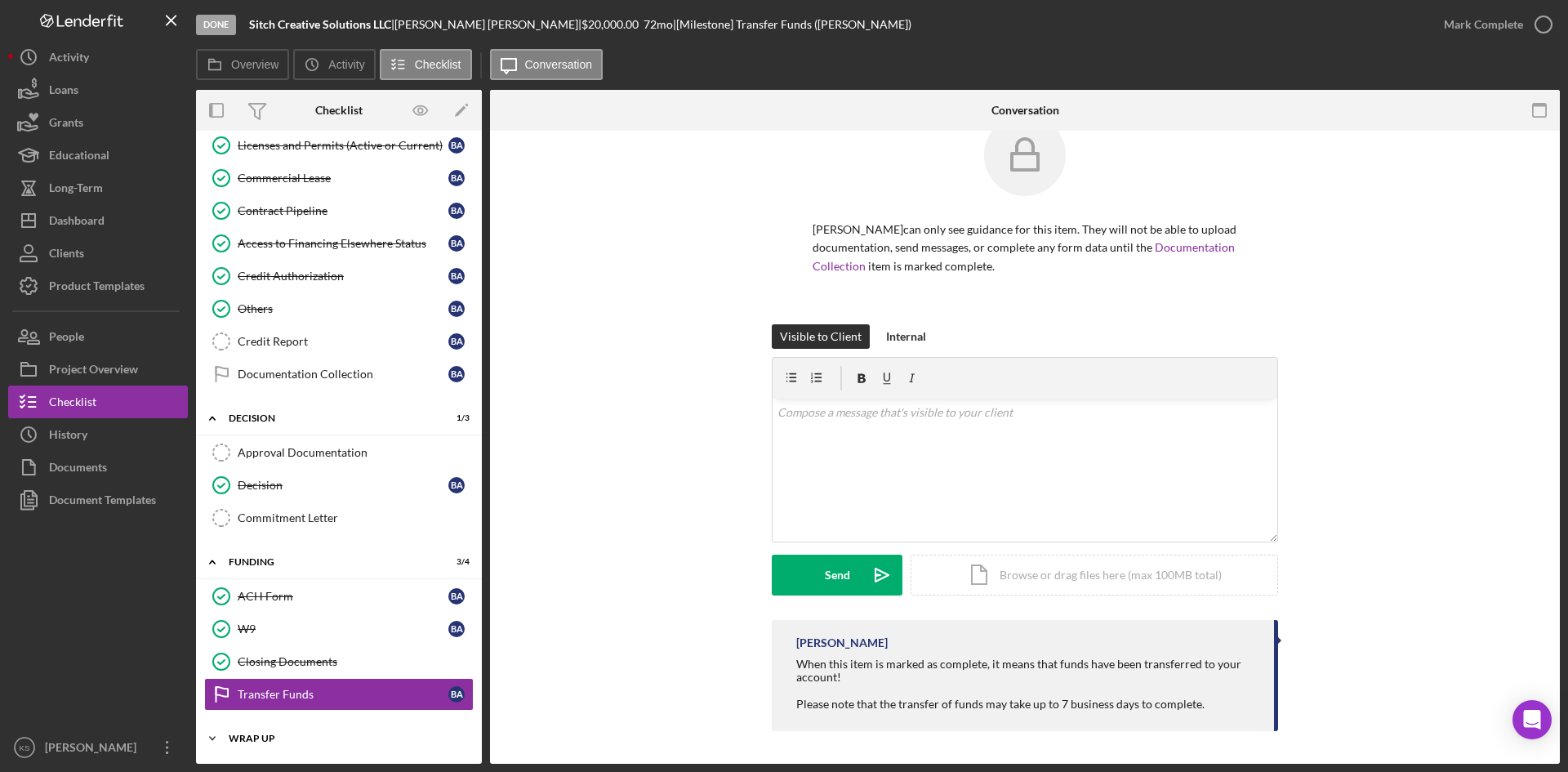
click at [319, 743] on div "Icon/Expander Wrap up 0 / 3" at bounding box center [339, 738] width 286 height 33
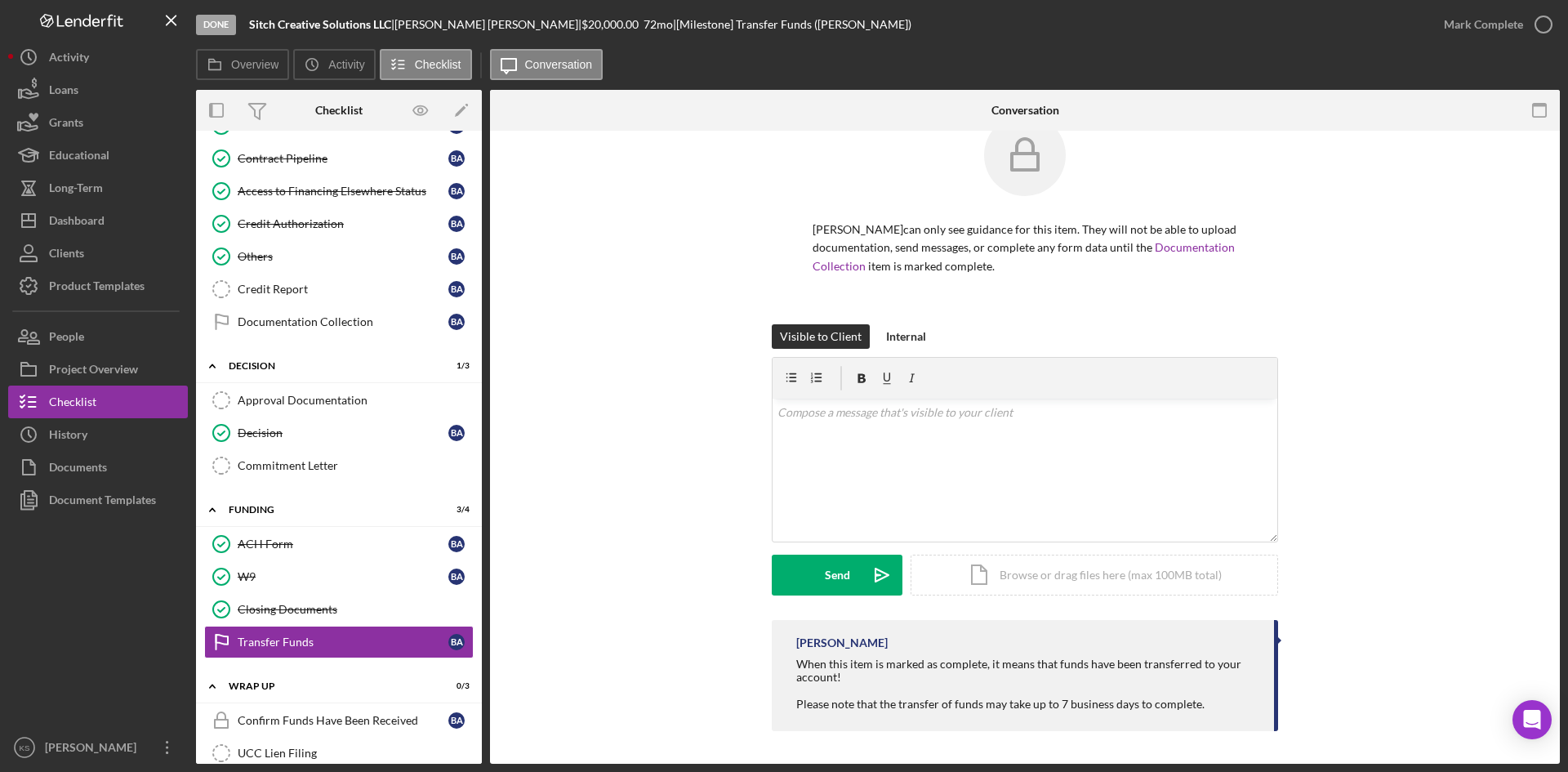
scroll to position [1013, 0]
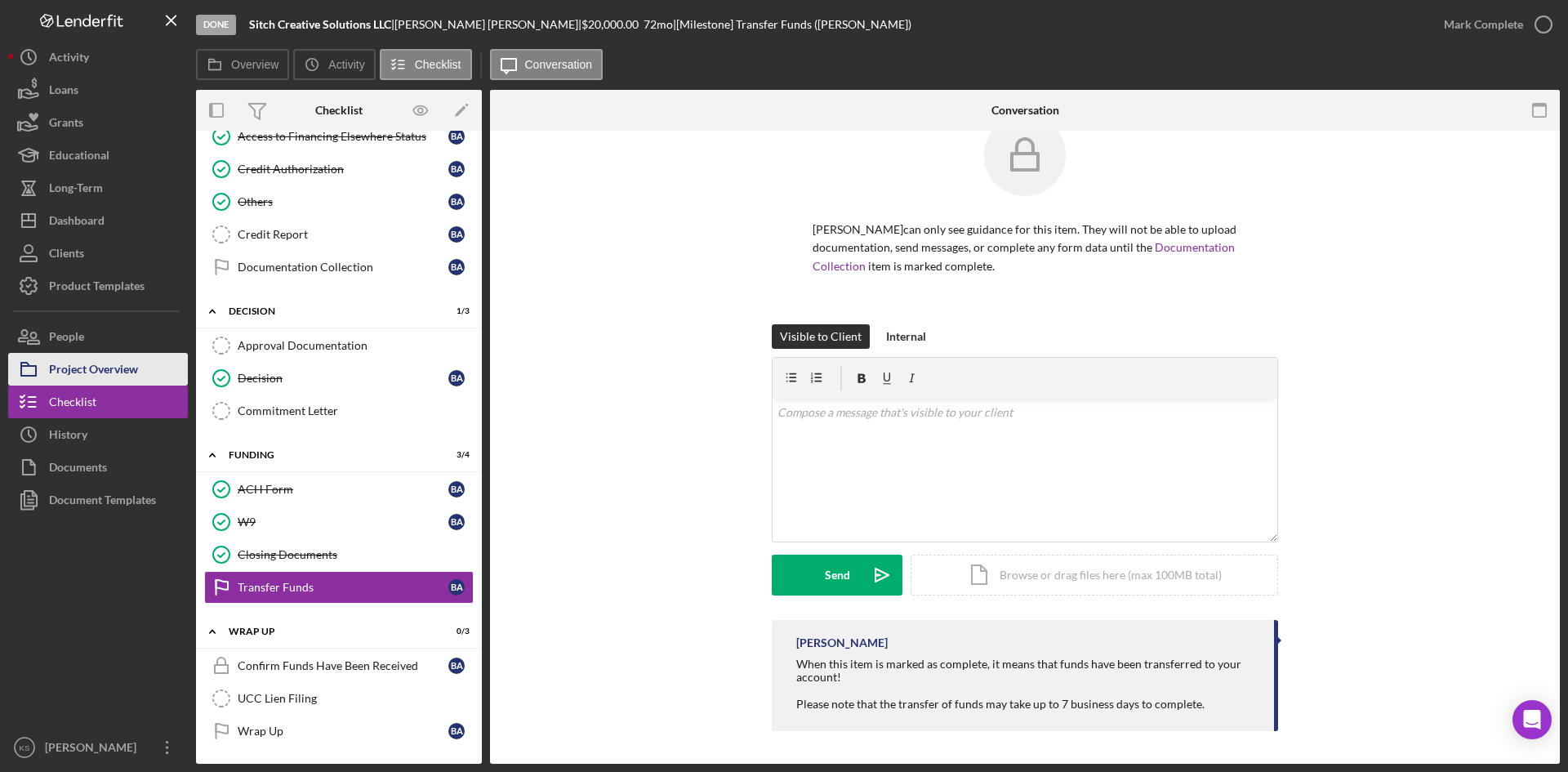
click at [92, 377] on div "Project Overview" at bounding box center [94, 370] width 89 height 37
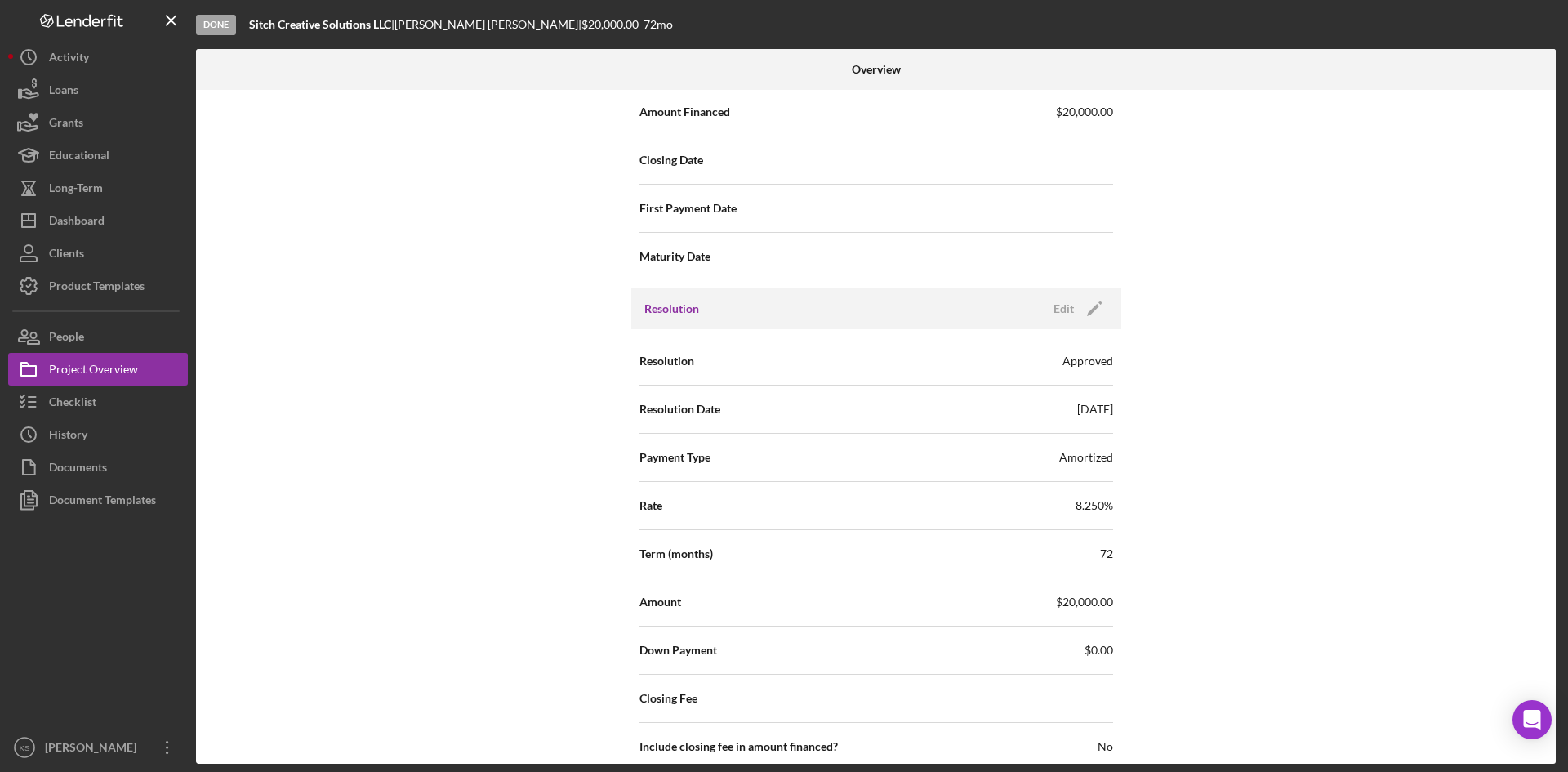
scroll to position [1951, 0]
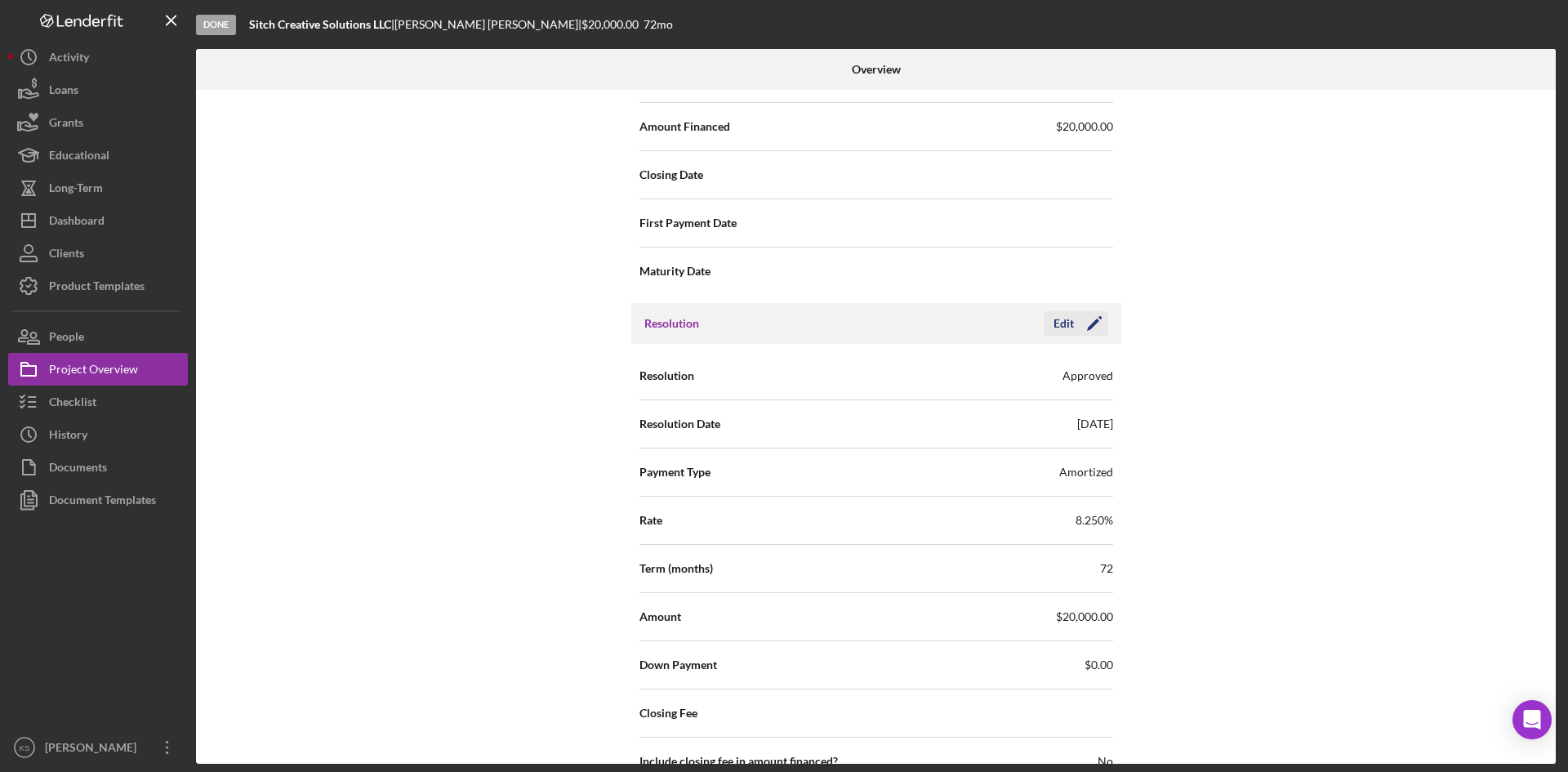
click at [1091, 328] on icon "Icon/Edit" at bounding box center [1094, 324] width 41 height 41
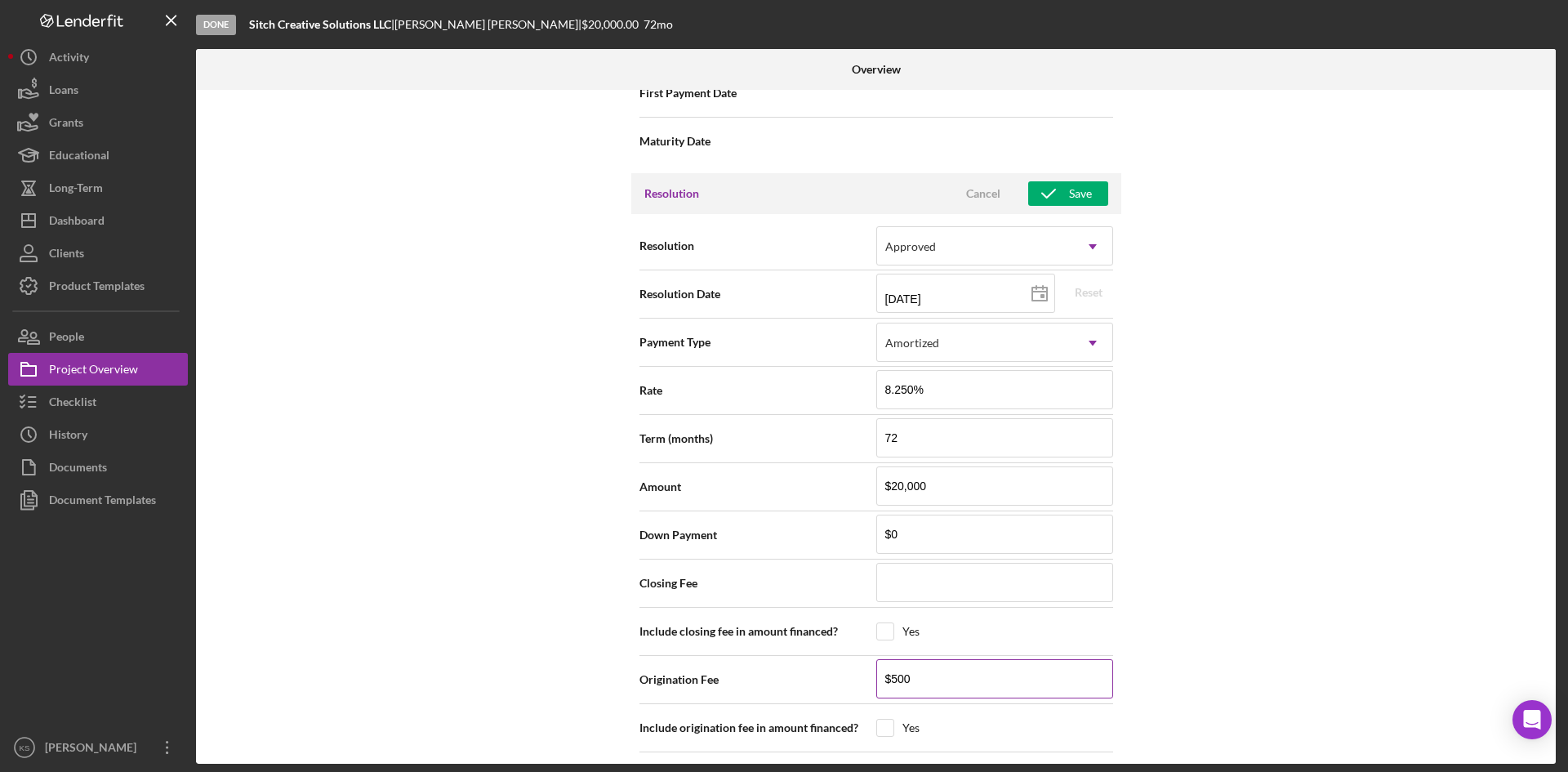
scroll to position [2278, 0]
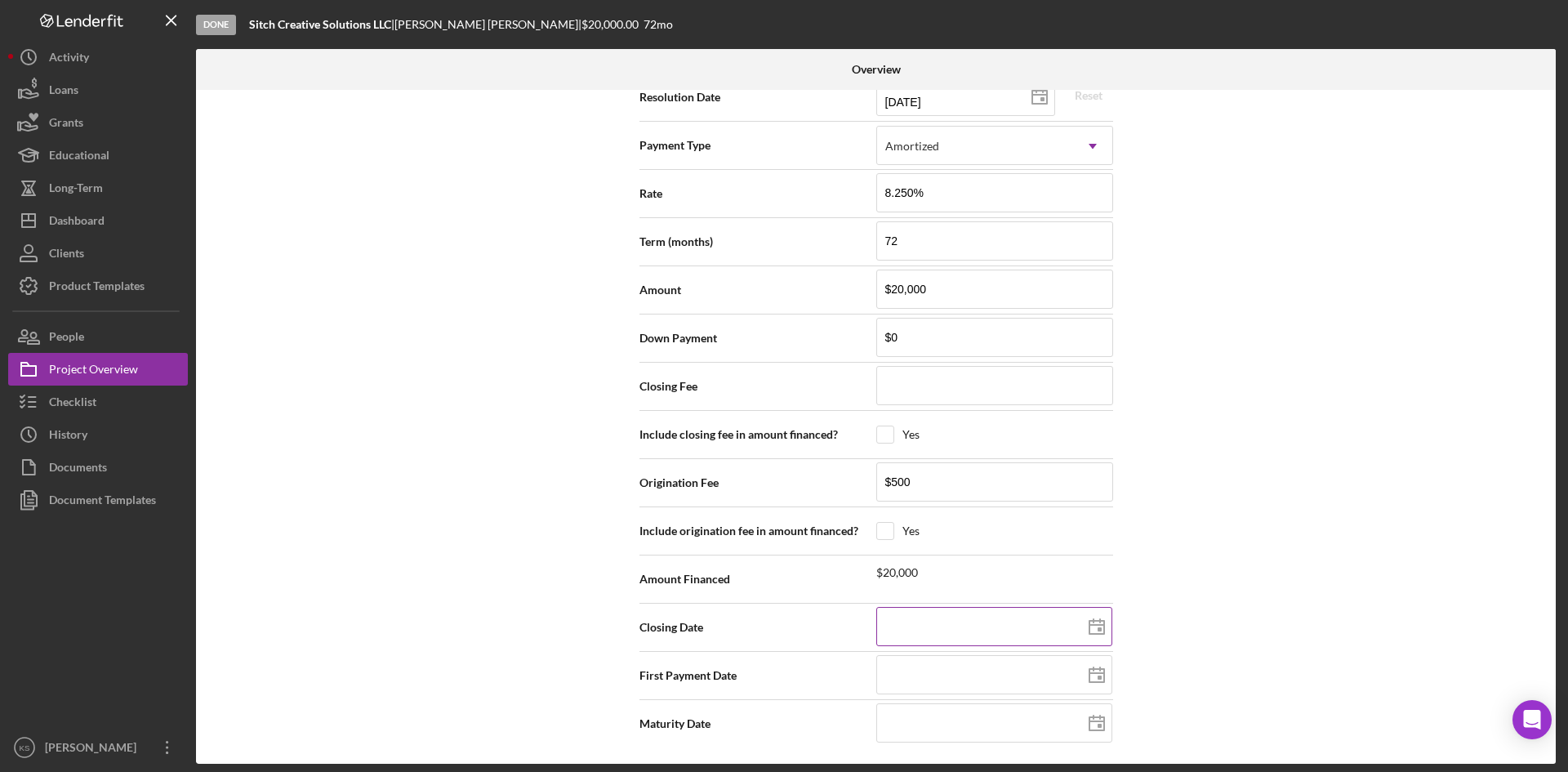
click at [1093, 627] on icon at bounding box center [1097, 627] width 41 height 41
type input "[DATE]"
click at [1098, 676] on rect at bounding box center [1099, 677] width 4 height 4
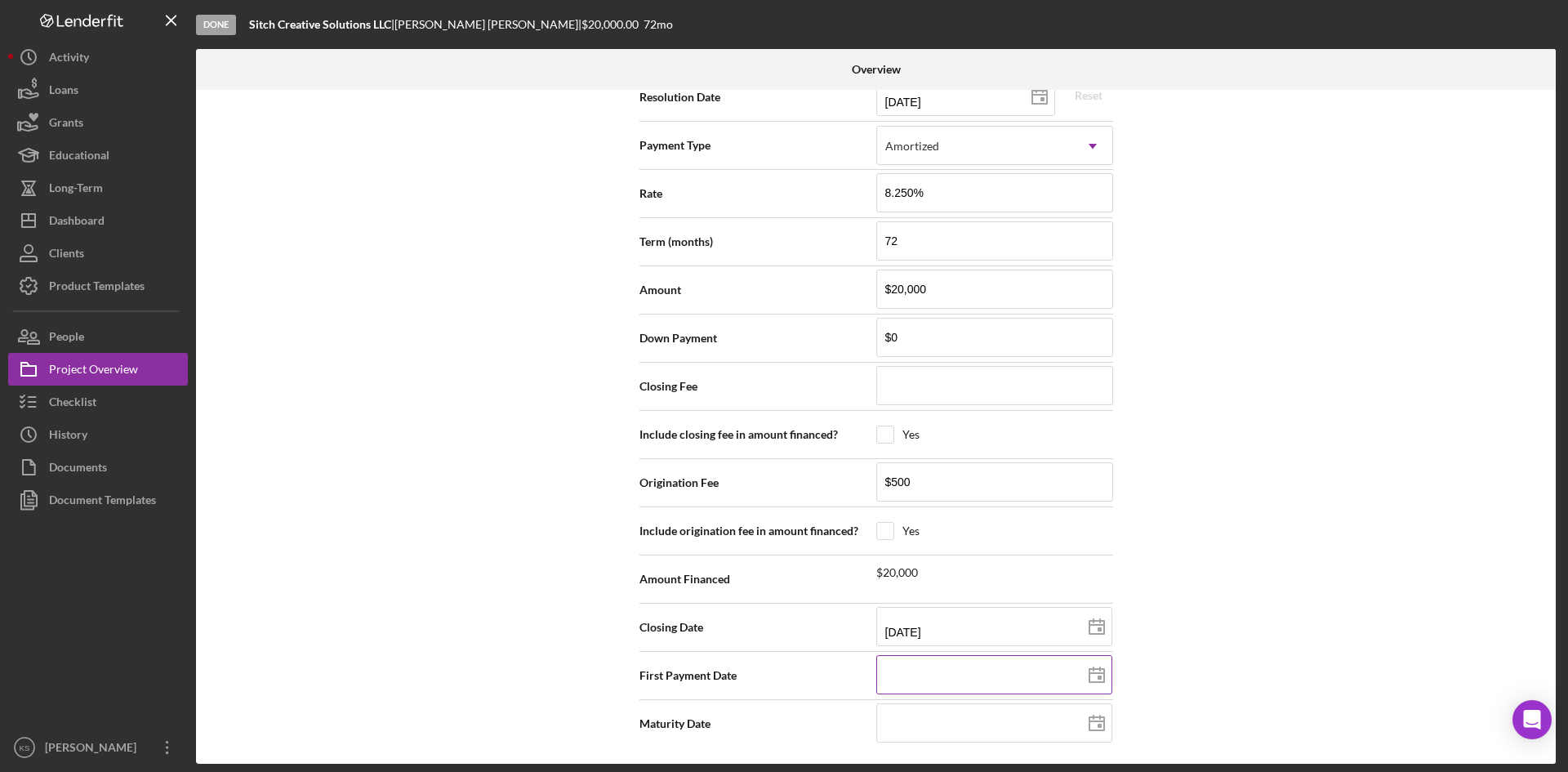
type input "[DATE]"
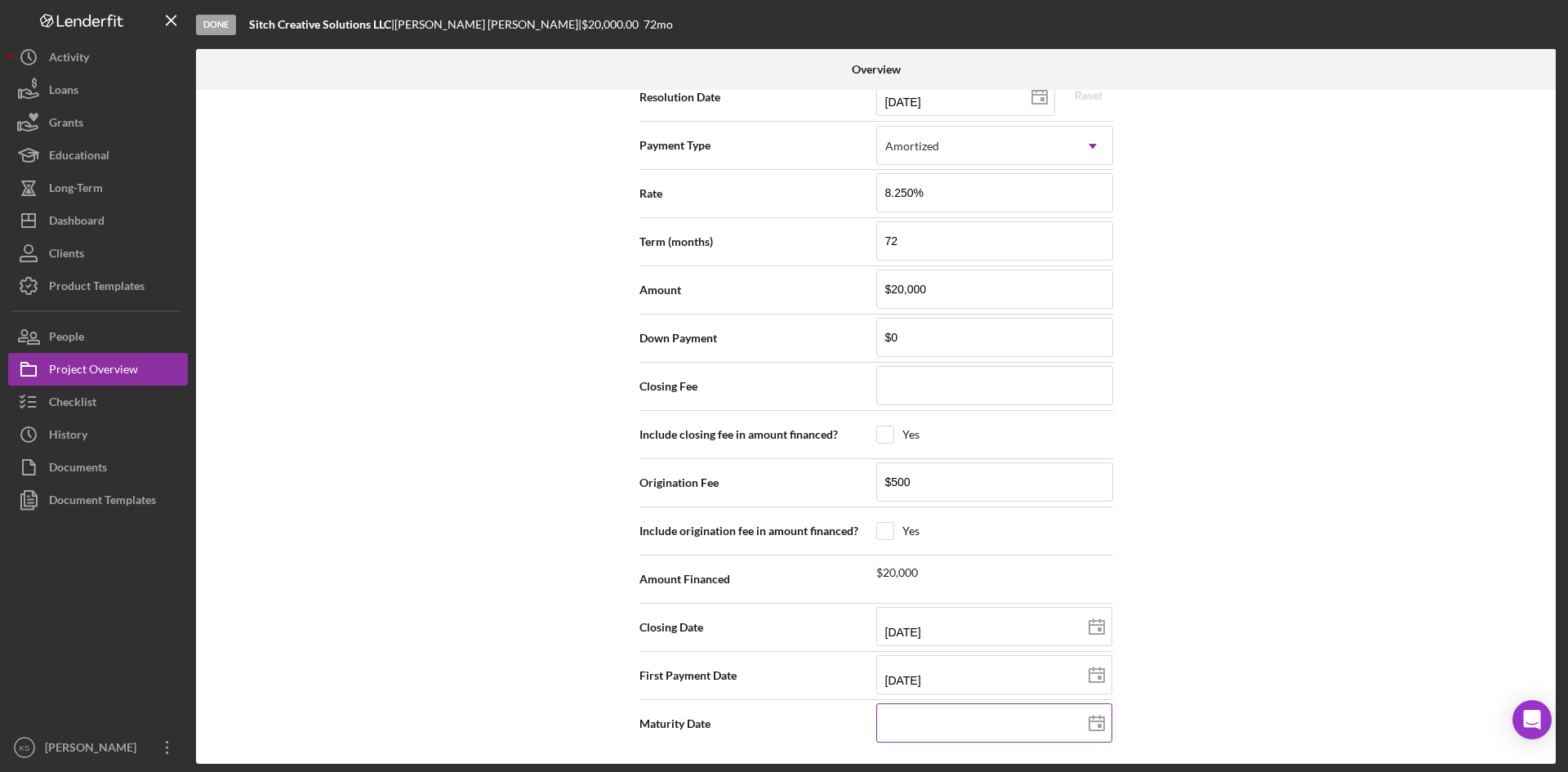
click at [1099, 727] on icon at bounding box center [1097, 724] width 41 height 41
type input "[DATE]"
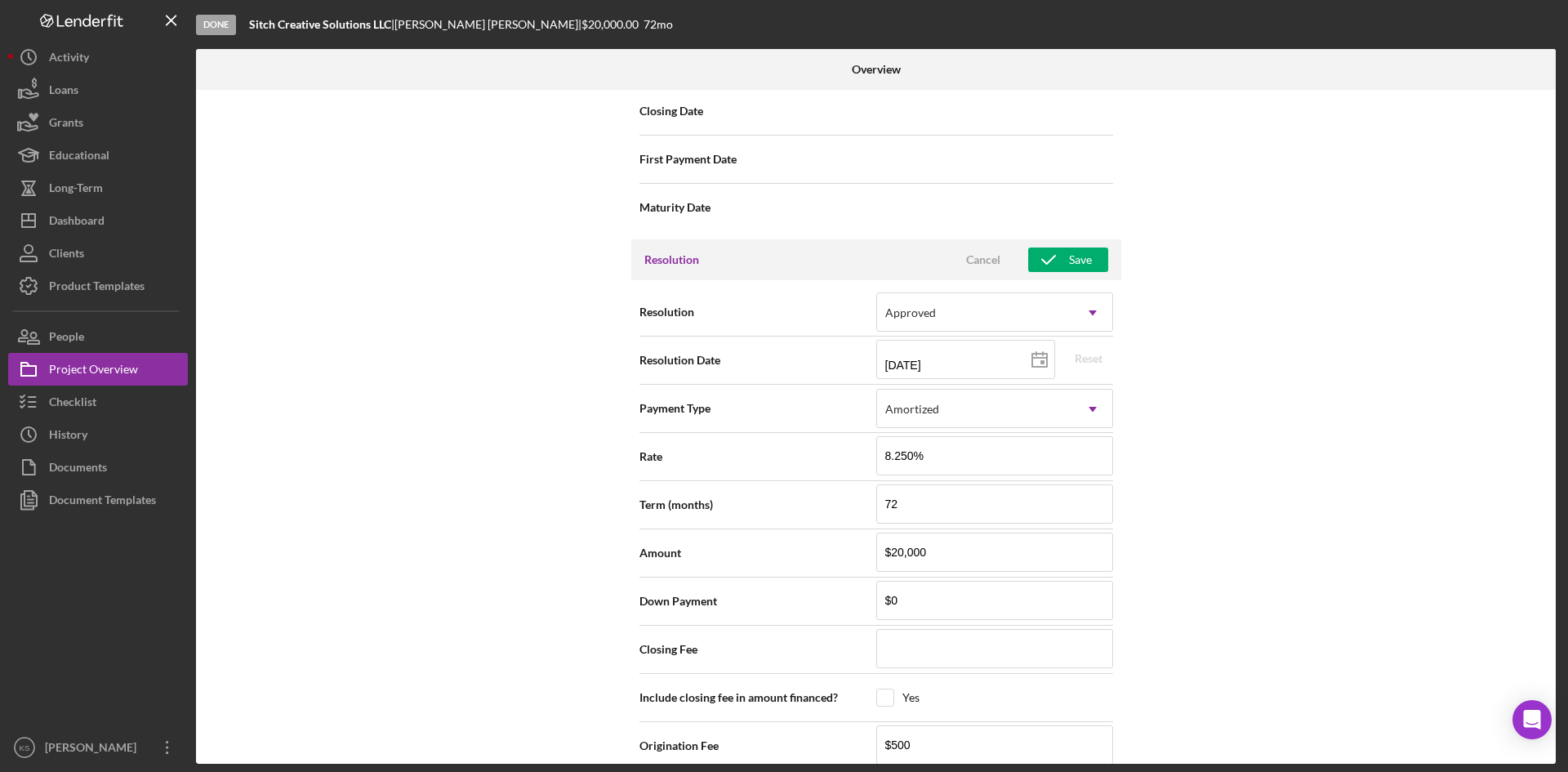
scroll to position [1951, 0]
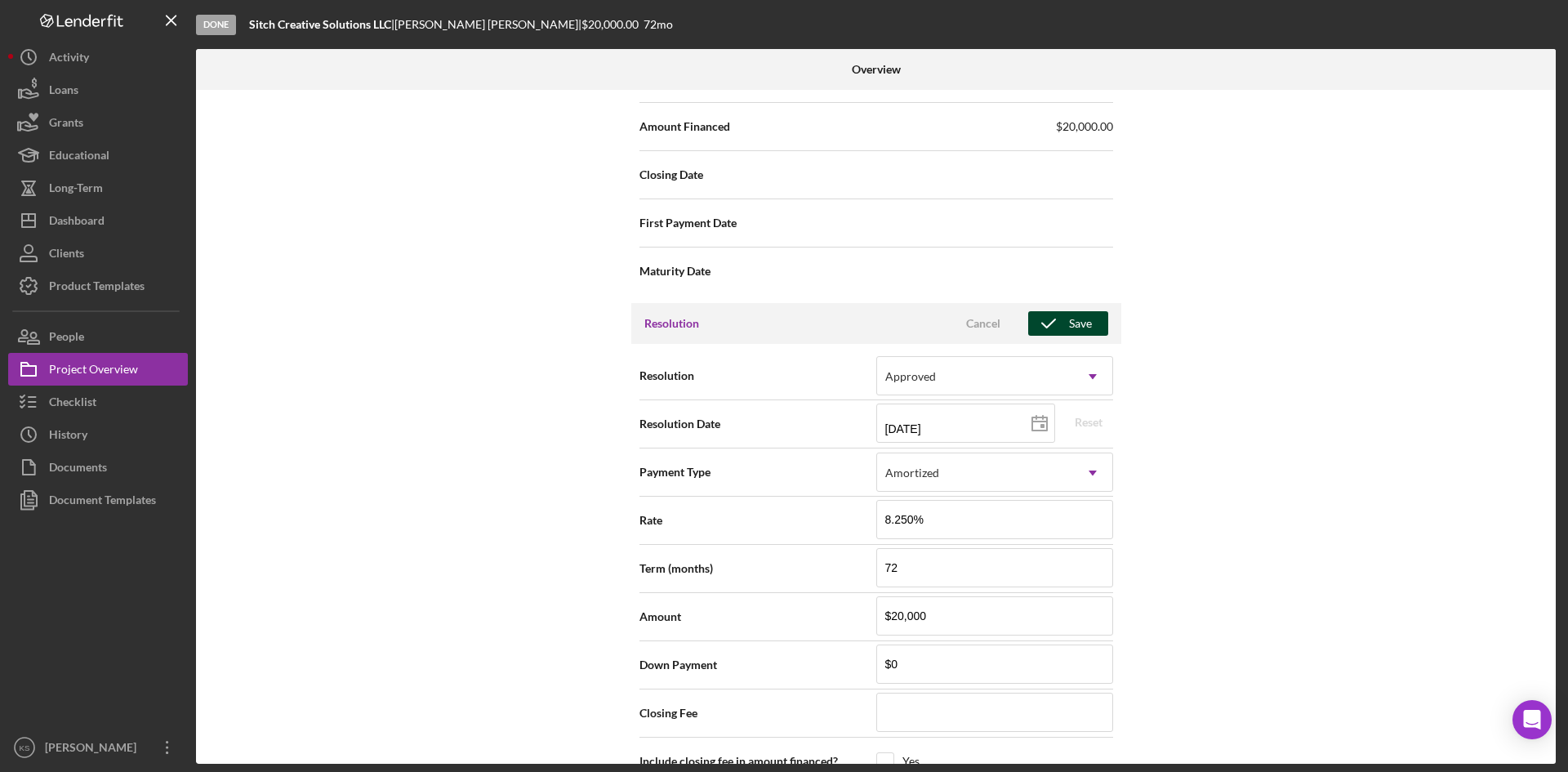
click at [1057, 319] on icon "button" at bounding box center [1049, 324] width 41 height 41
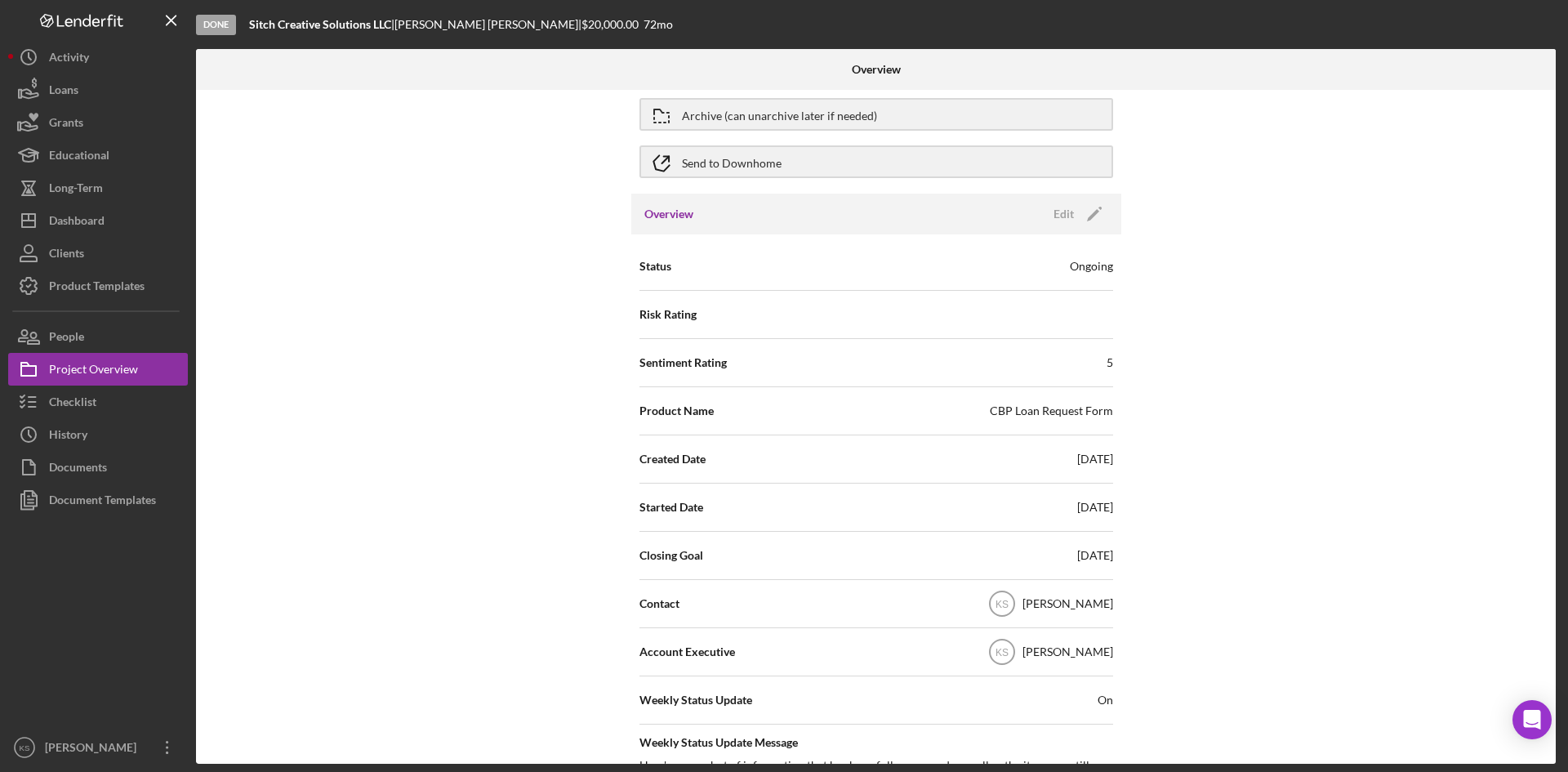
scroll to position [0, 0]
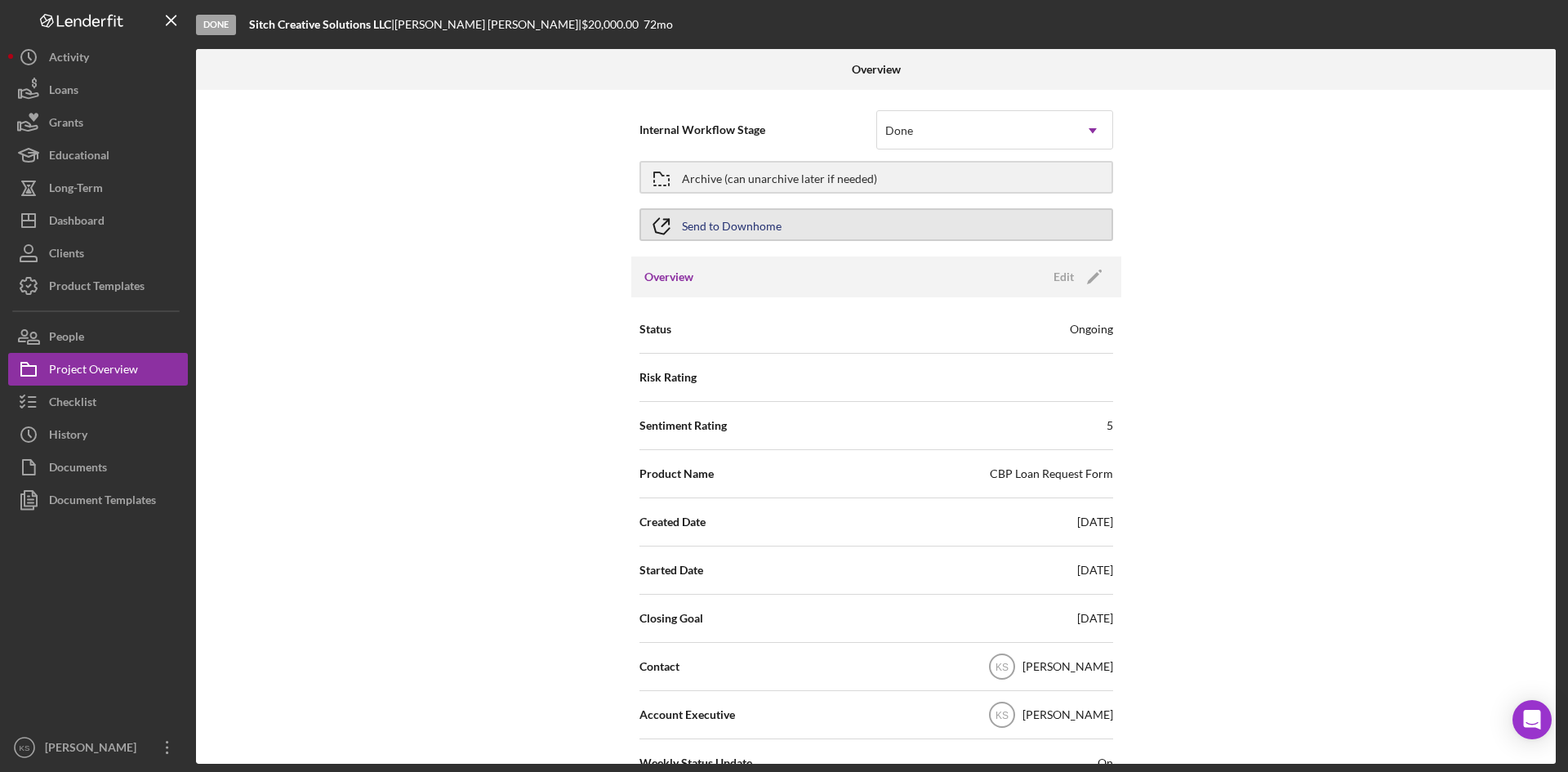
click at [711, 223] on div "Send to Downhome" at bounding box center [732, 224] width 100 height 29
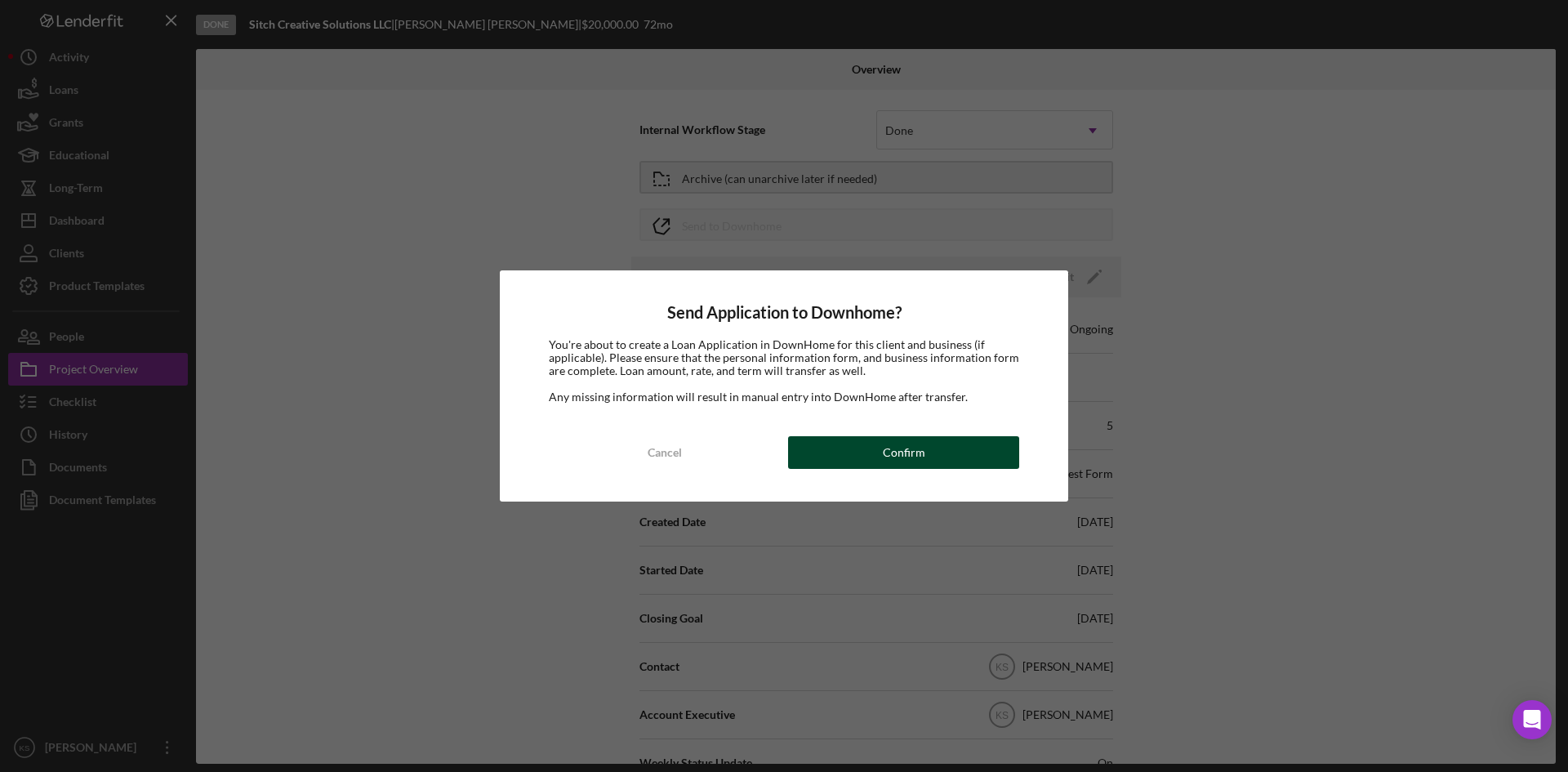
click at [920, 456] on div "Confirm" at bounding box center [904, 452] width 43 height 33
